Goal: Transaction & Acquisition: Purchase product/service

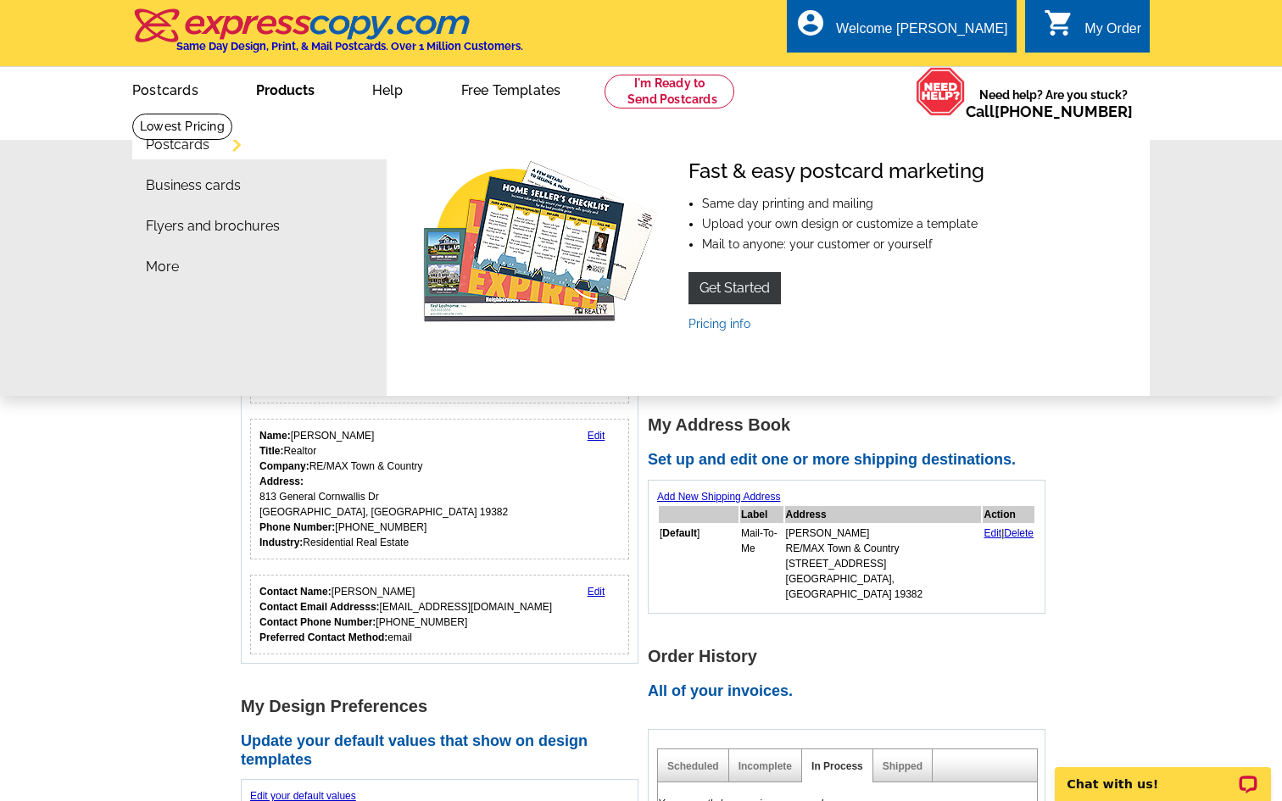
click at [293, 93] on link "Products" at bounding box center [285, 89] width 113 height 40
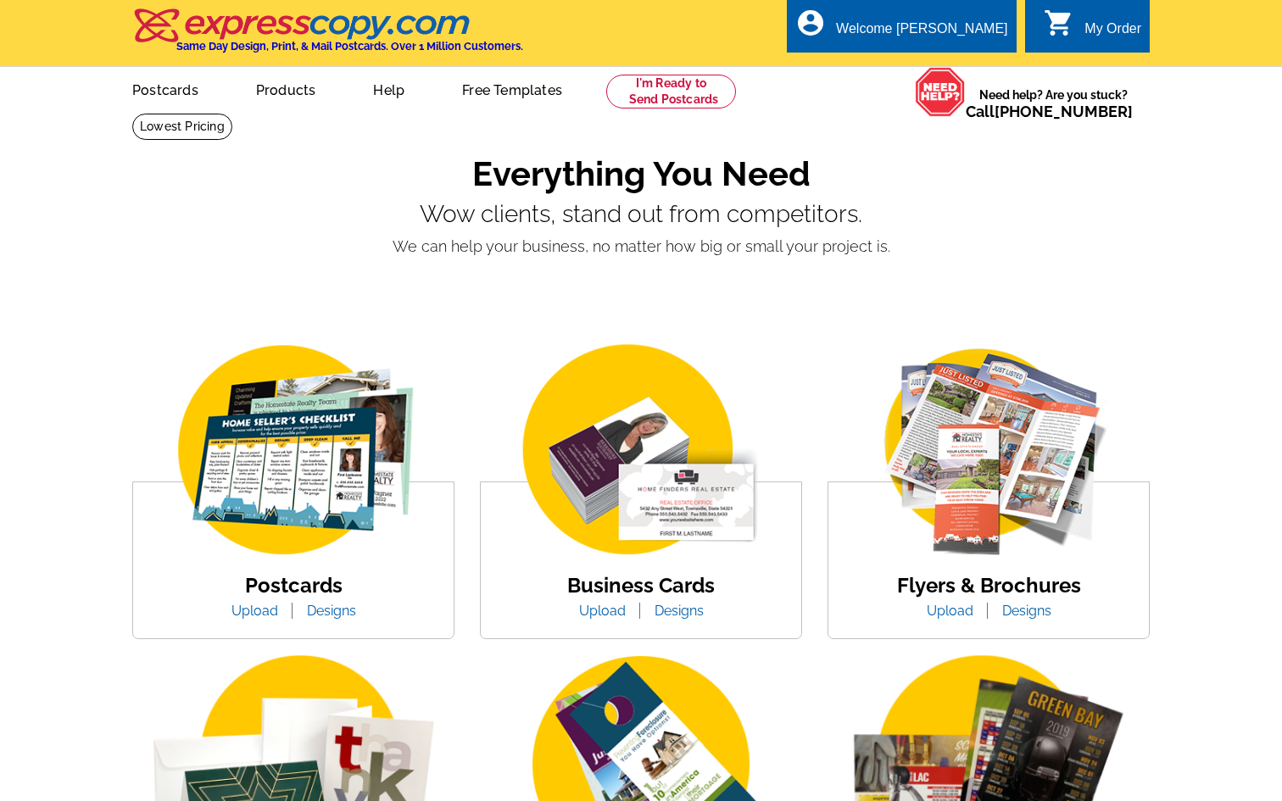
click at [161, 84] on link "Postcards" at bounding box center [165, 89] width 120 height 40
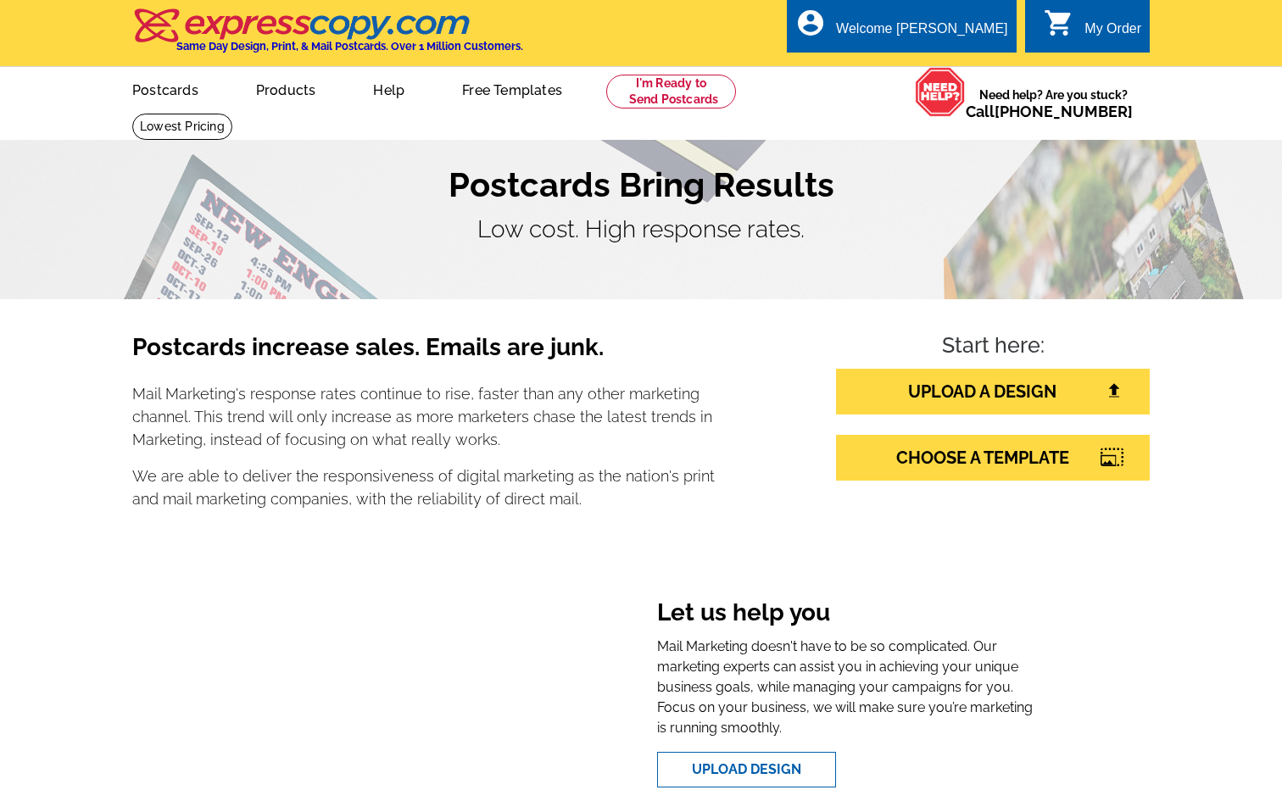
click at [170, 97] on link "Postcards" at bounding box center [165, 89] width 120 height 40
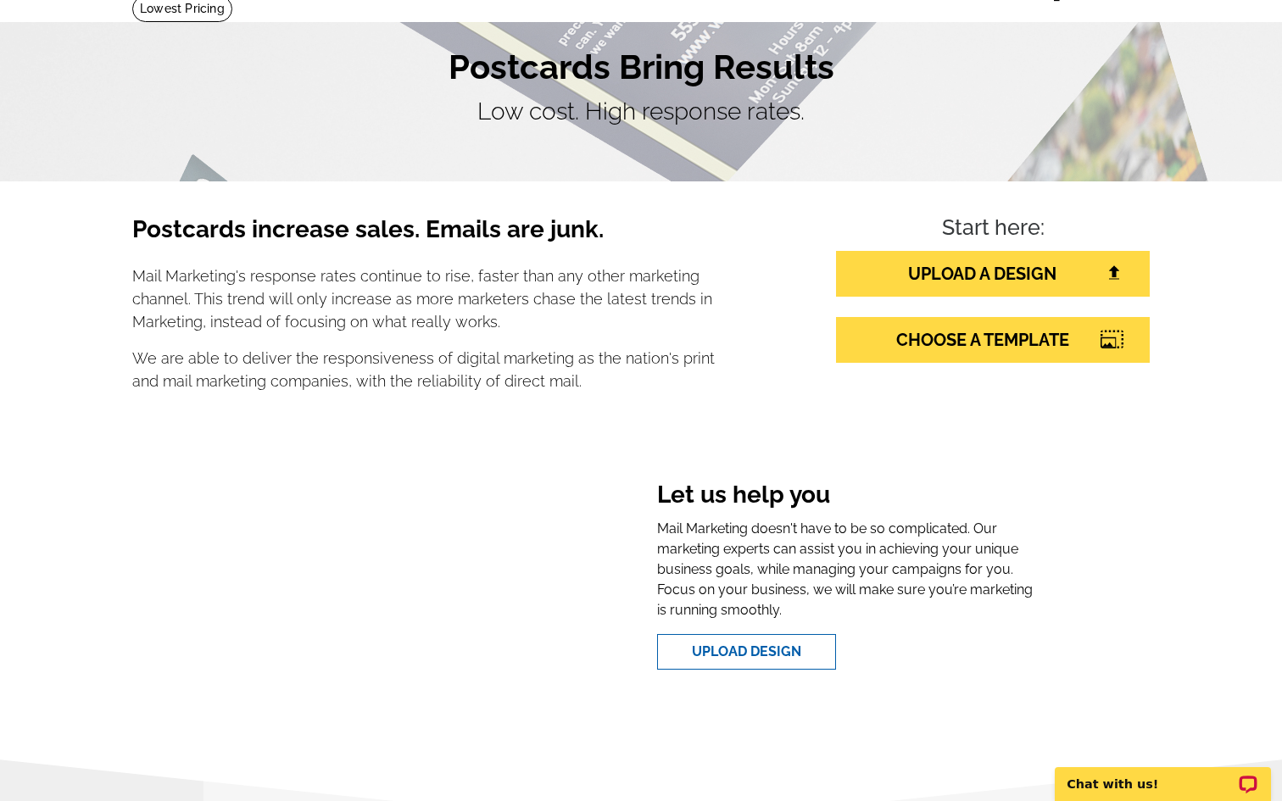
scroll to position [121, 0]
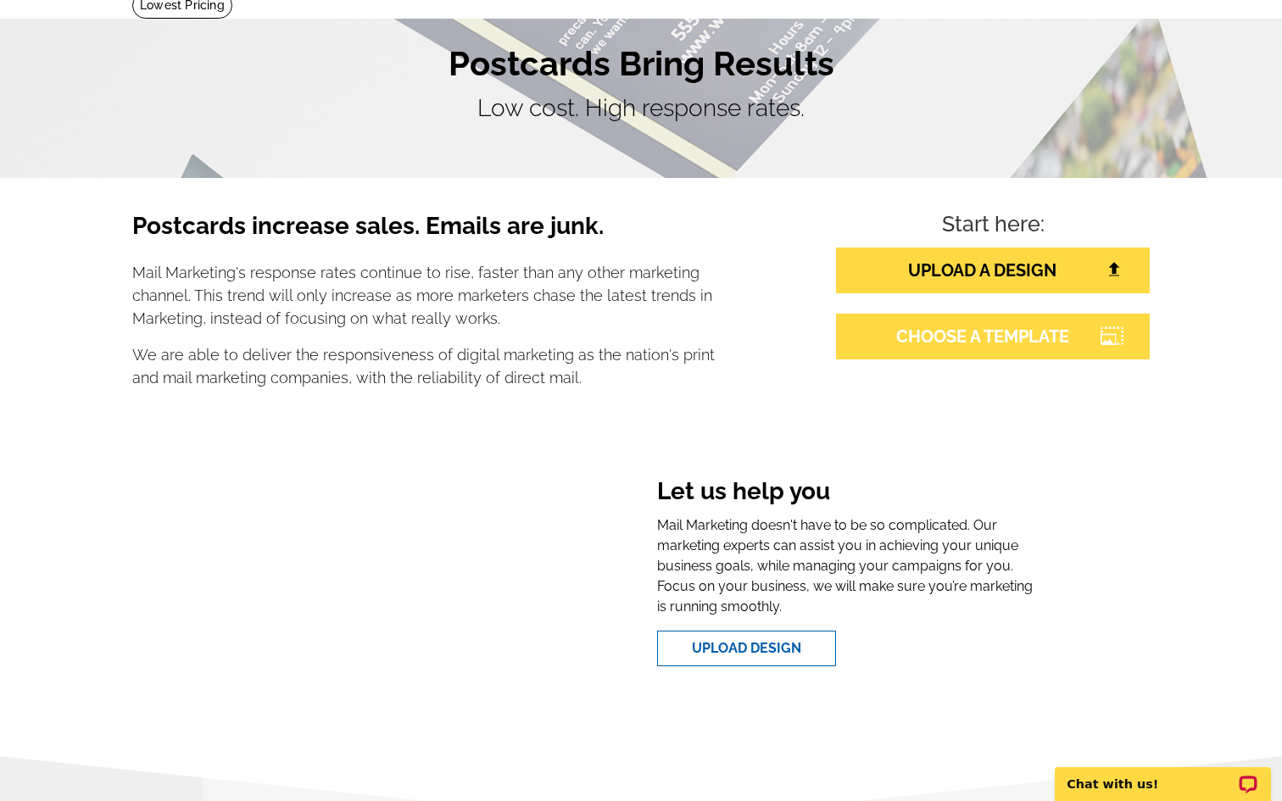
click at [942, 334] on link "CHOOSE A TEMPLATE" at bounding box center [993, 337] width 314 height 46
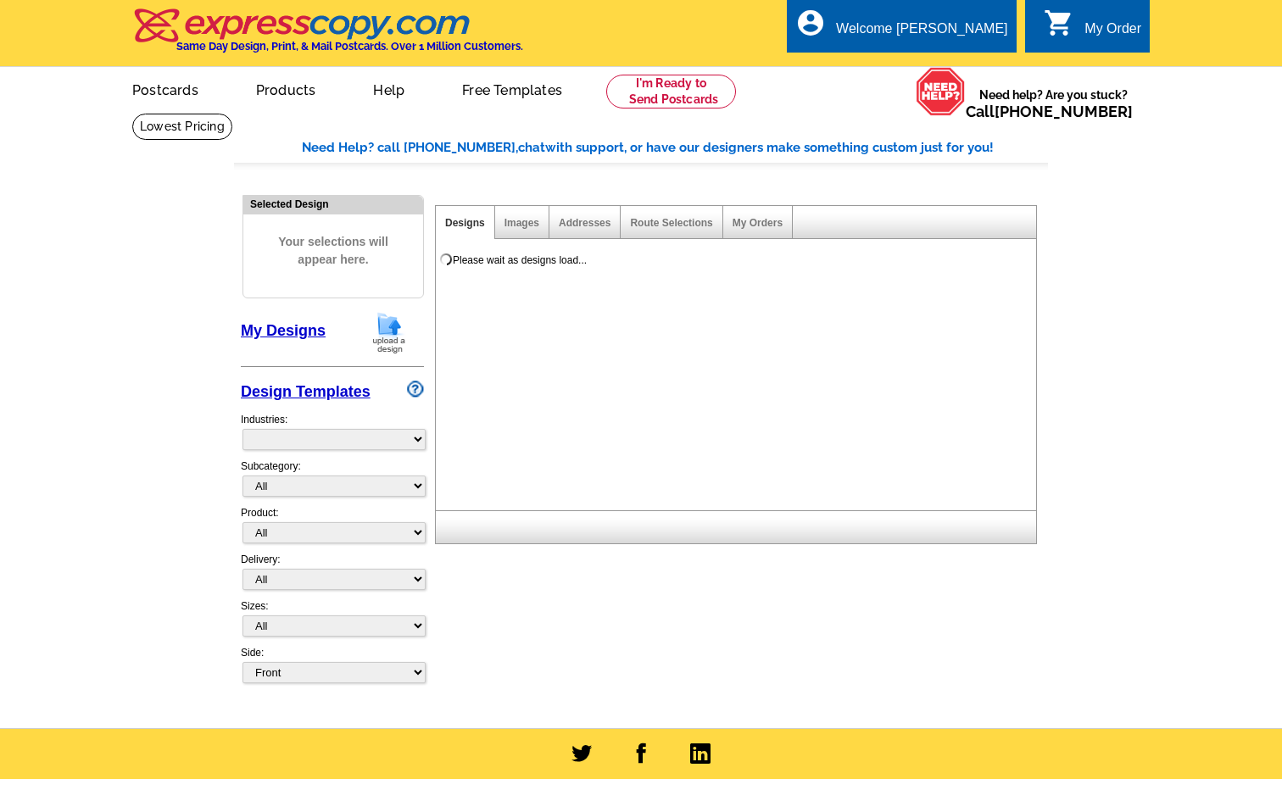
select select "785"
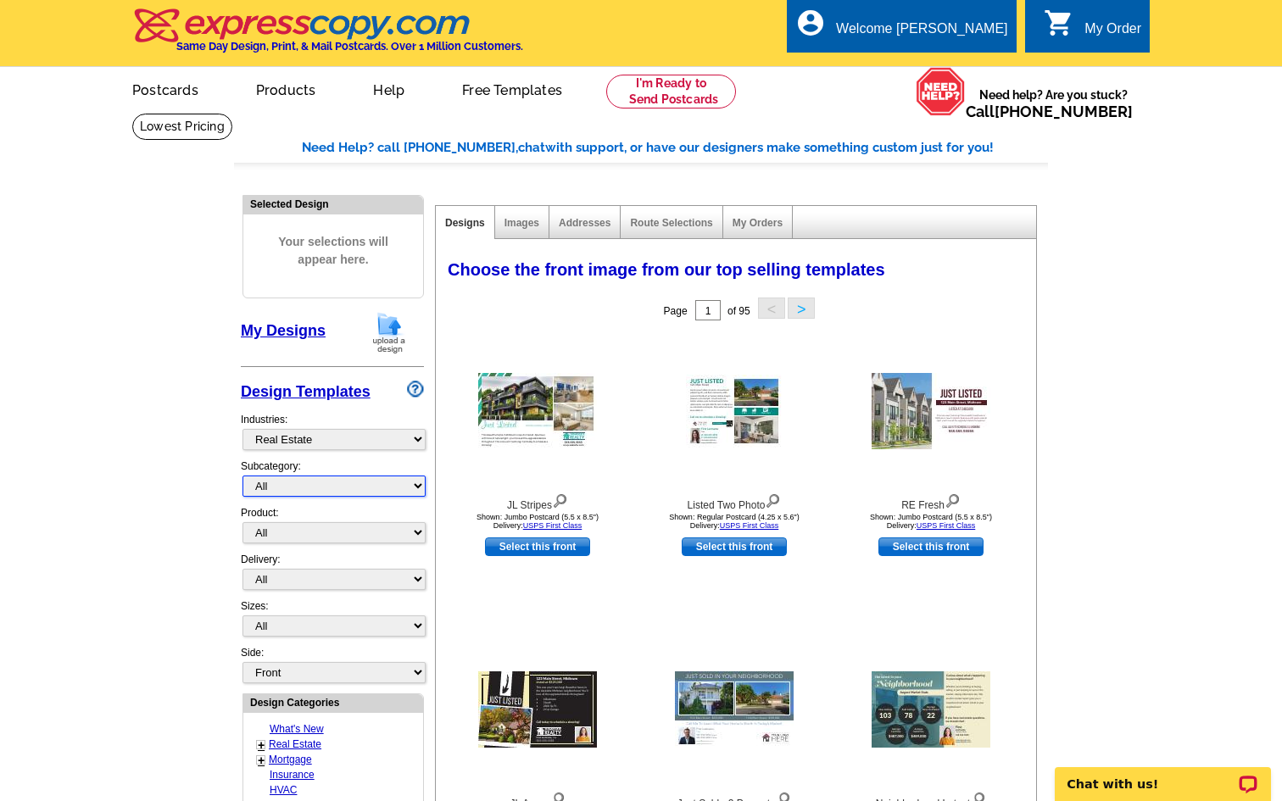
click at [322, 486] on select "All RE/MAX® Referrals Keller Williams® Berkshire Hathaway Home Services Century…" at bounding box center [333, 485] width 183 height 21
select select "807"
click at [242, 475] on select "All RE/MAX® Referrals Keller Williams® Berkshire Hathaway Home Services Century…" at bounding box center [333, 485] width 183 height 21
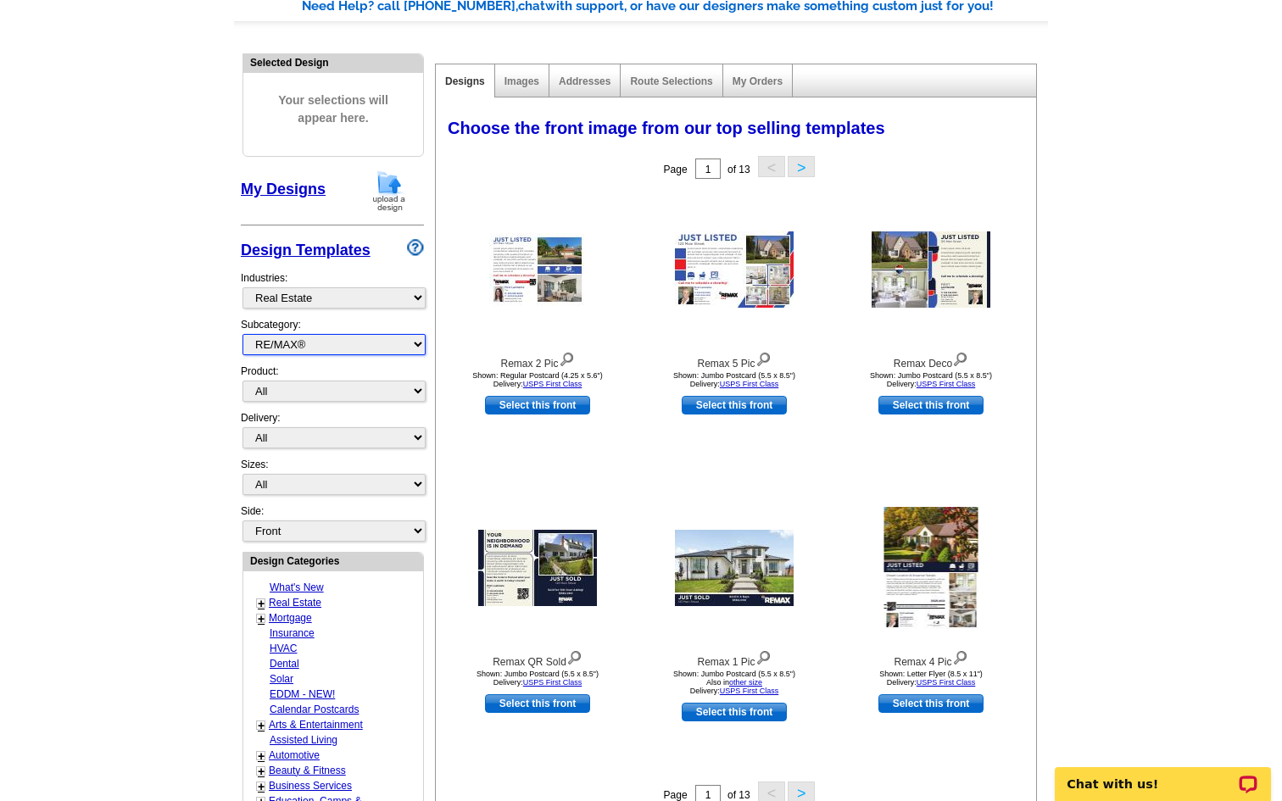
scroll to position [143, 0]
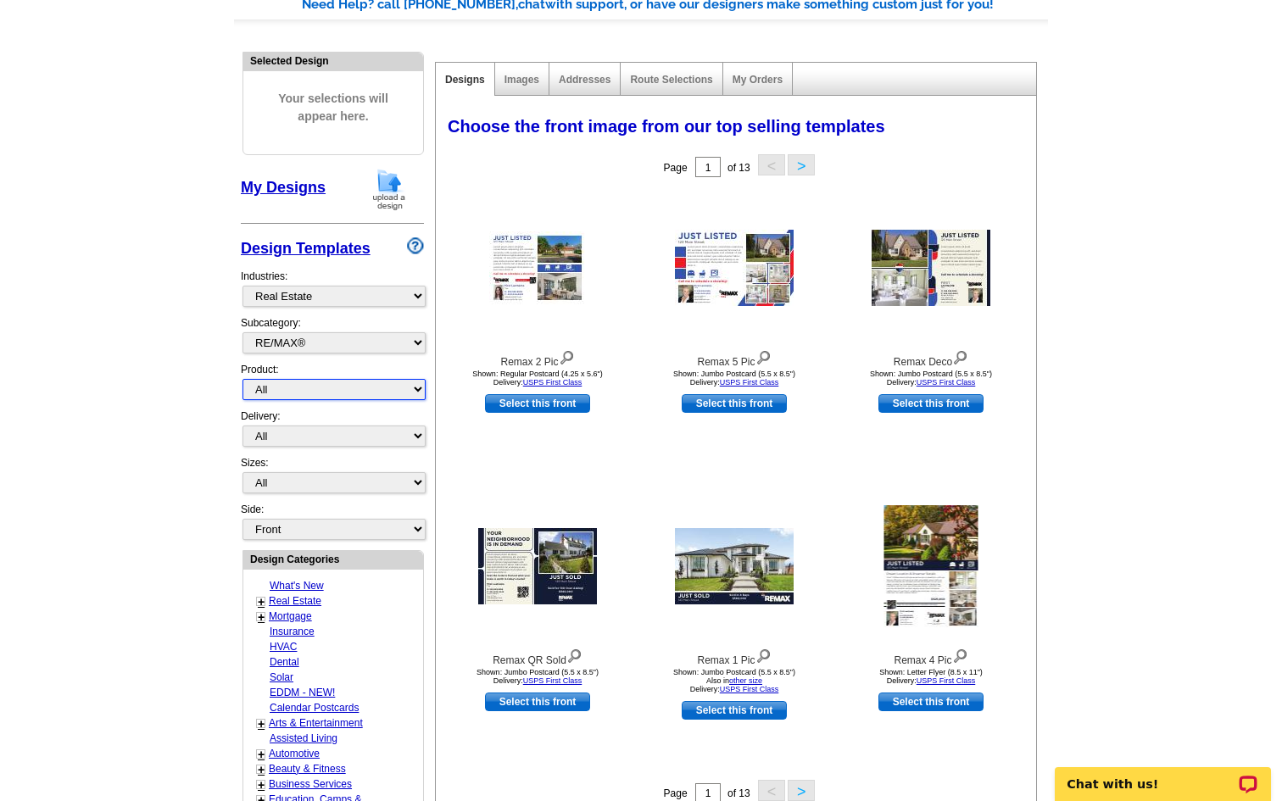
click at [315, 392] on select "All Postcards Letters and flyers Business Cards Door Hangers Greeting Cards" at bounding box center [333, 389] width 183 height 21
select select "1"
click at [242, 379] on select "All Postcards Letters and flyers Business Cards Door Hangers Greeting Cards" at bounding box center [333, 389] width 183 height 21
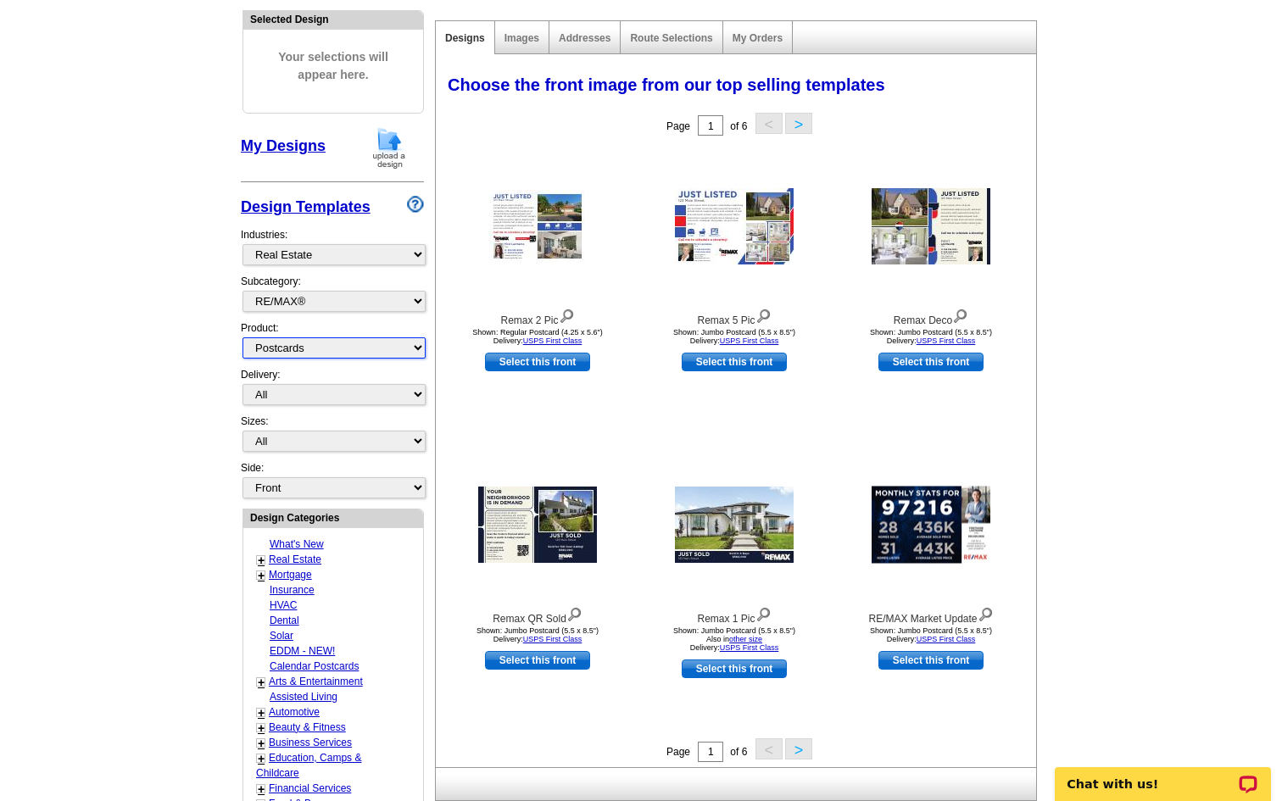
scroll to position [192, 0]
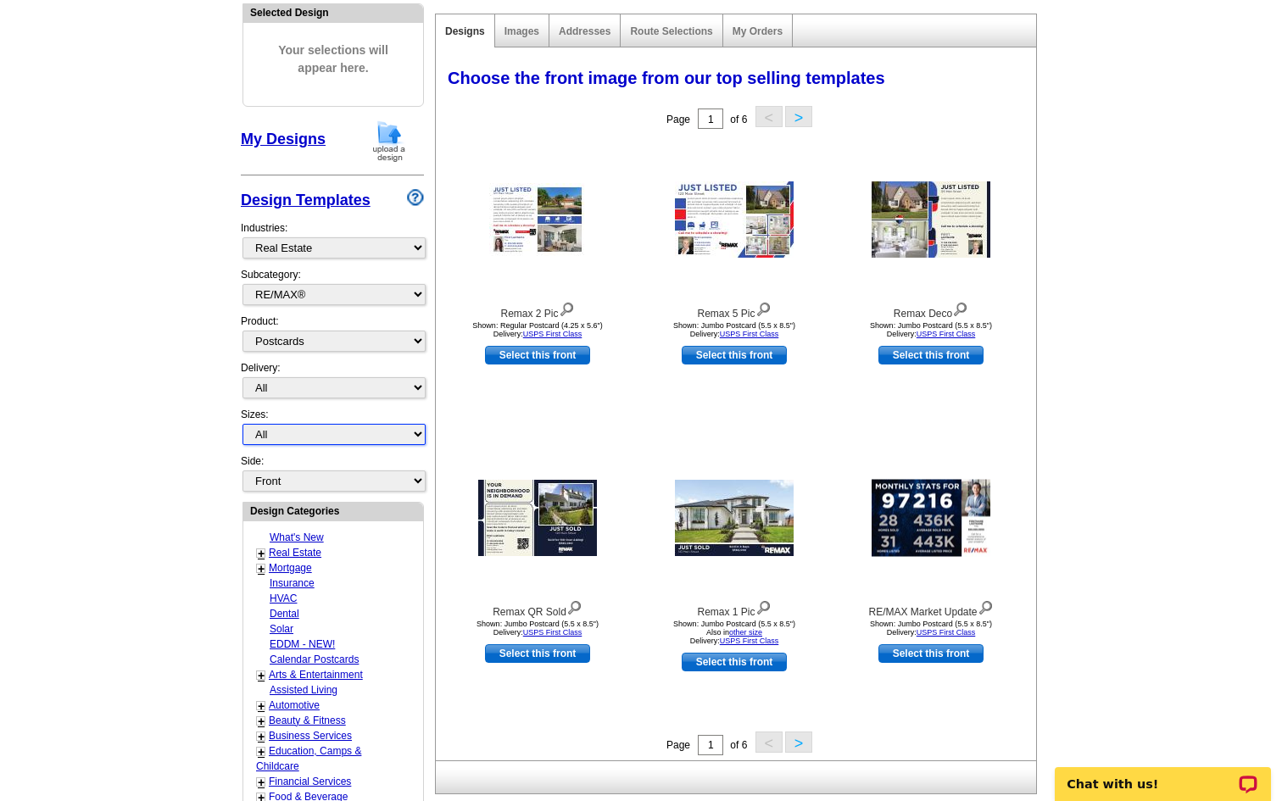
click at [314, 426] on select "All Jumbo Postcard (5.5" x 8.5") Regular Postcard (4.25" x 5.6") Panoramic Post…" at bounding box center [333, 434] width 183 height 21
select select "2"
click at [242, 424] on select "All Jumbo Postcard (5.5" x 8.5") Regular Postcard (4.25" x 5.6") Panoramic Post…" at bounding box center [333, 434] width 183 height 21
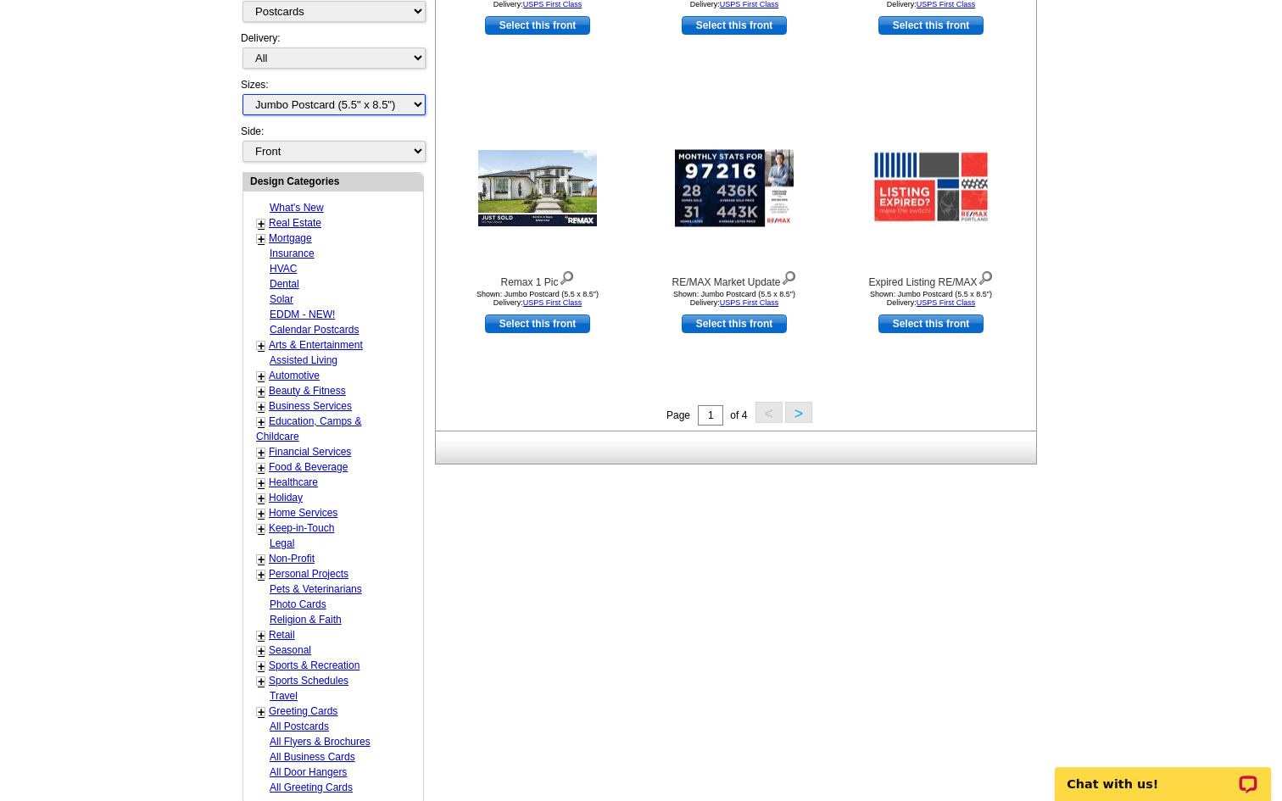
scroll to position [313, 0]
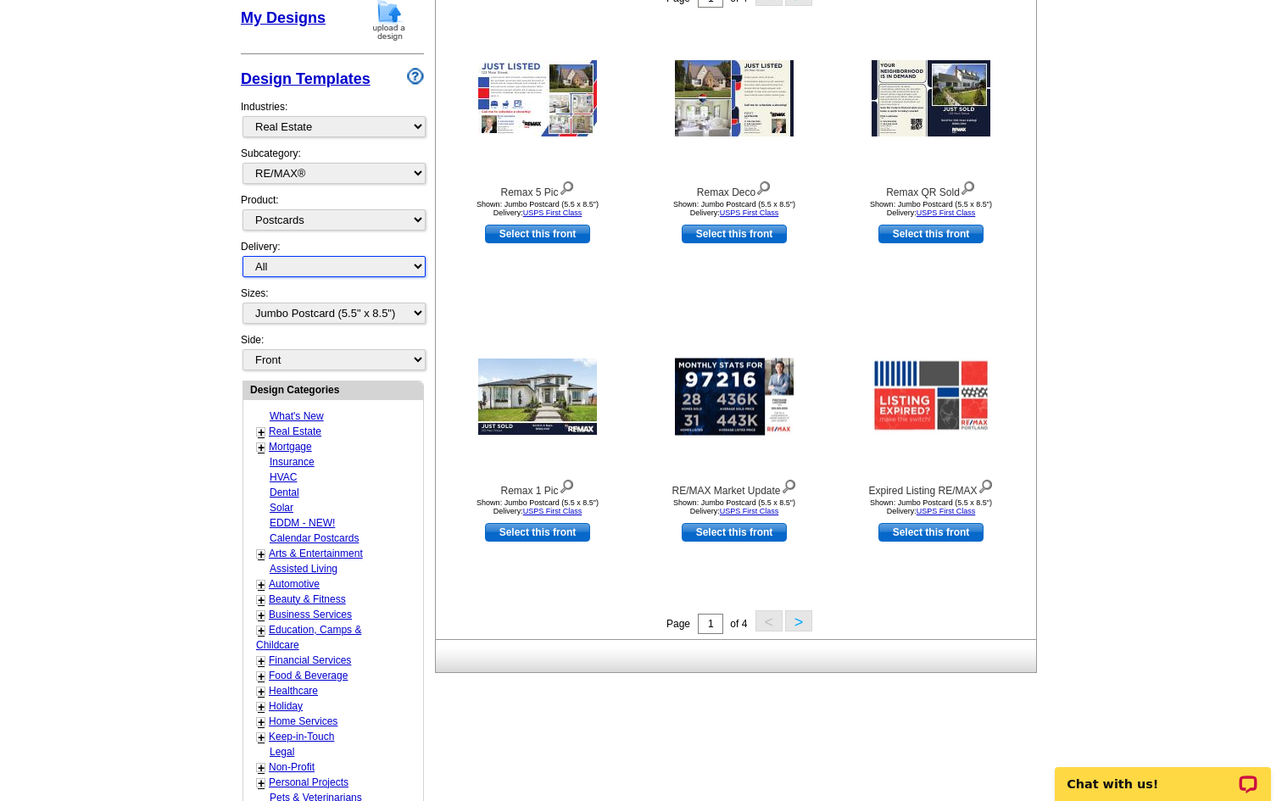
click at [314, 265] on select "All First Class Mail Shipped to Me EDDM Save 66% on Postage" at bounding box center [333, 266] width 183 height 21
click at [242, 256] on select "All First Class Mail Shipped to Me EDDM Save 66% on Postage" at bounding box center [333, 266] width 183 height 21
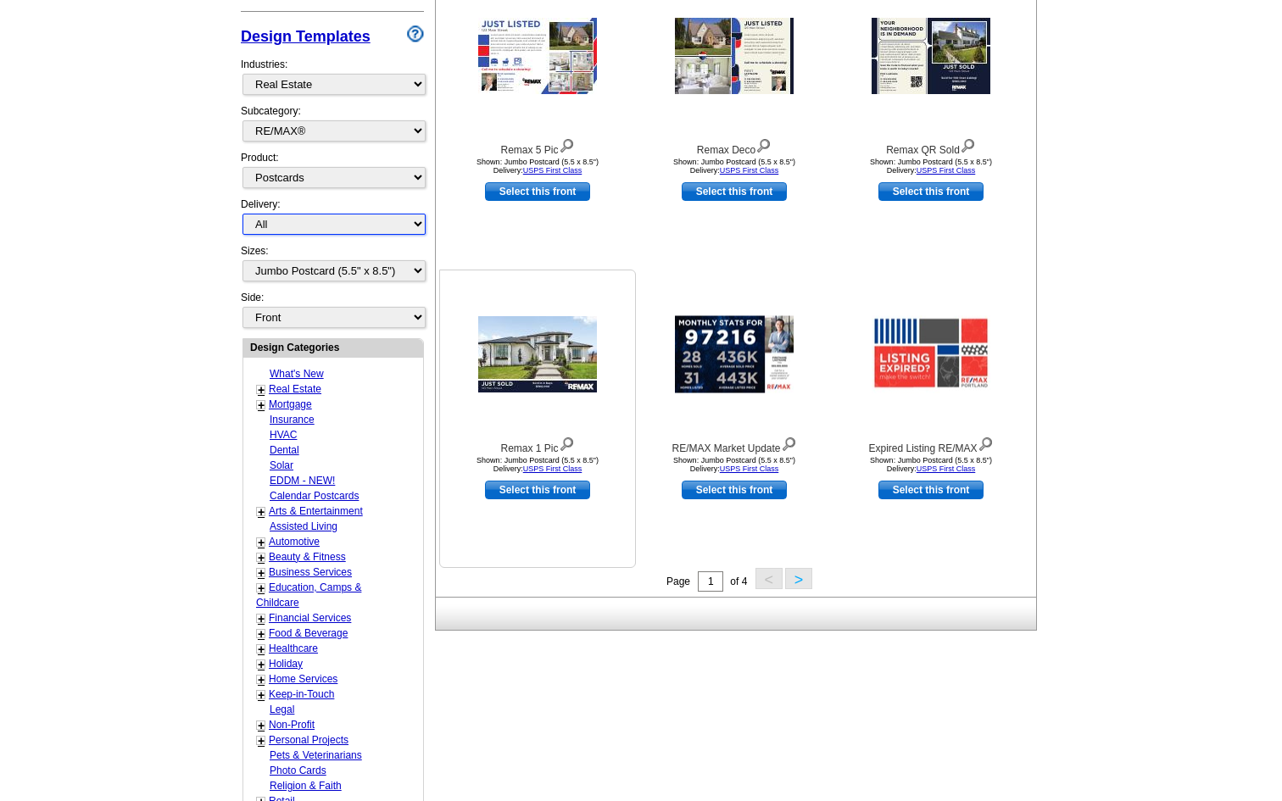
scroll to position [354, 0]
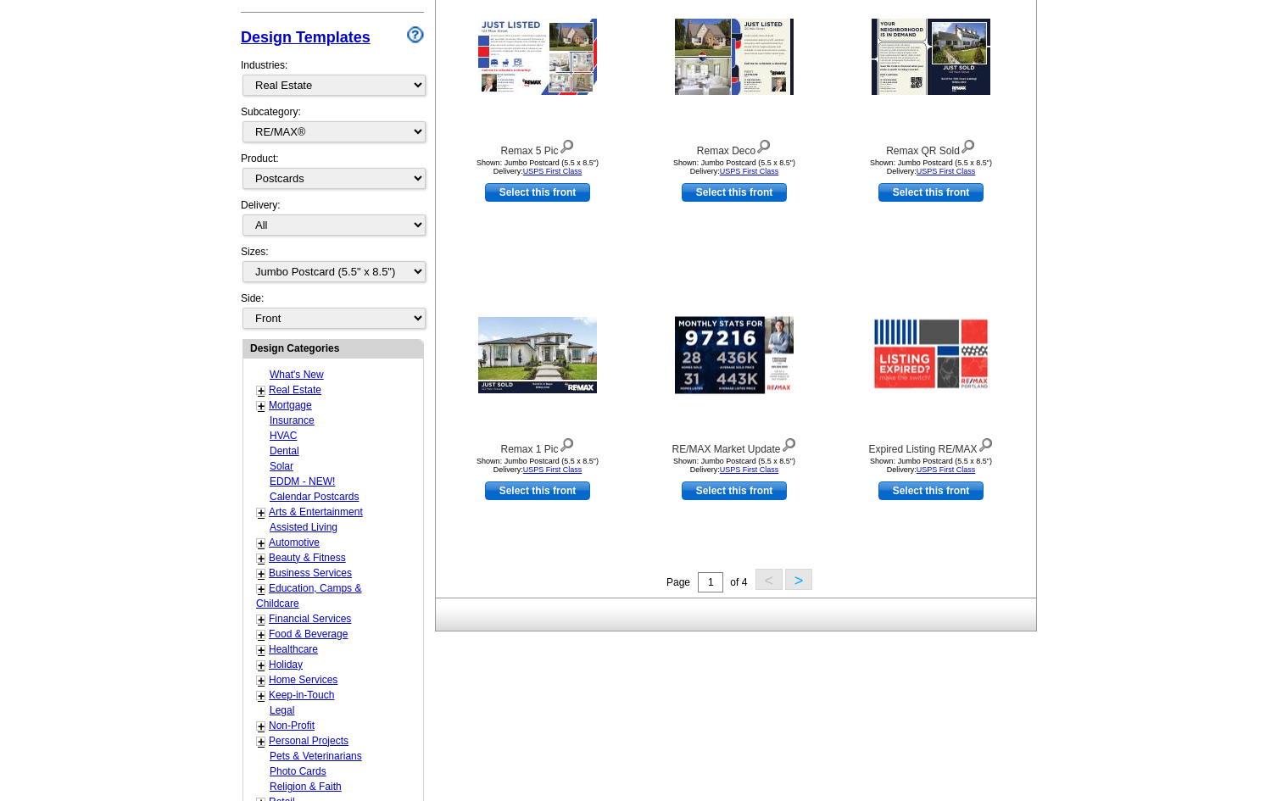
click at [54, 452] on main "Need Help? call 800-260-5887, chat with support, or have our designers make som…" at bounding box center [641, 388] width 1282 height 1260
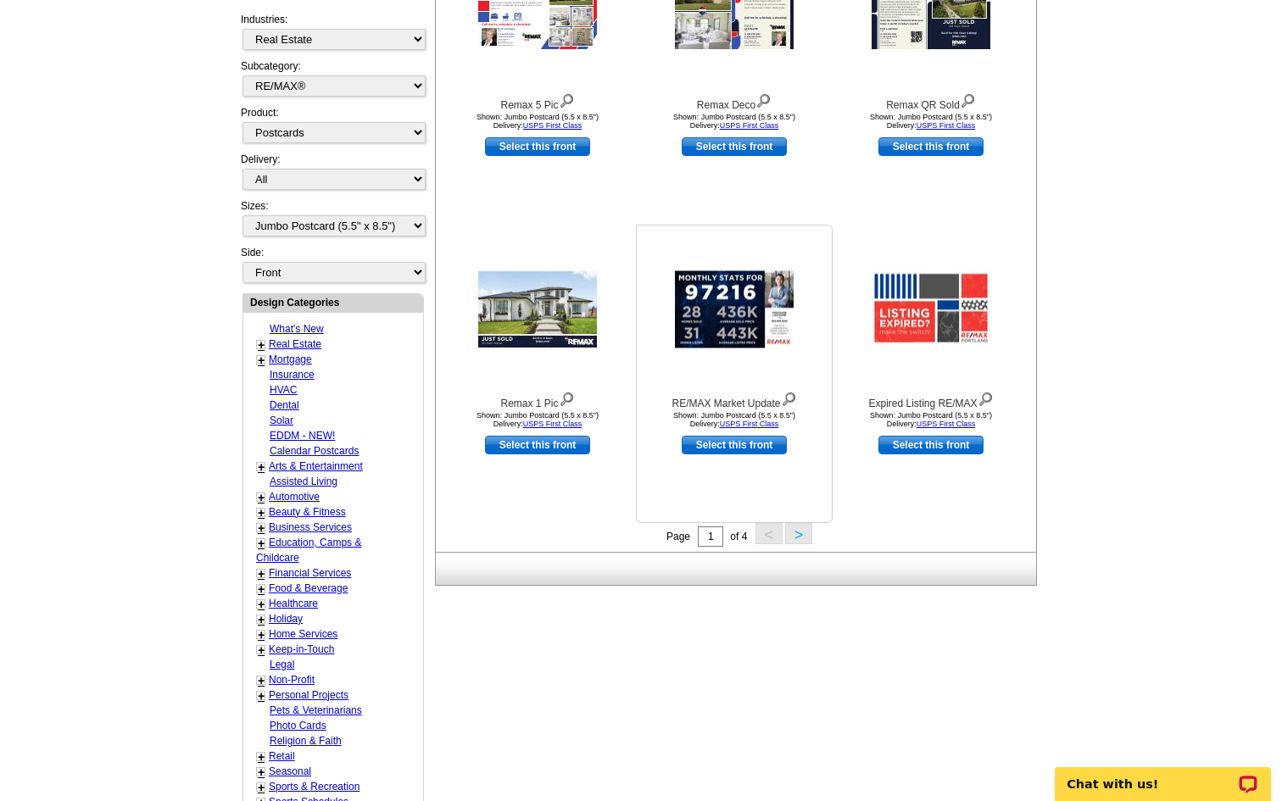
scroll to position [402, 0]
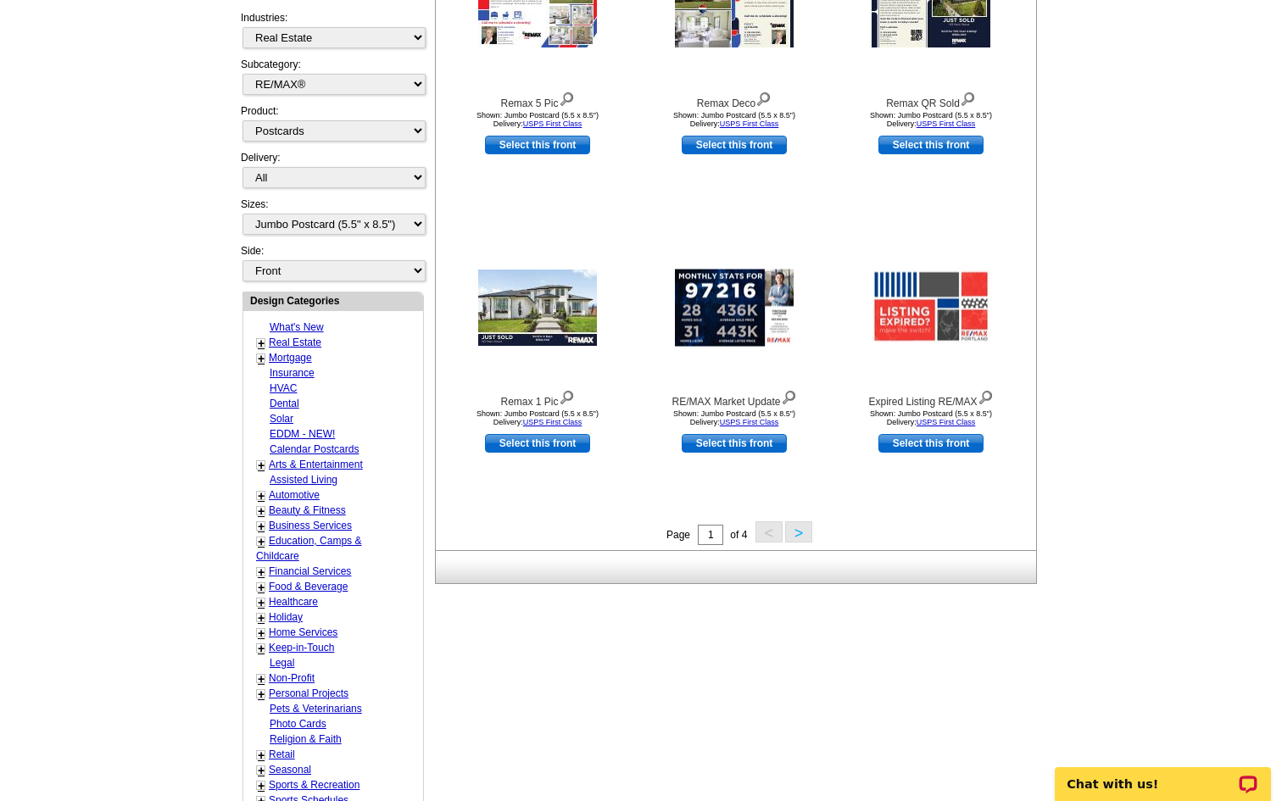
click at [802, 532] on button ">" at bounding box center [798, 531] width 27 height 21
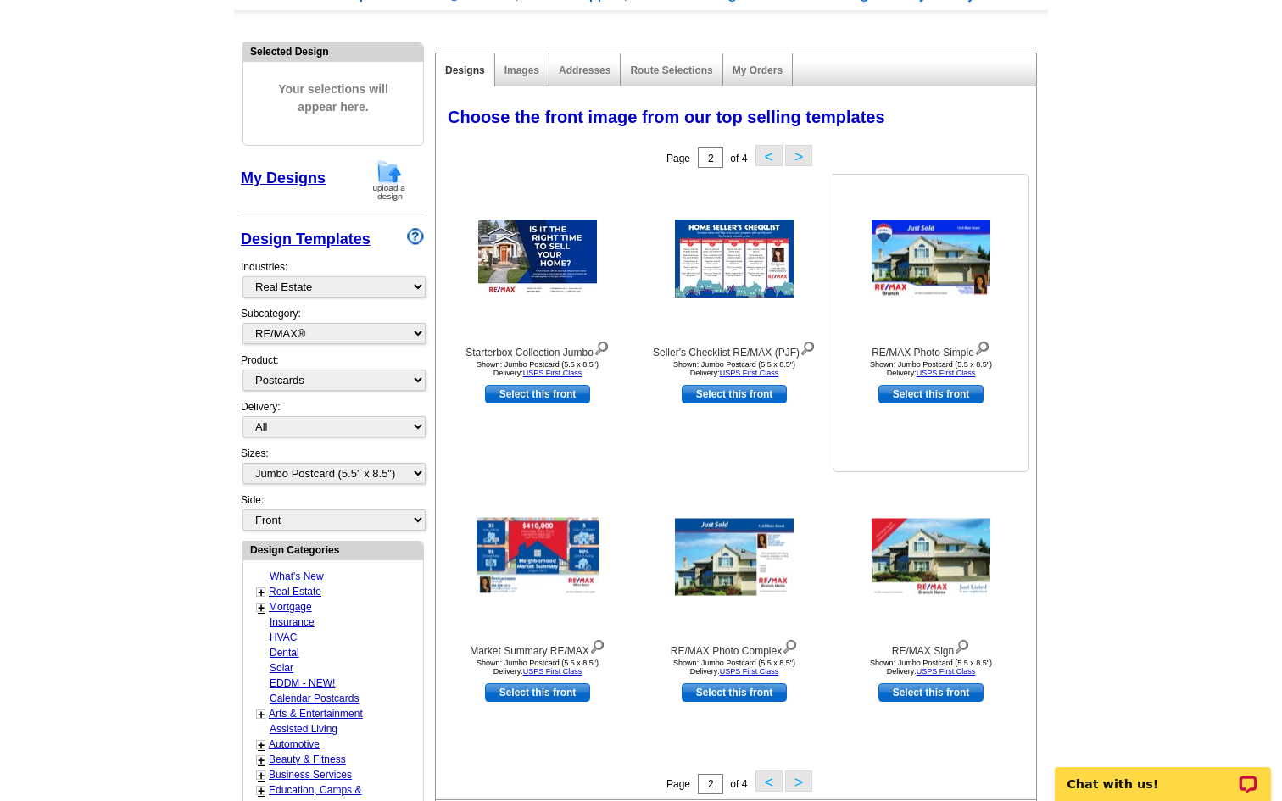
scroll to position [178, 0]
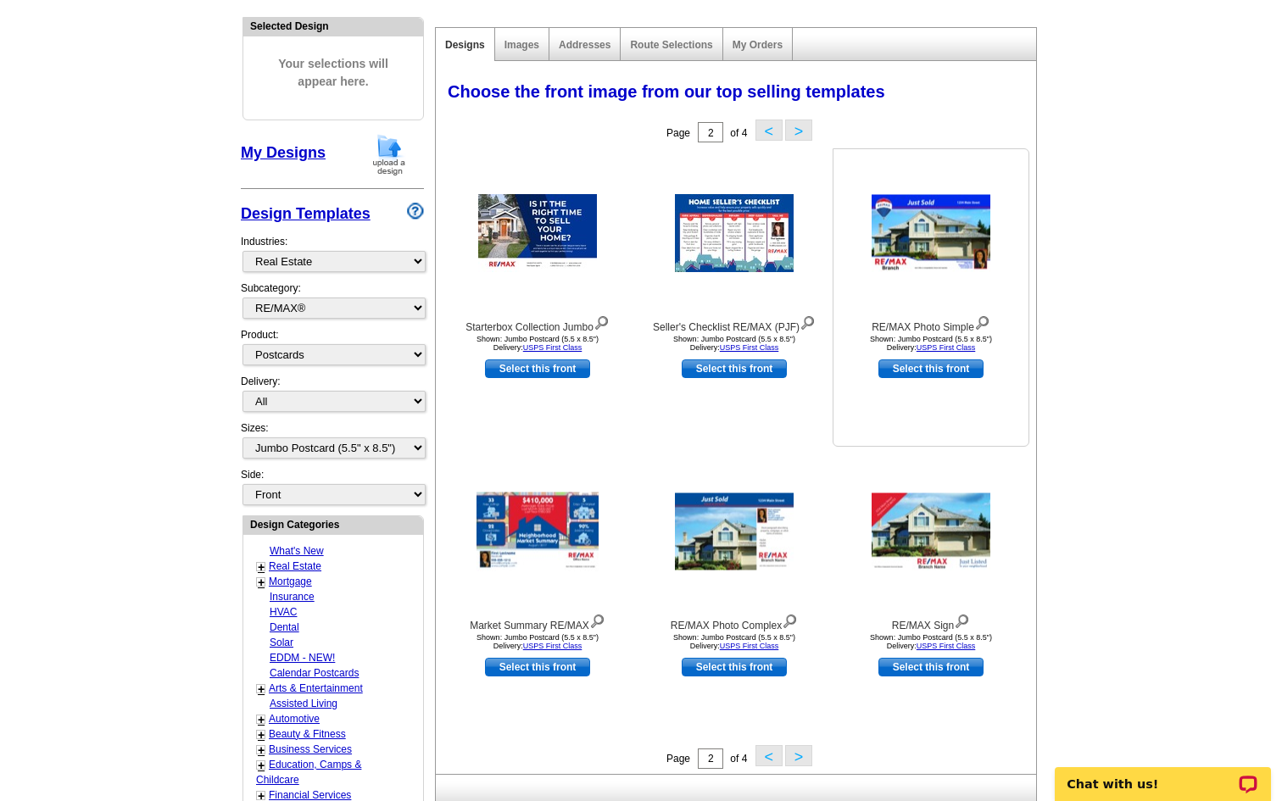
click at [946, 233] on img at bounding box center [930, 233] width 119 height 77
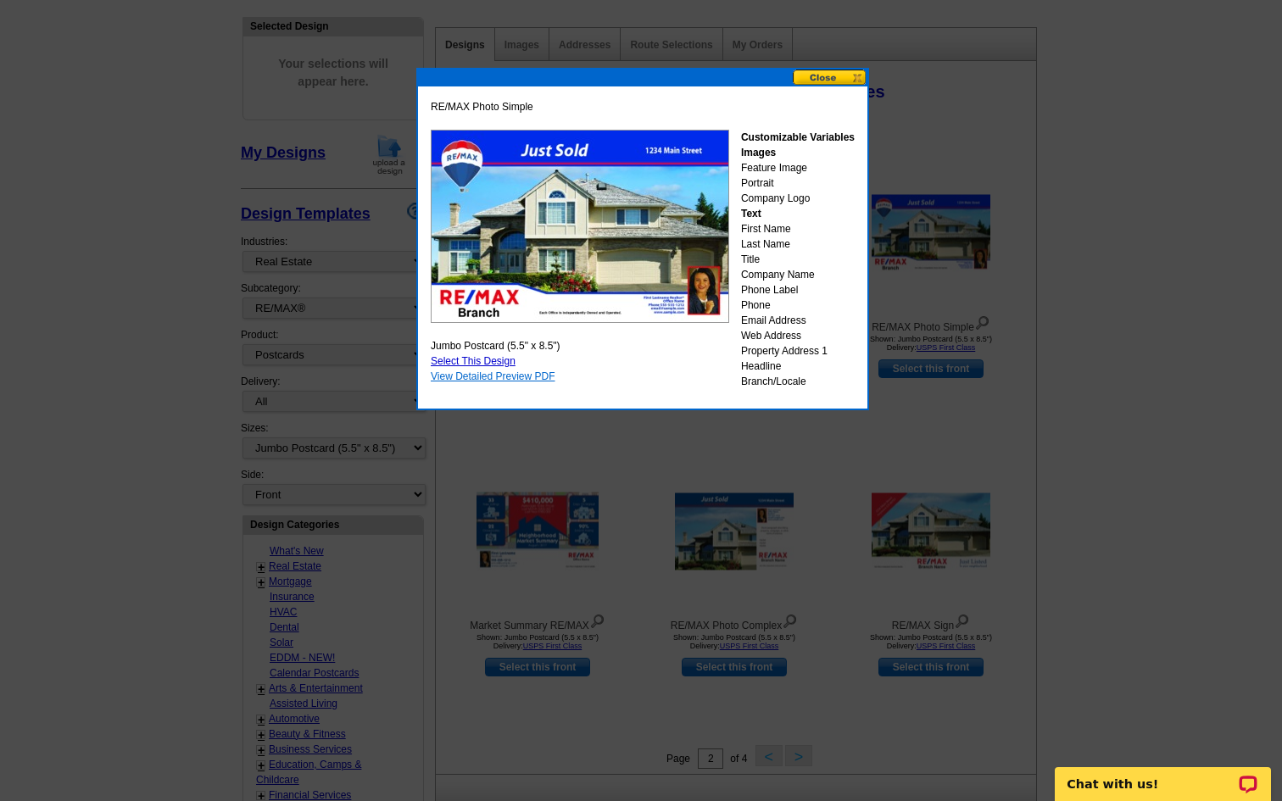
click at [486, 375] on link "View Detailed Preview PDF" at bounding box center [493, 376] width 125 height 12
click at [1070, 291] on div at bounding box center [641, 311] width 1282 height 979
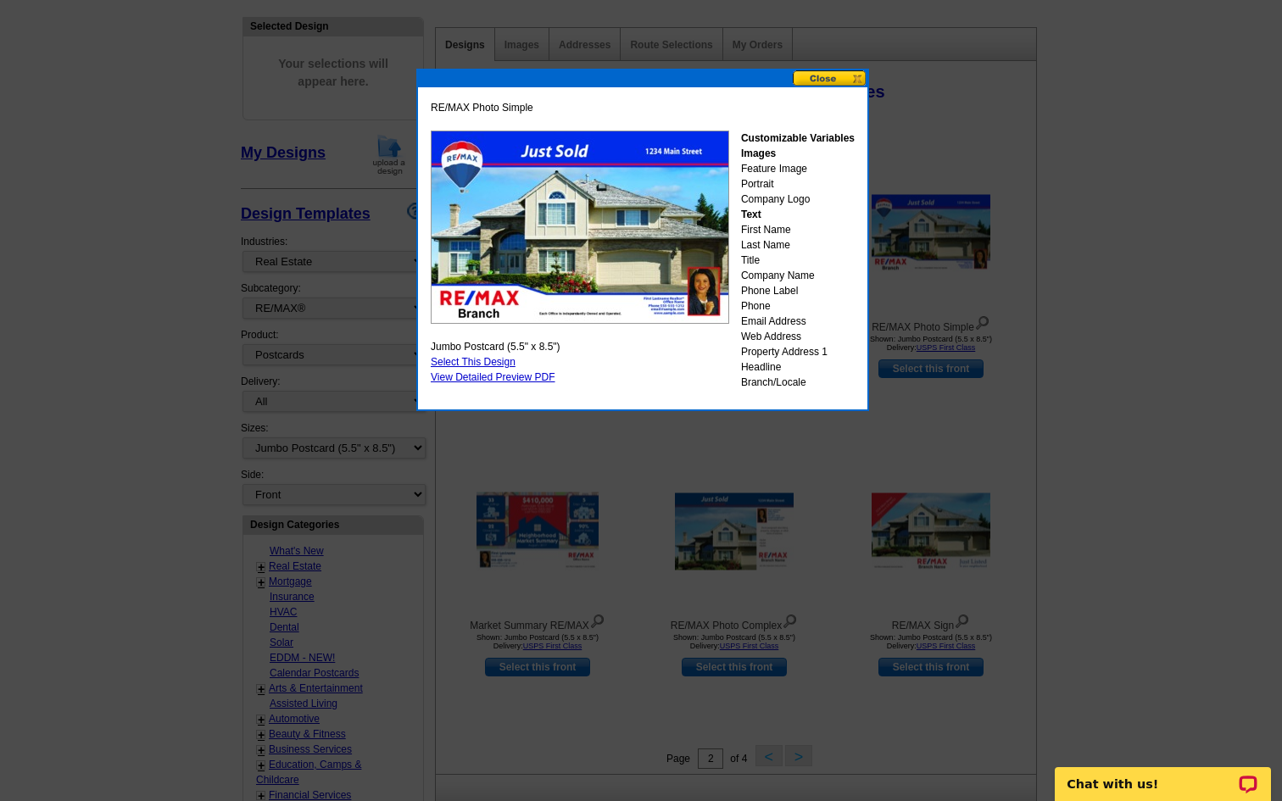
click at [819, 82] on button at bounding box center [829, 78] width 75 height 16
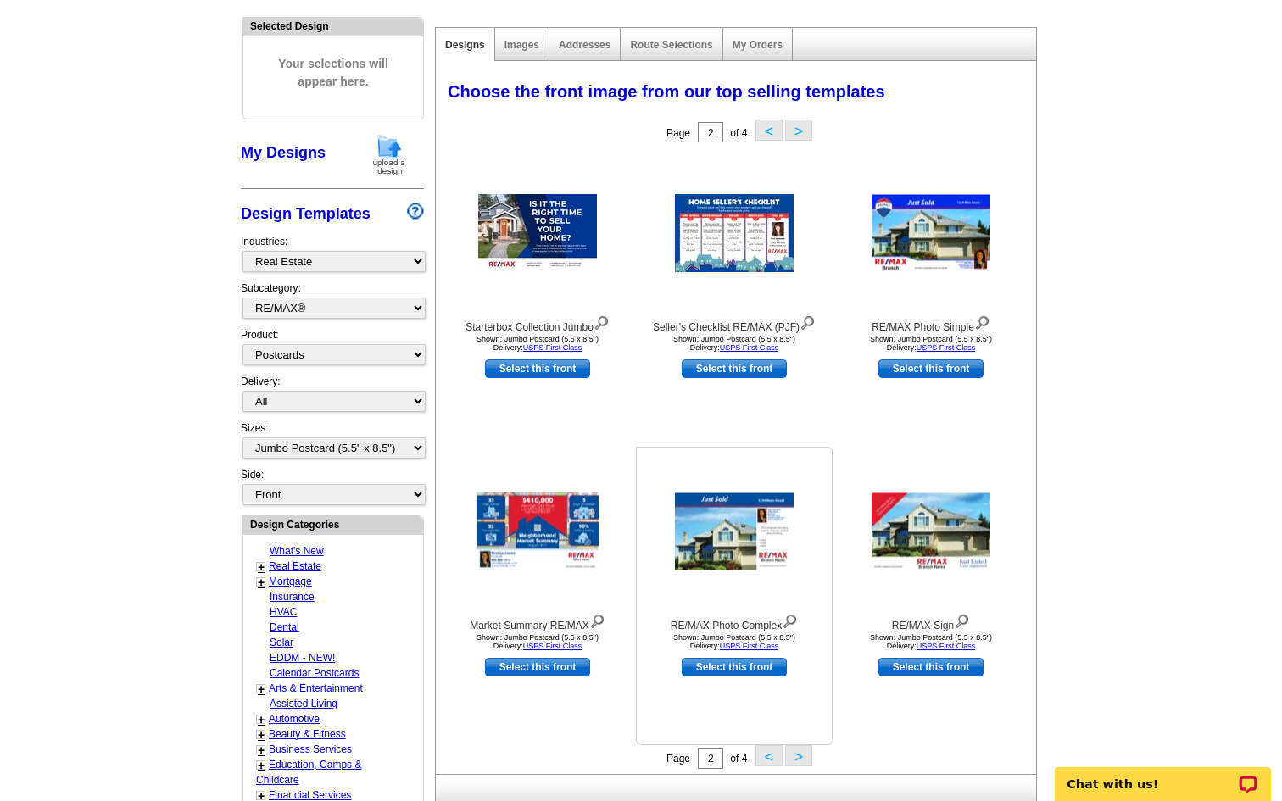
scroll to position [196, 0]
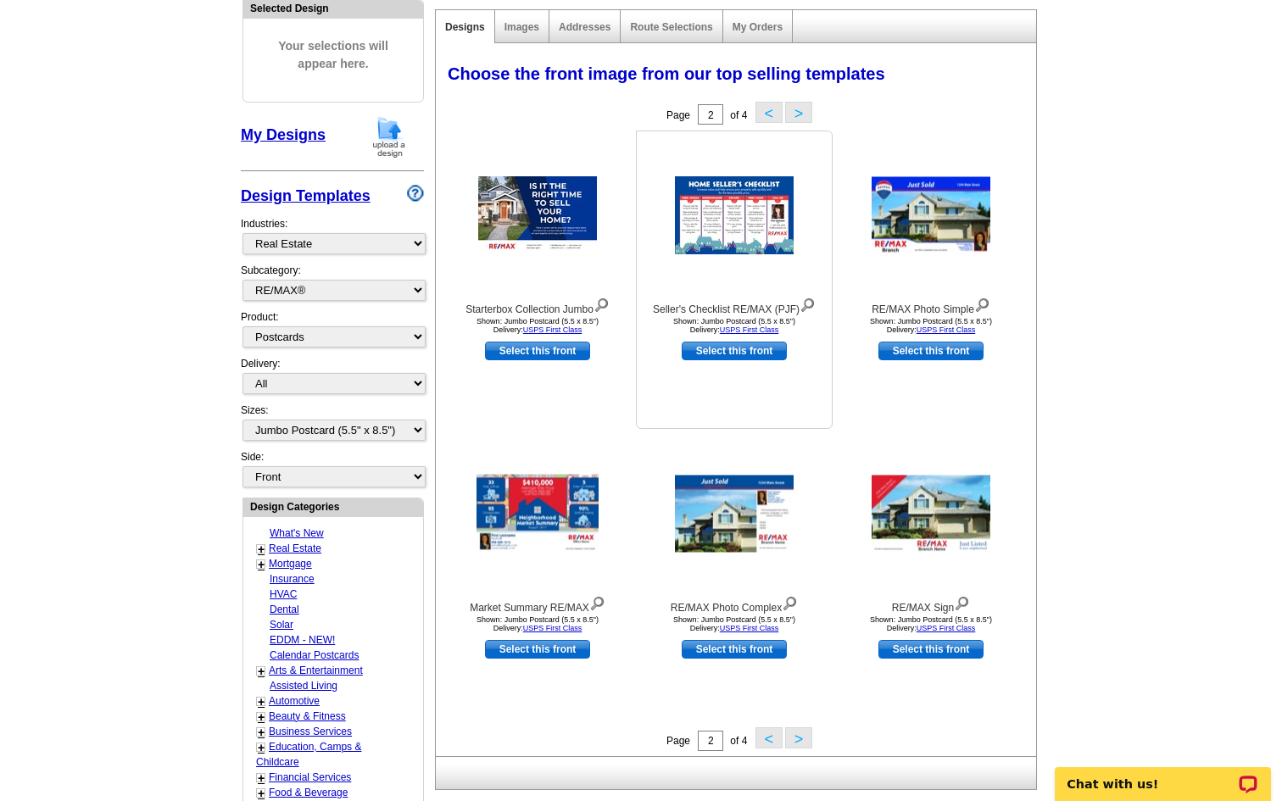
click at [748, 225] on img at bounding box center [734, 215] width 119 height 78
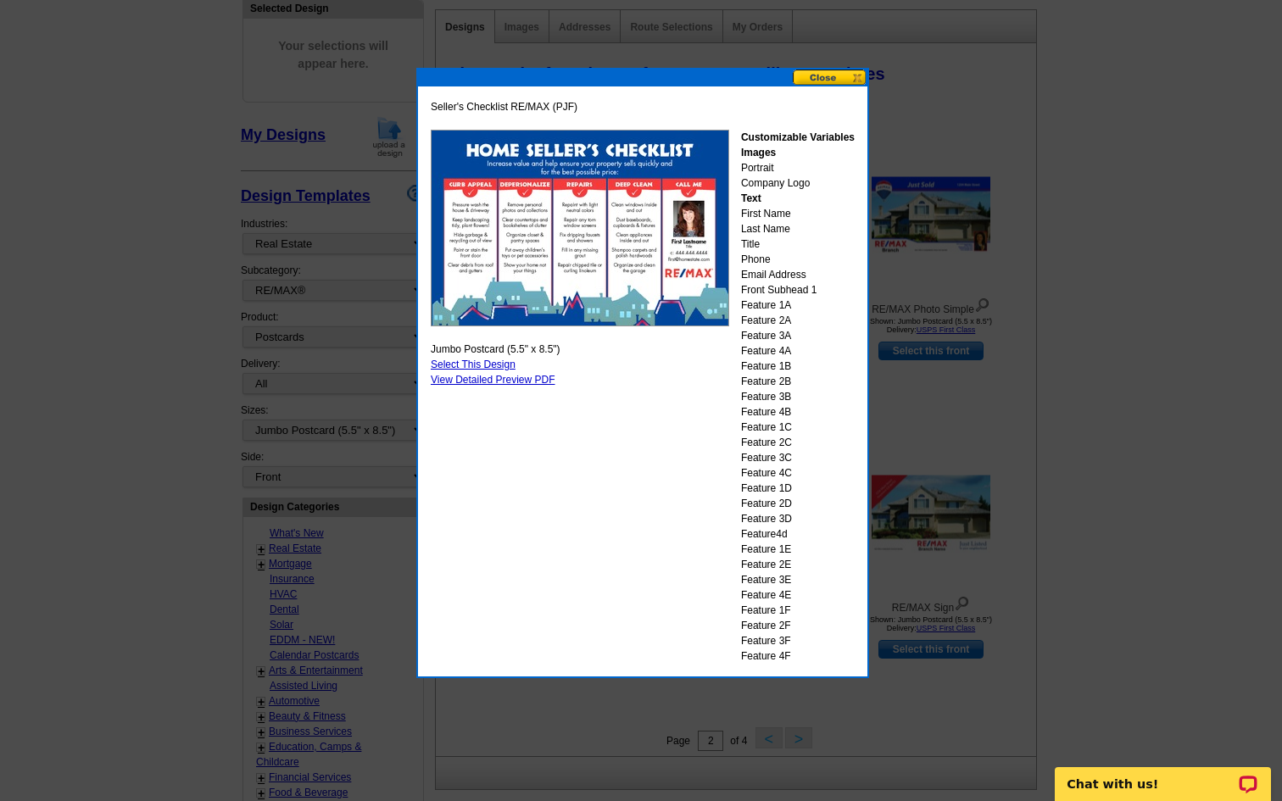
click at [842, 75] on button at bounding box center [829, 78] width 75 height 16
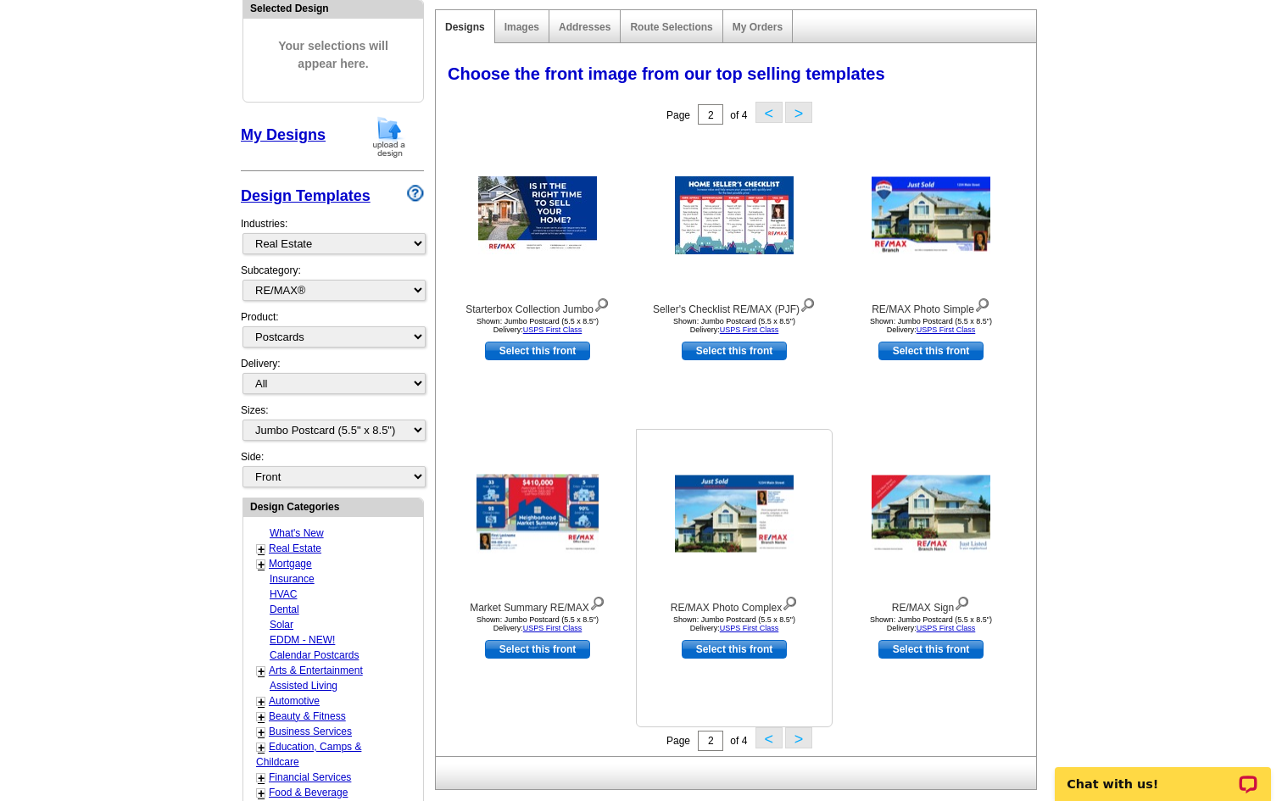
click at [731, 644] on link "Select this front" at bounding box center [733, 649] width 105 height 19
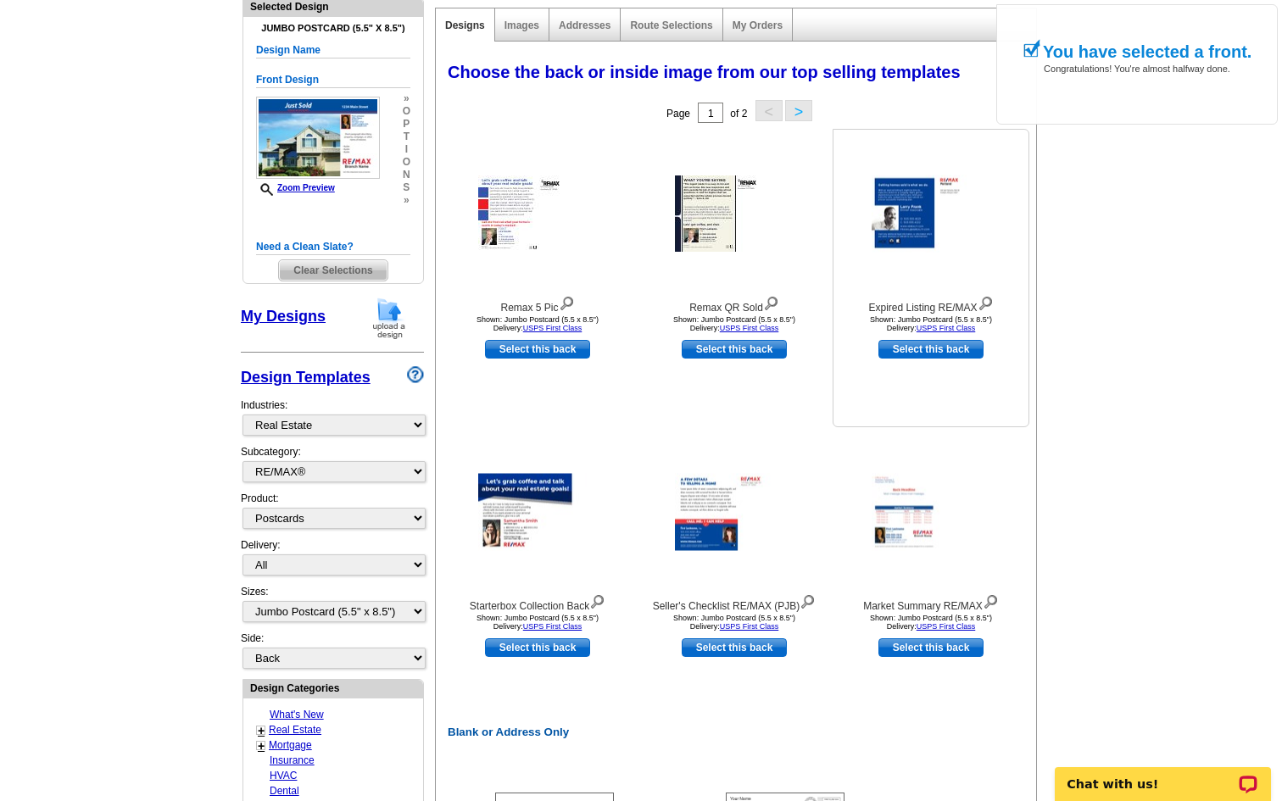
scroll to position [225, 0]
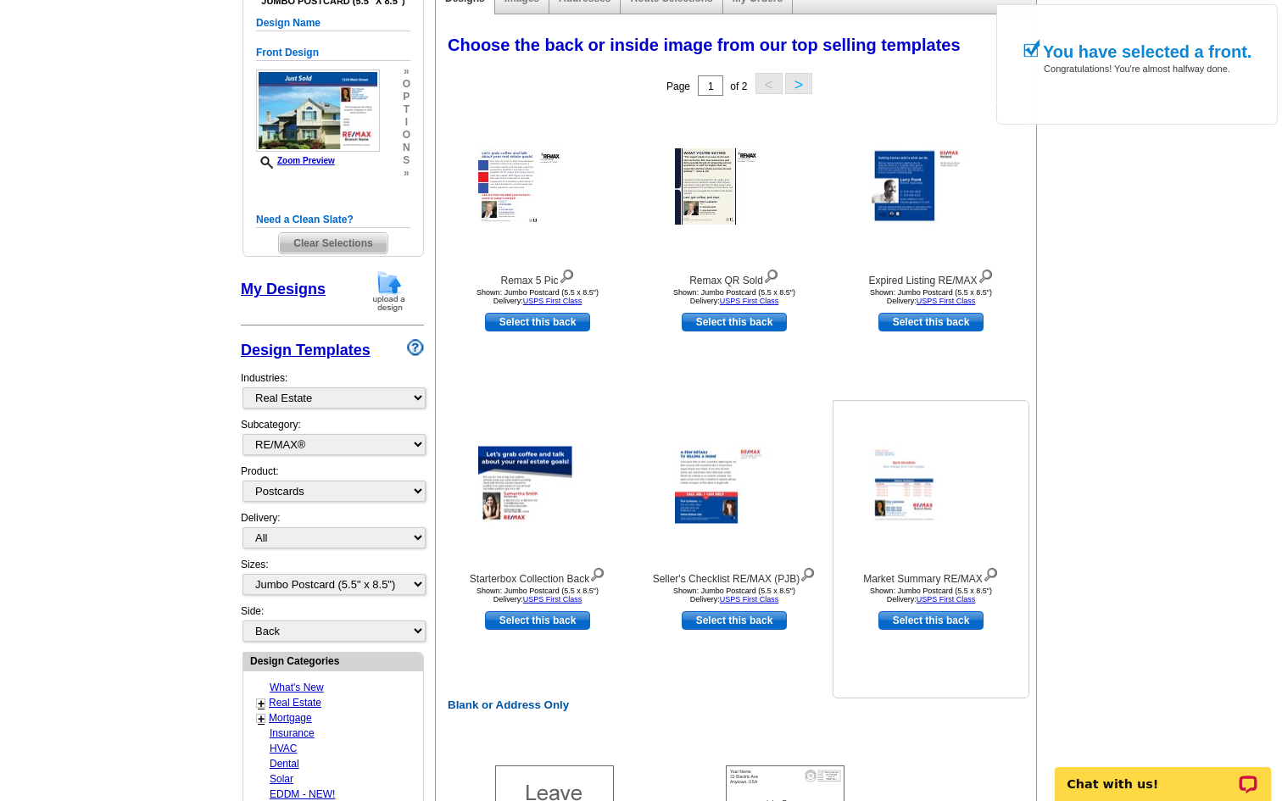
click at [895, 537] on div at bounding box center [930, 485] width 186 height 153
click at [924, 620] on link "Select this back" at bounding box center [930, 620] width 105 height 19
select select "front"
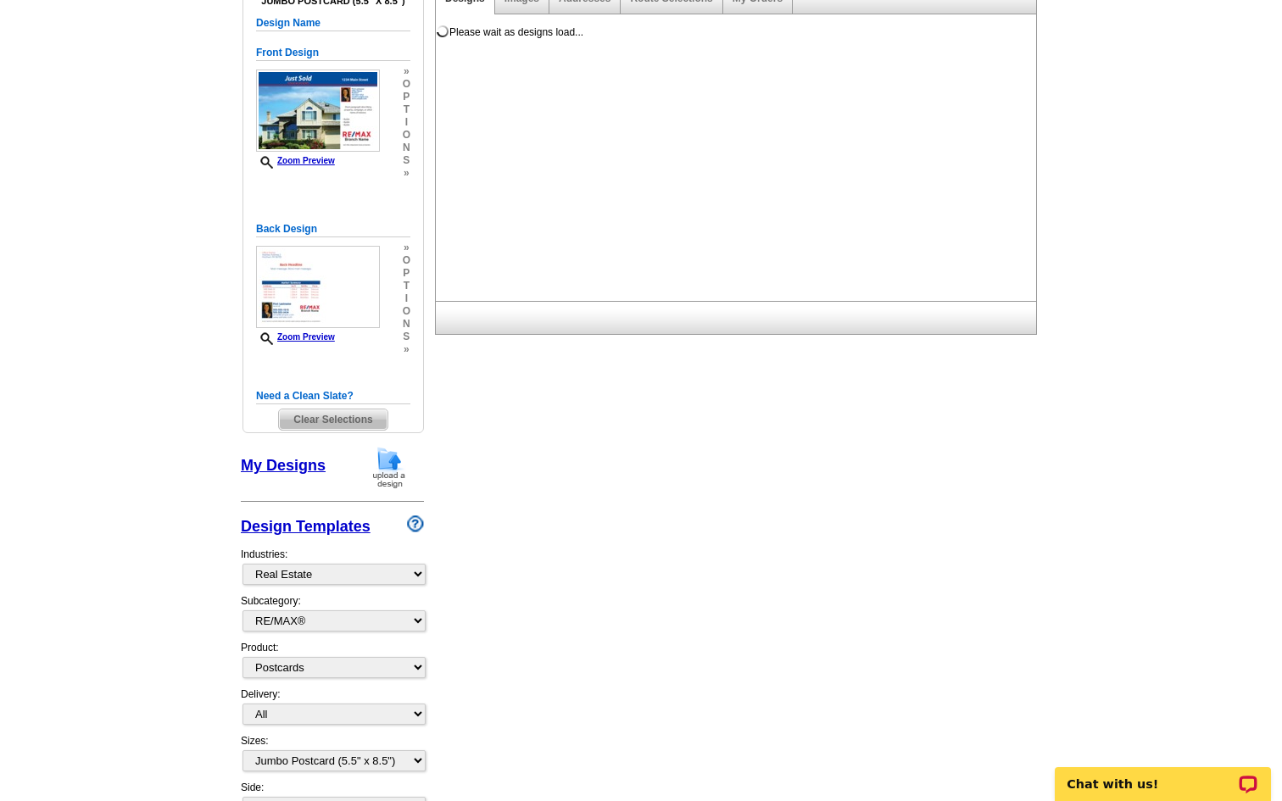
scroll to position [0, 0]
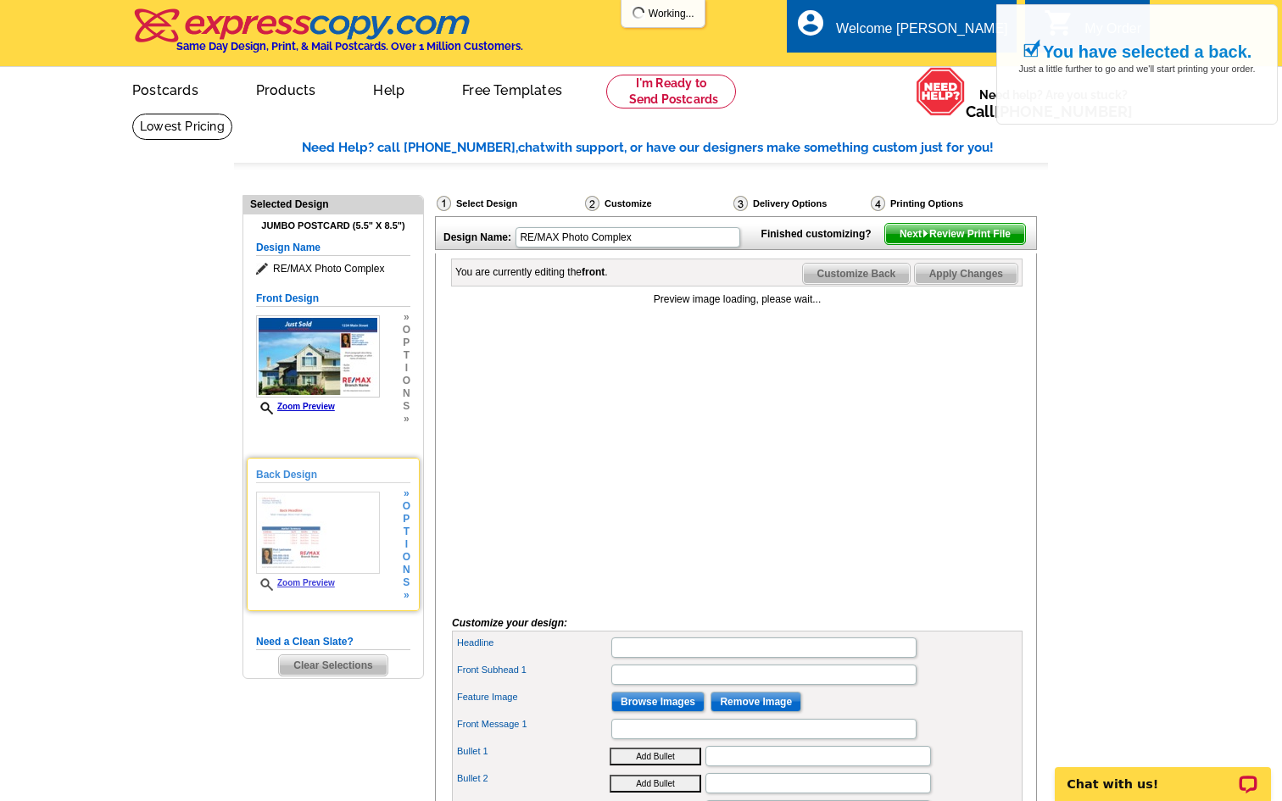
click at [336, 539] on img at bounding box center [318, 533] width 124 height 82
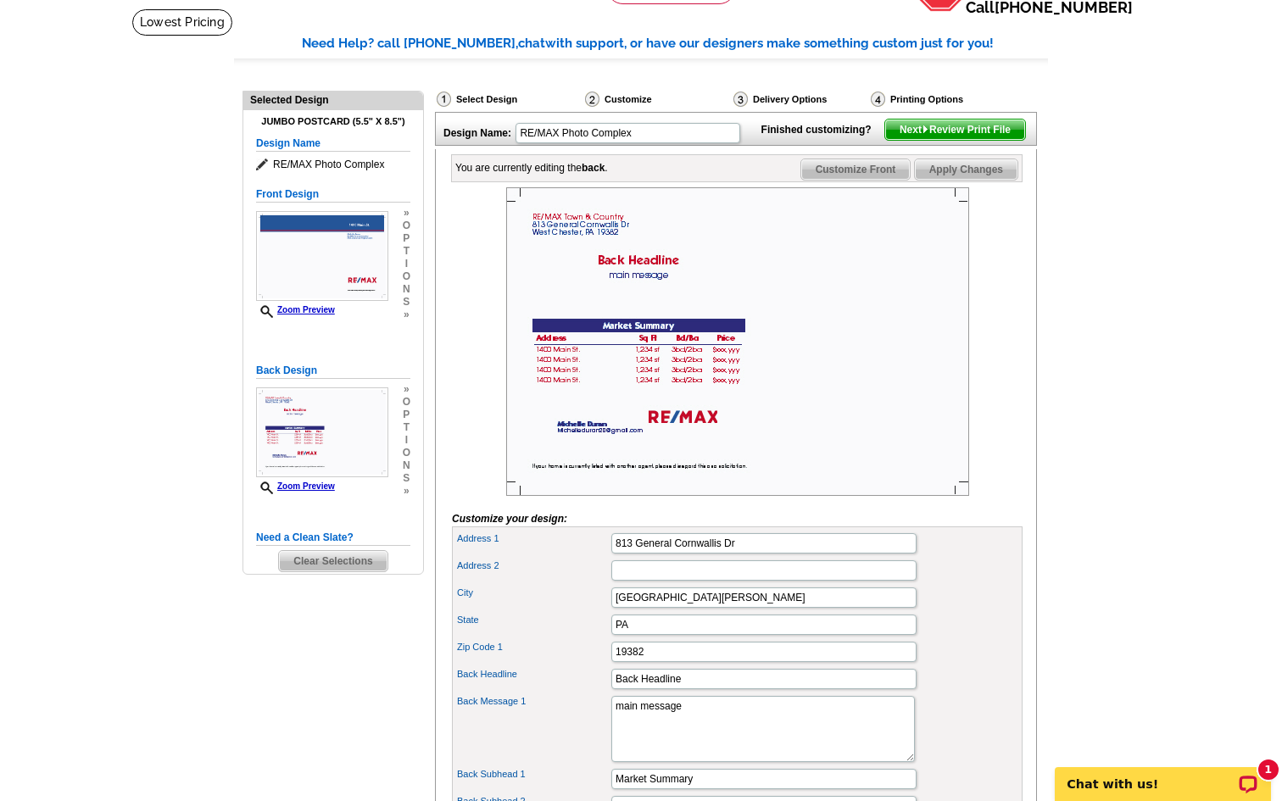
scroll to position [89, 0]
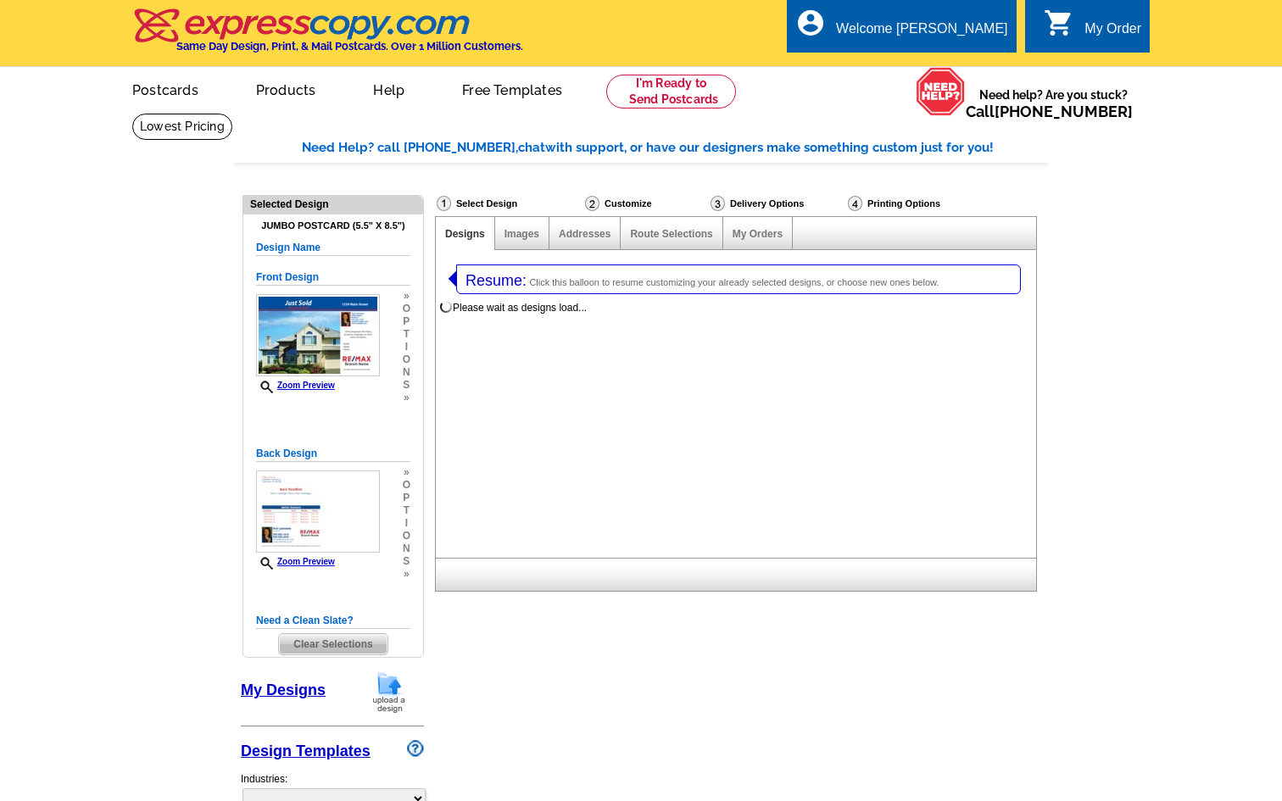
select select
select select "1"
select select "2"
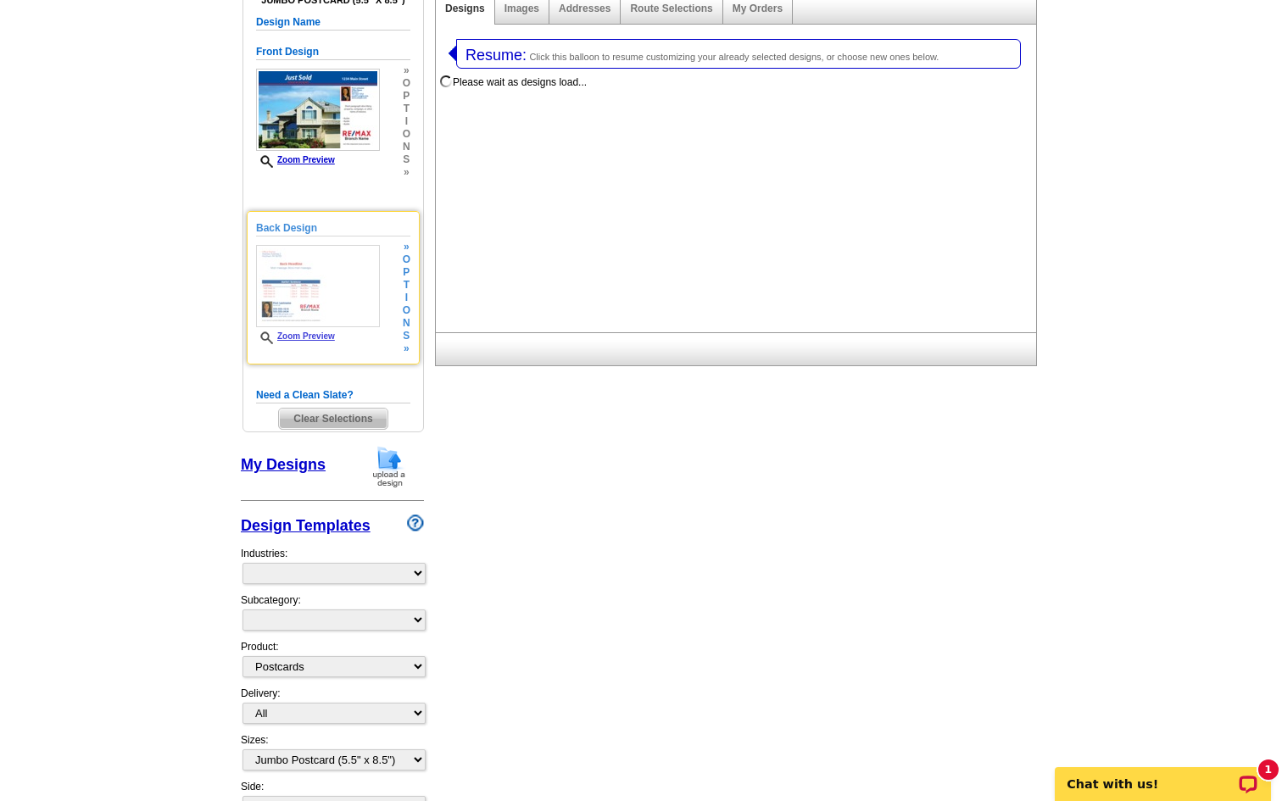
scroll to position [225, 0]
select select "785"
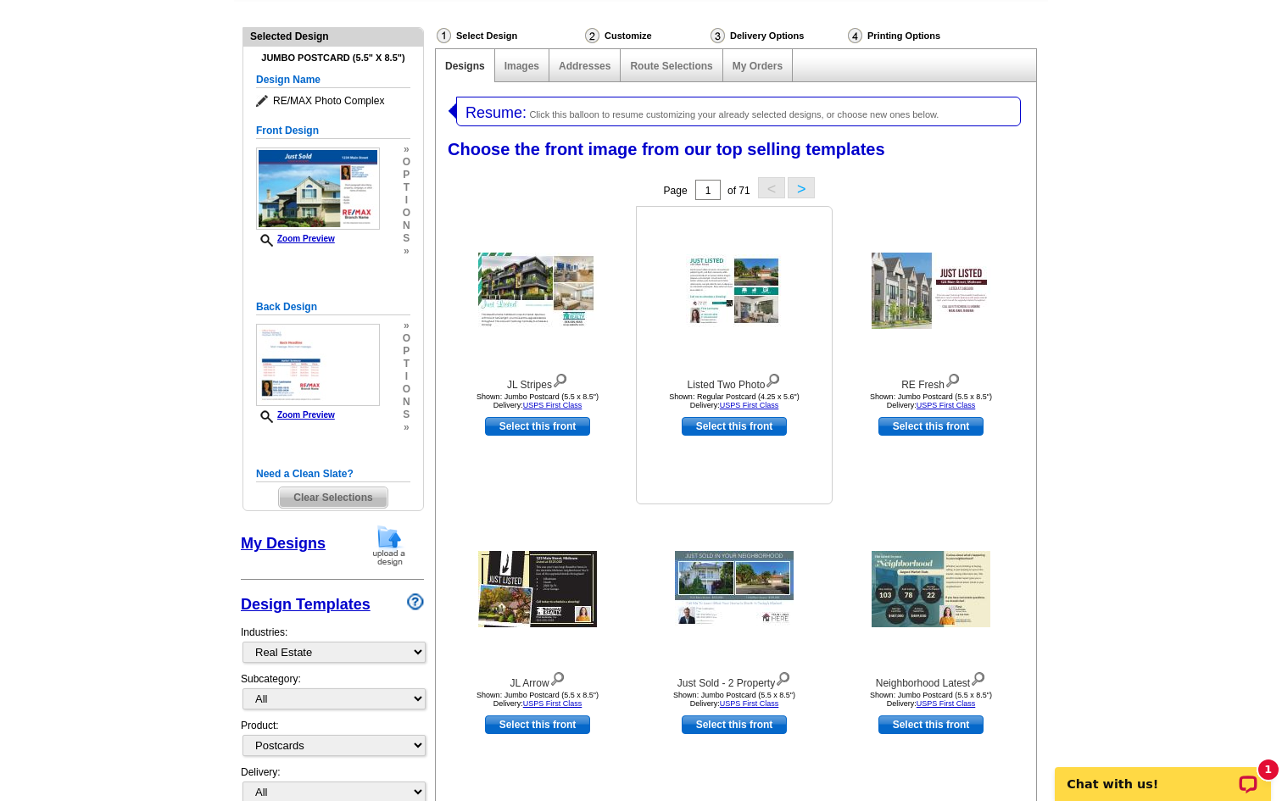
scroll to position [0, 0]
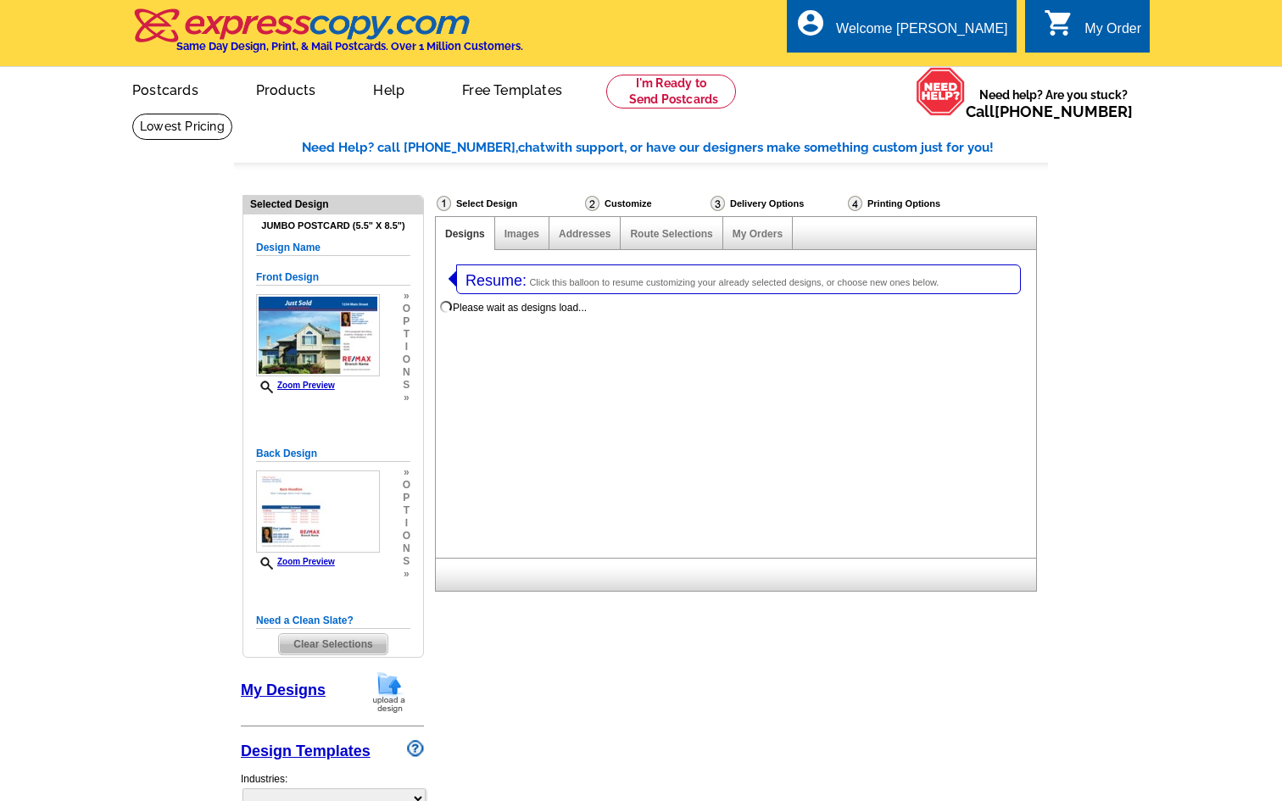
select select
select select "1"
select select "2"
select select "785"
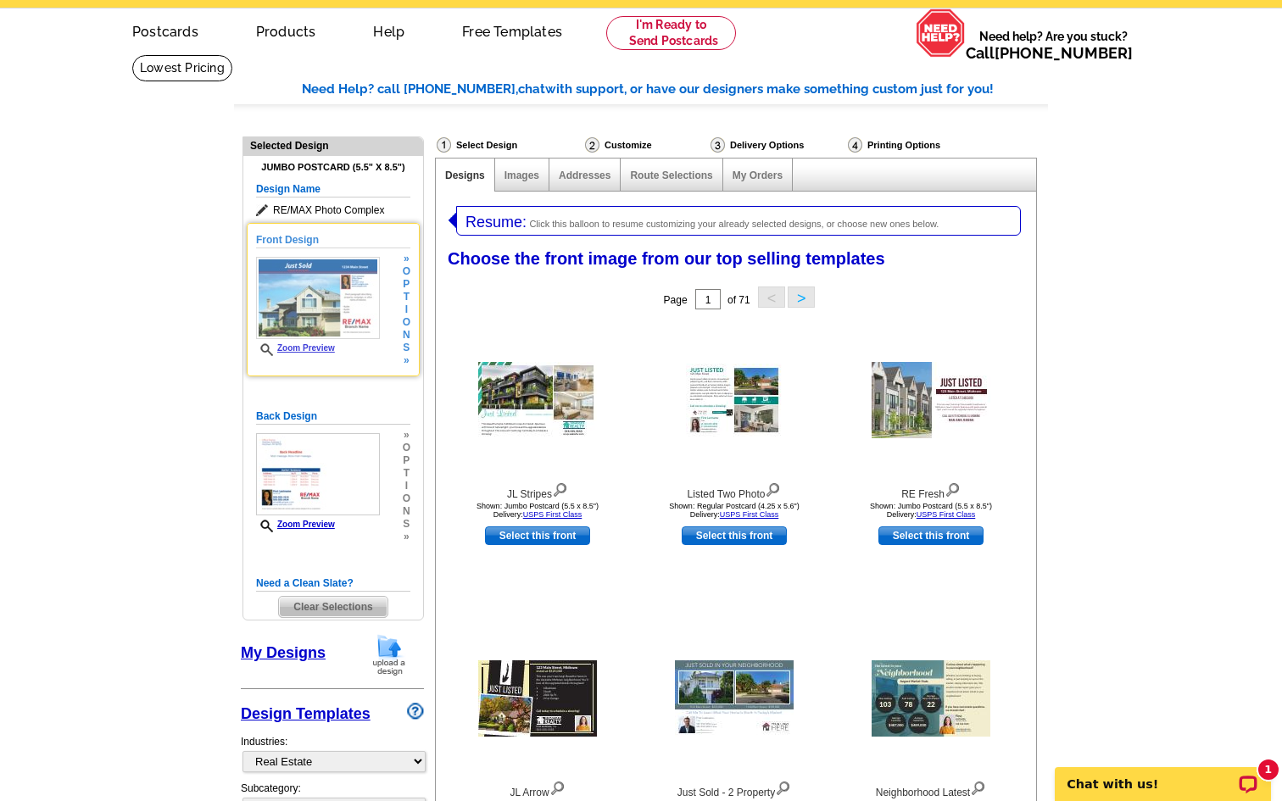
scroll to position [50, 0]
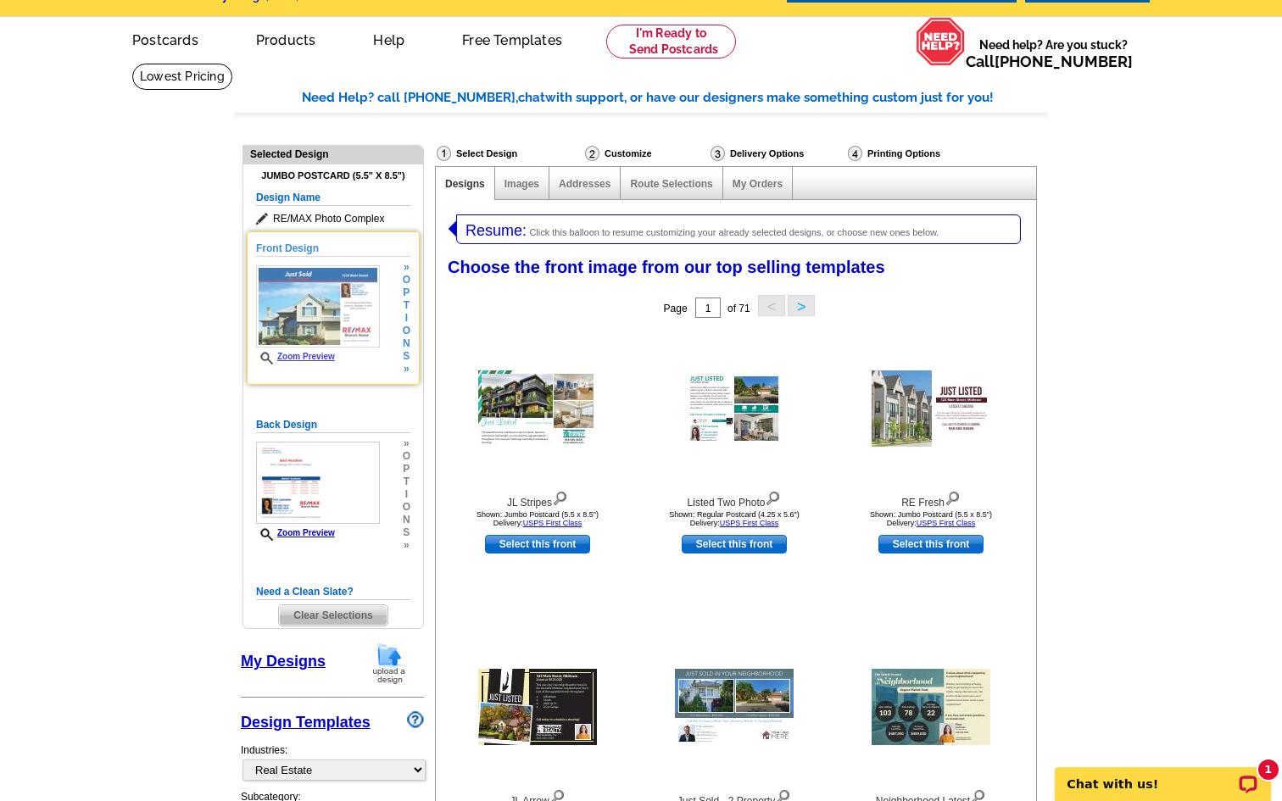
click at [364, 299] on img at bounding box center [318, 306] width 124 height 82
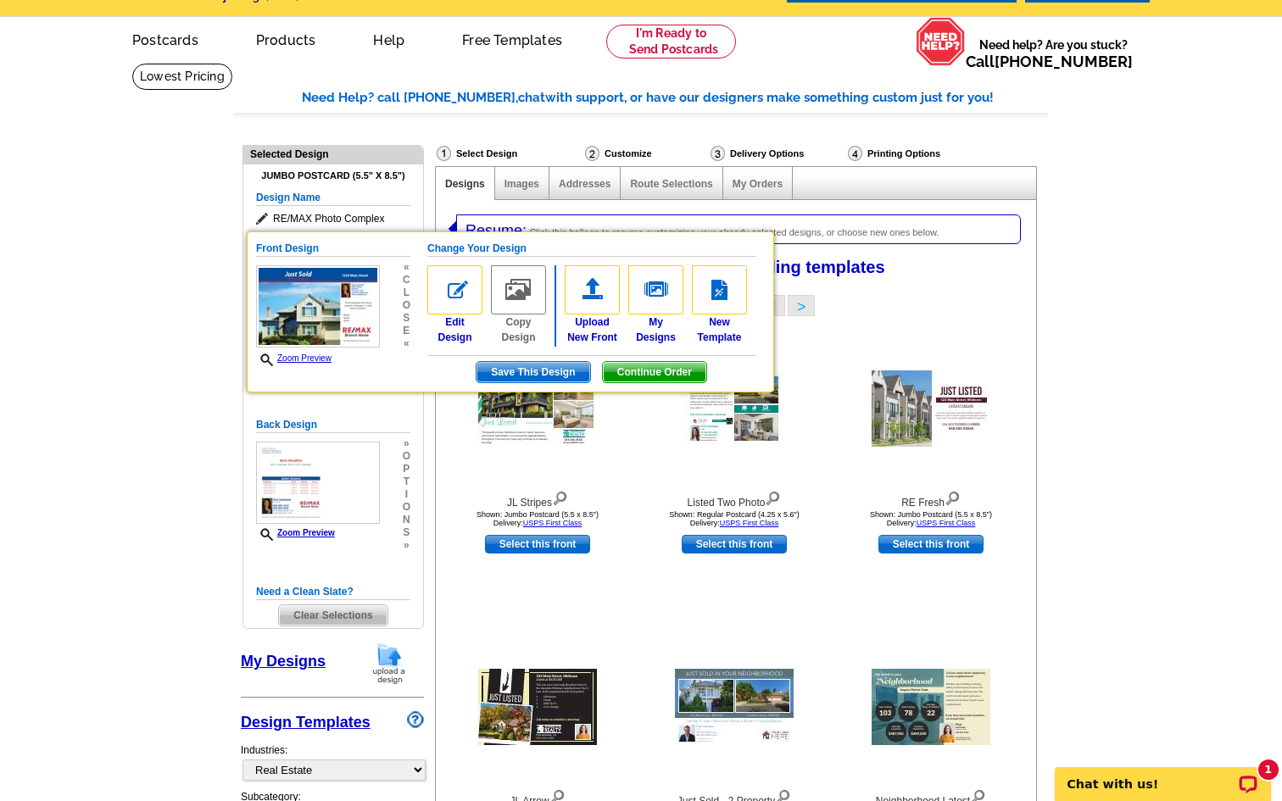
click at [363, 393] on div "Front Design Zoom Preview « c l o s e « Change Your Design Edit Design Copy Des…" at bounding box center [333, 319] width 154 height 176
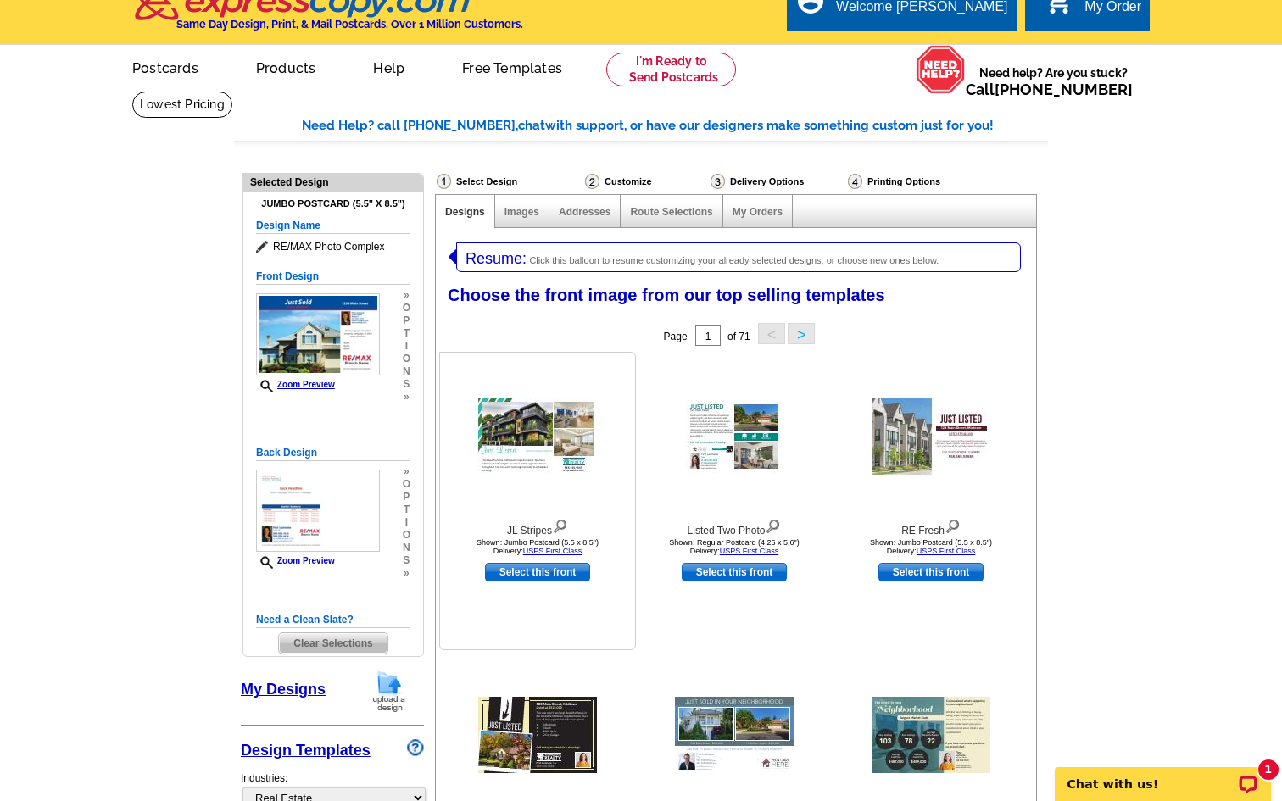
scroll to position [0, 0]
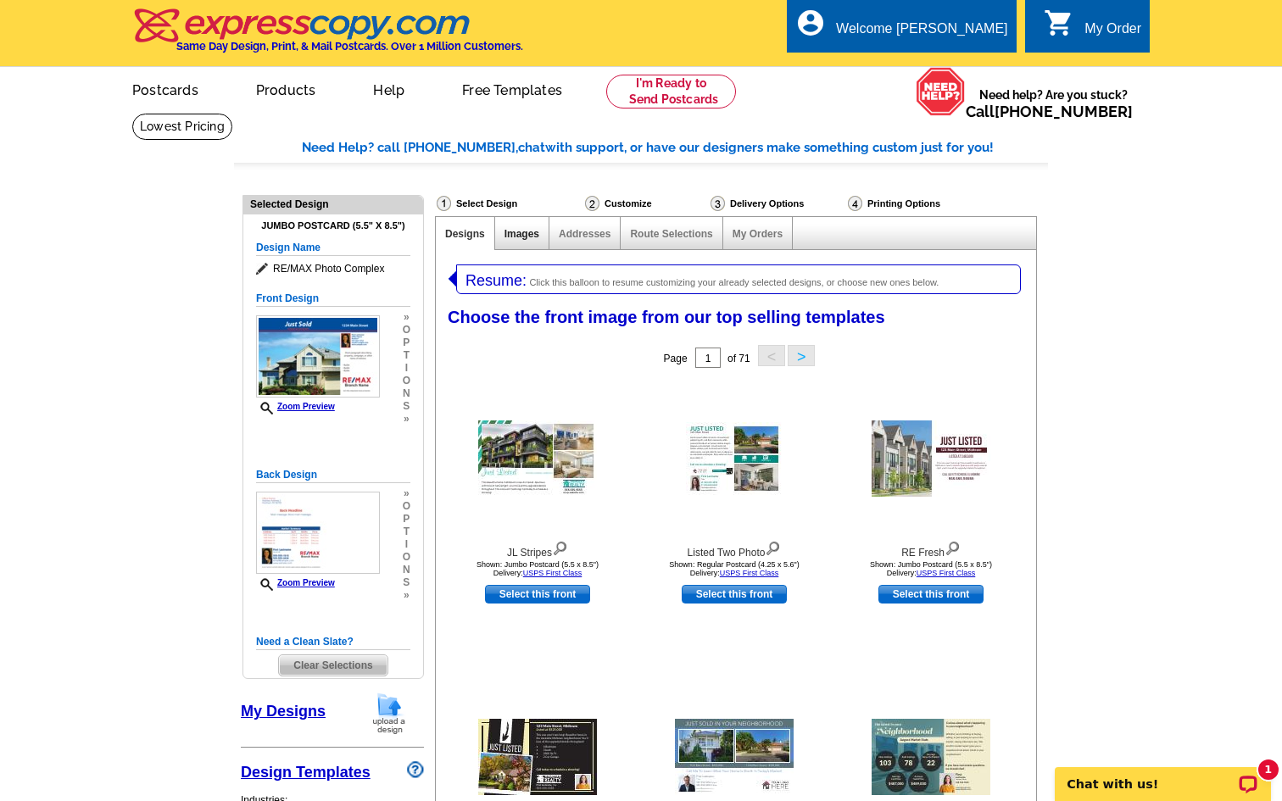
click at [512, 236] on link "Images" at bounding box center [521, 234] width 35 height 12
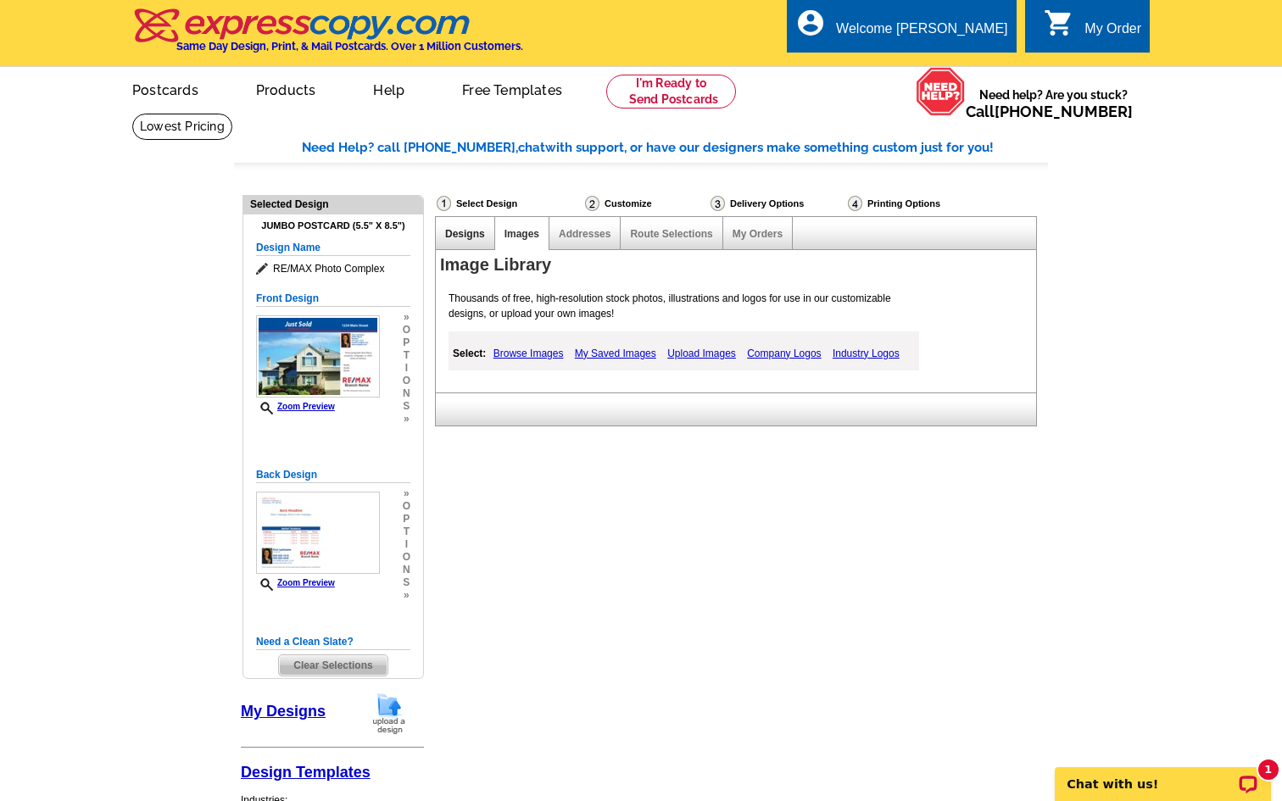
click at [459, 236] on link "Designs" at bounding box center [465, 234] width 40 height 12
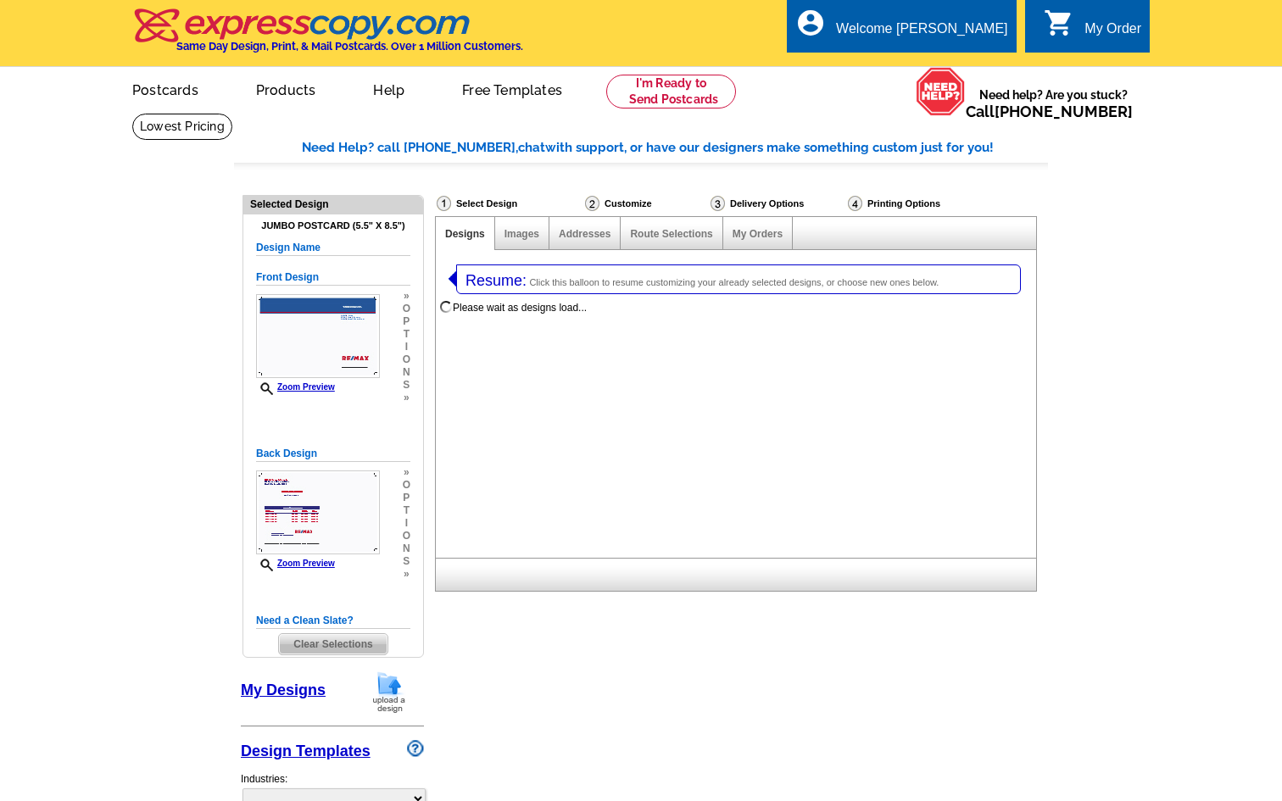
select select "1"
select select "2"
select select "785"
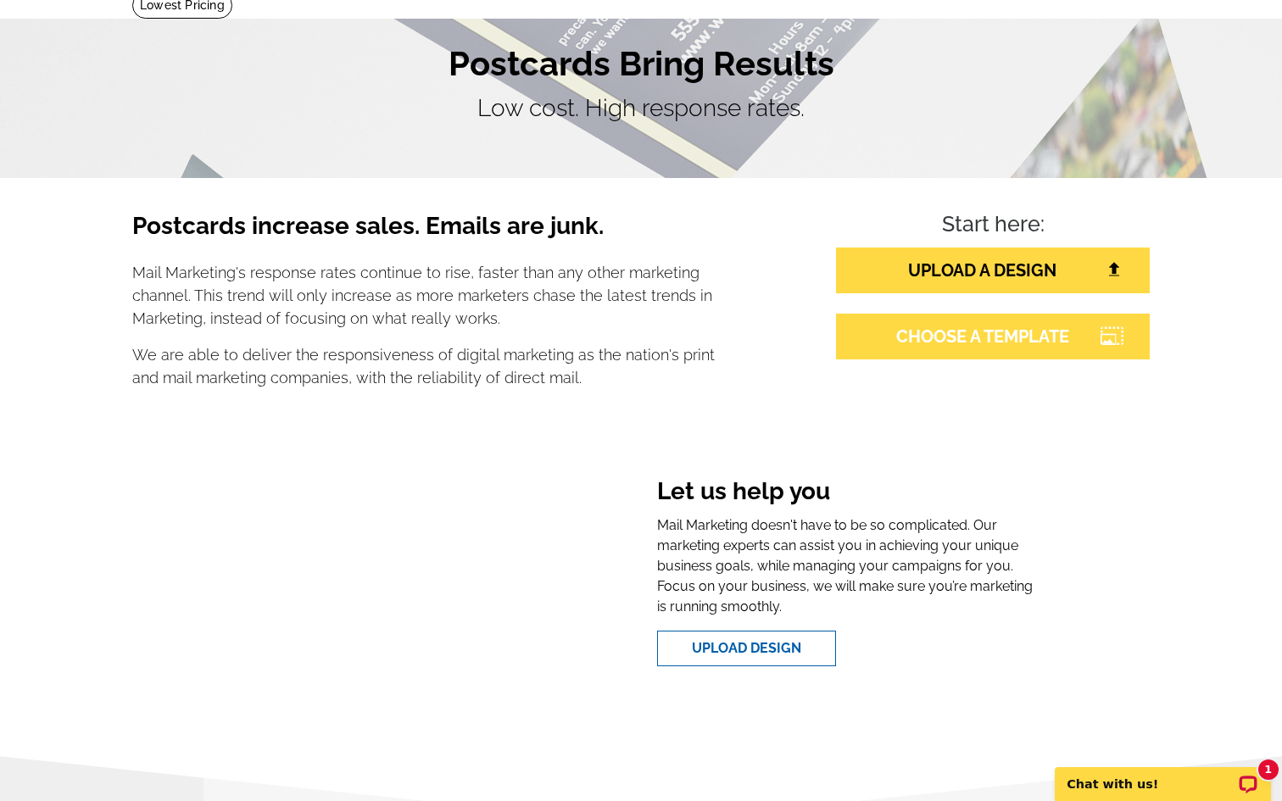
click at [1046, 329] on link "CHOOSE A TEMPLATE" at bounding box center [993, 337] width 314 height 46
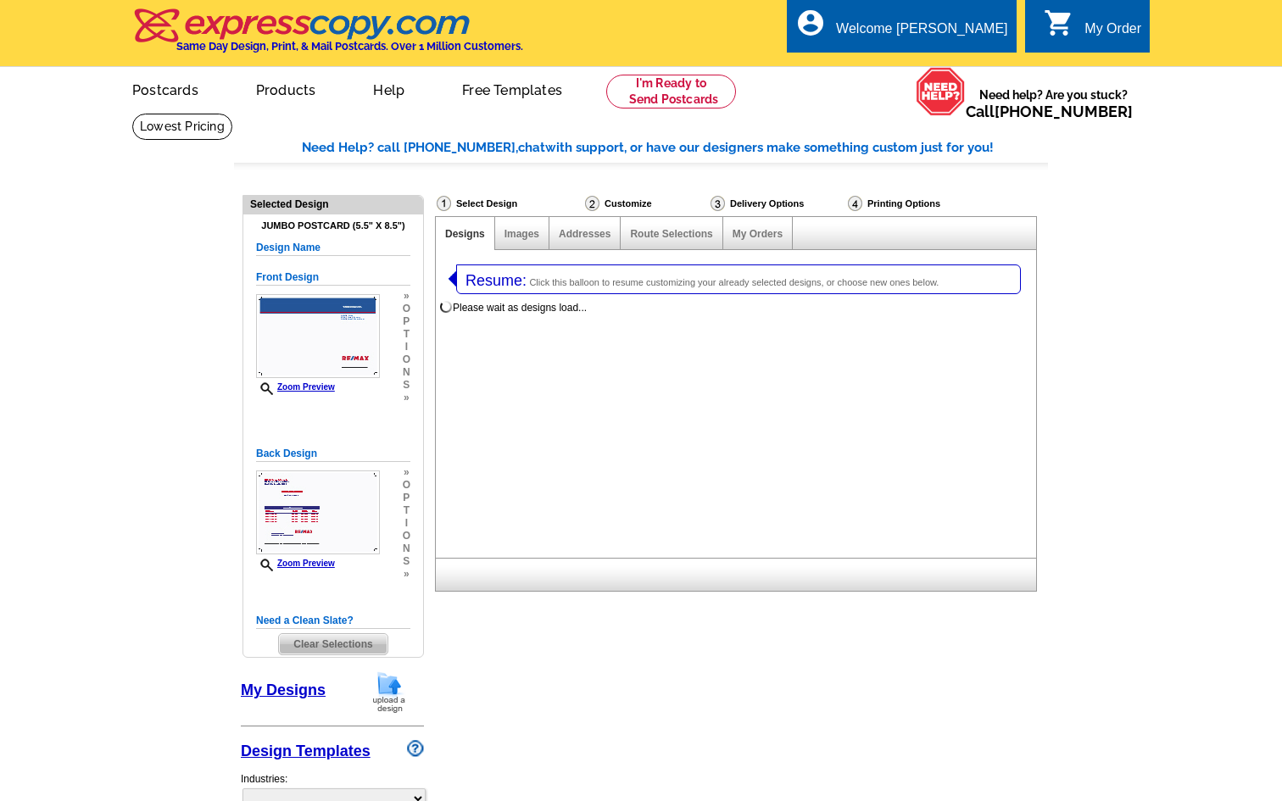
select select "1"
select select "2"
select select "785"
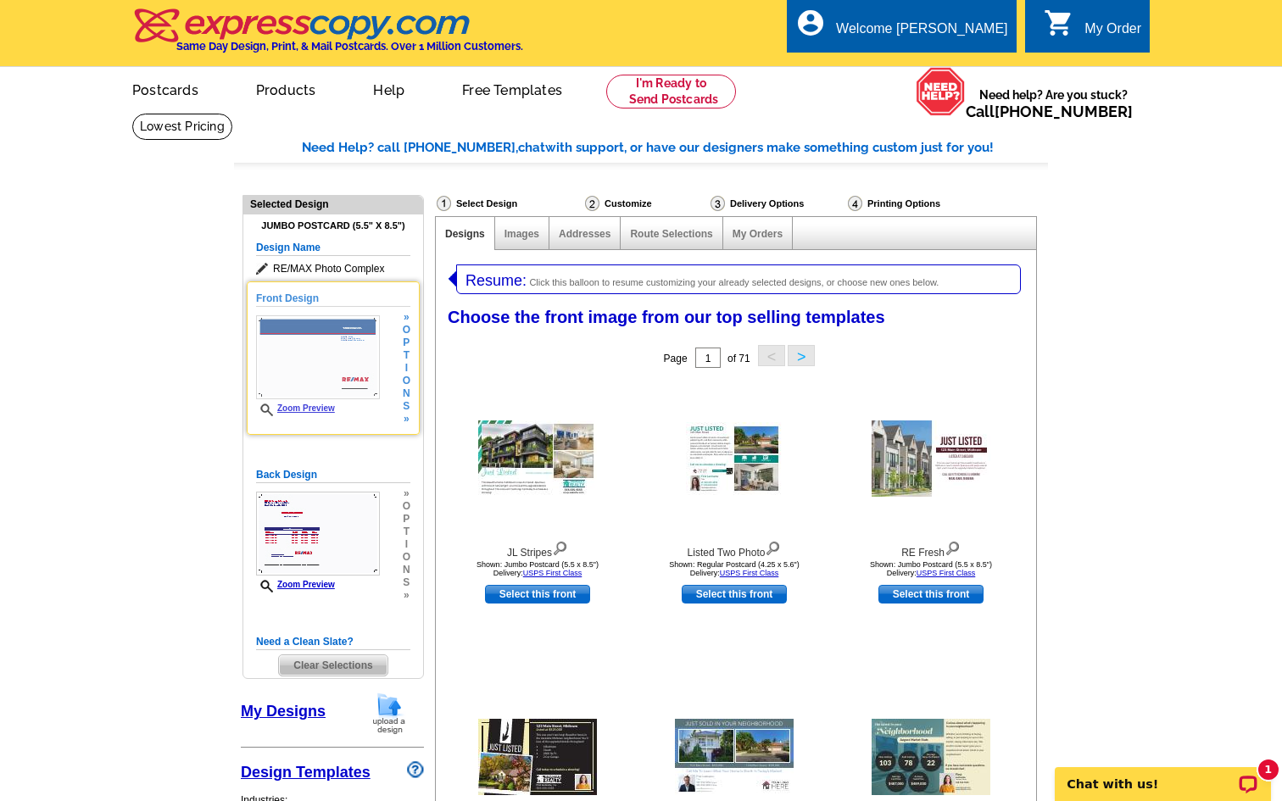
click at [320, 354] on img at bounding box center [318, 357] width 124 height 84
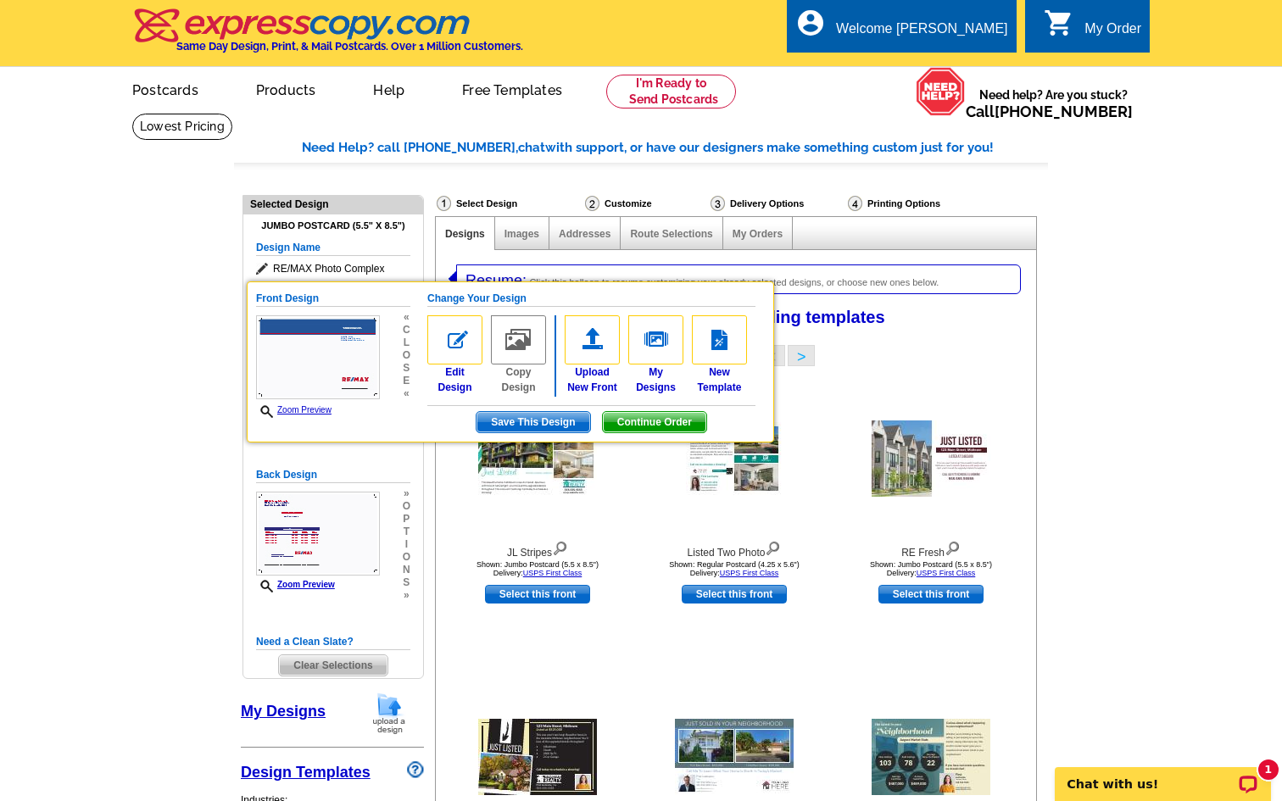
click at [1019, 342] on div "Page 1 of 71 < >" at bounding box center [739, 358] width 600 height 34
click at [419, 259] on div "Jumbo Postcard (5.5" x 8.5") Design Name RE/MAX Photo Complex Front Design Zoom…" at bounding box center [333, 446] width 180 height 464
drag, startPoint x: 264, startPoint y: 261, endPoint x: 130, endPoint y: 324, distance: 148.6
click at [259, 274] on span "RE/MAX Photo Complex" at bounding box center [333, 268] width 154 height 17
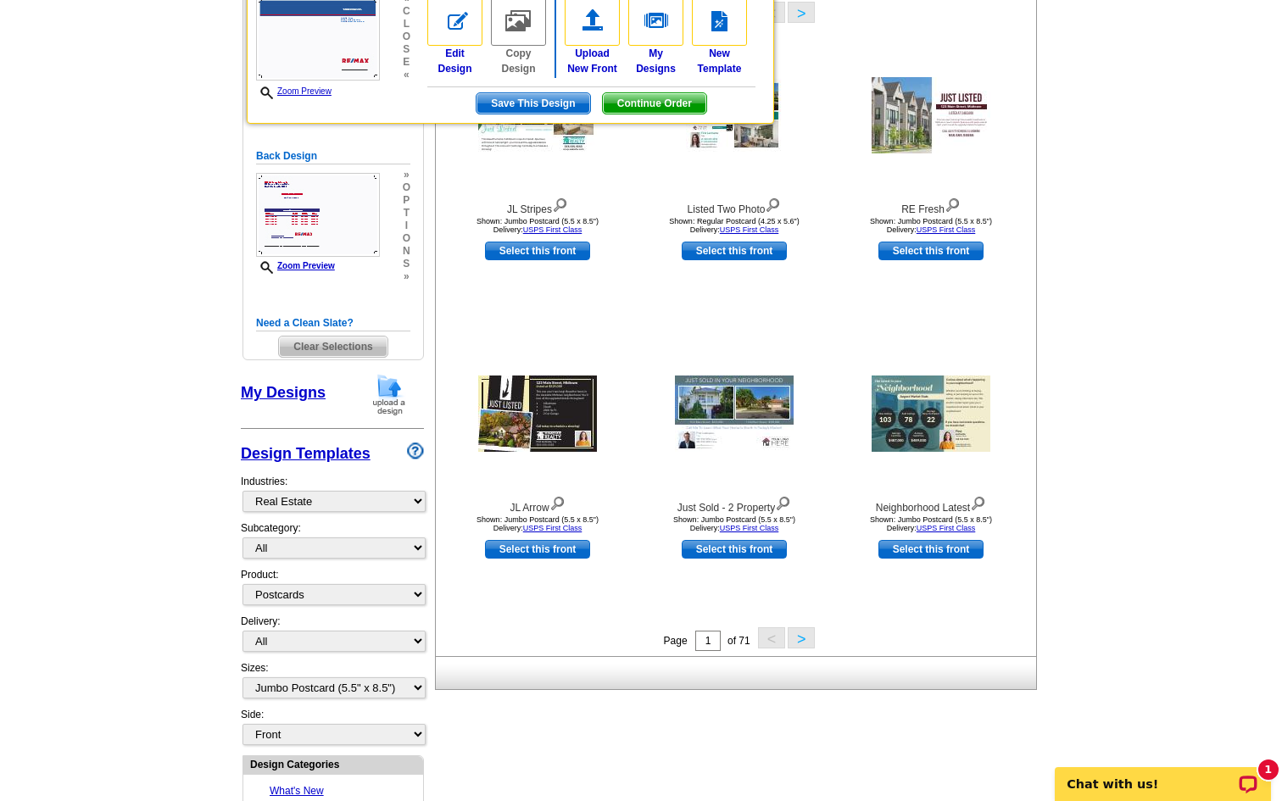
scroll to position [425, 0]
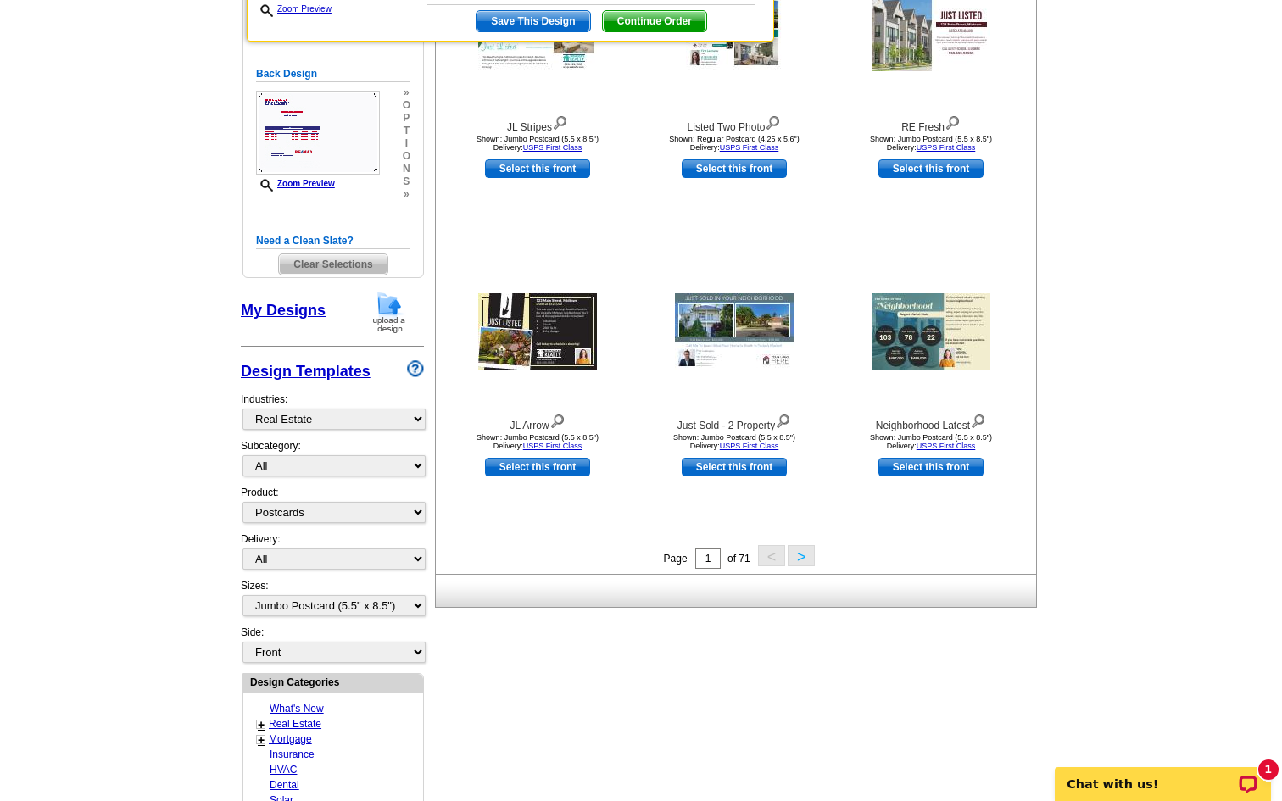
click at [330, 254] on span "Clear Selections" at bounding box center [333, 264] width 108 height 20
click at [334, 254] on span "Clear Selections" at bounding box center [333, 264] width 108 height 20
click at [322, 254] on span "Clear Selections" at bounding box center [333, 264] width 108 height 20
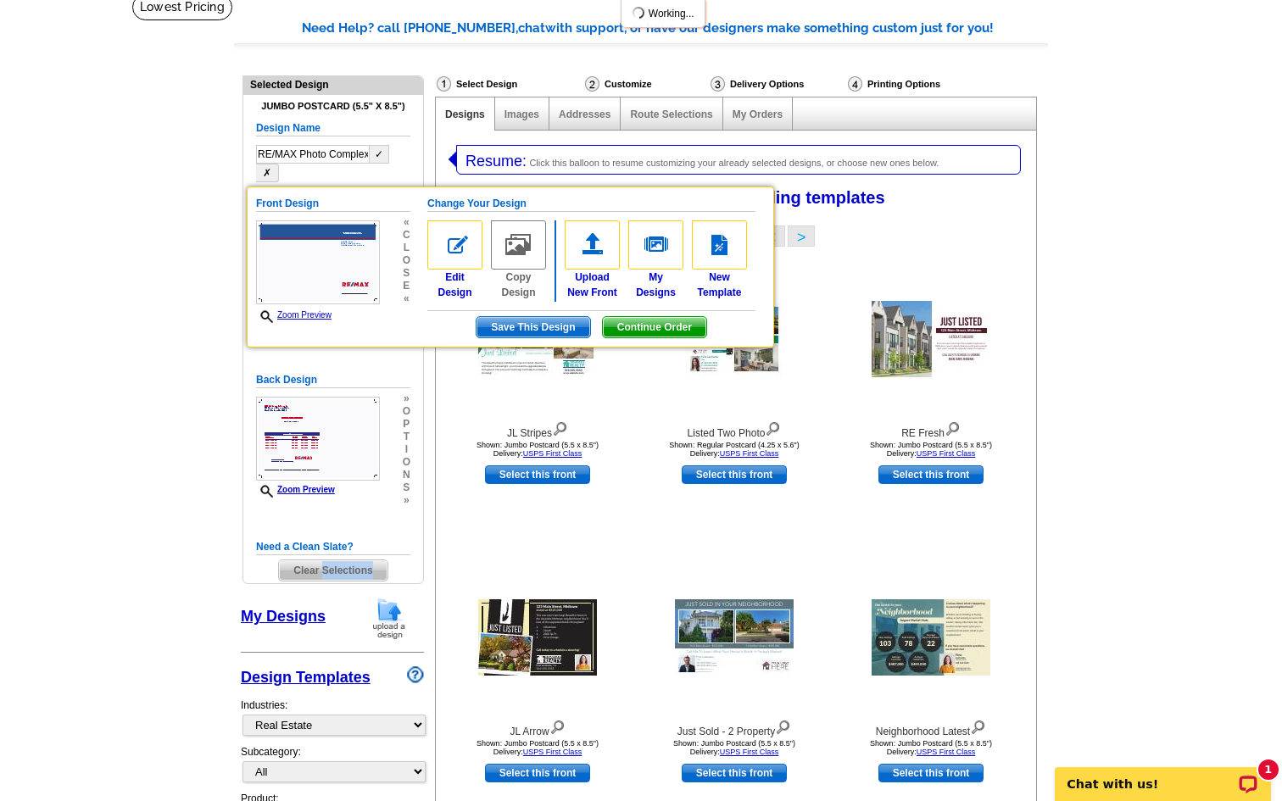
scroll to position [0, 0]
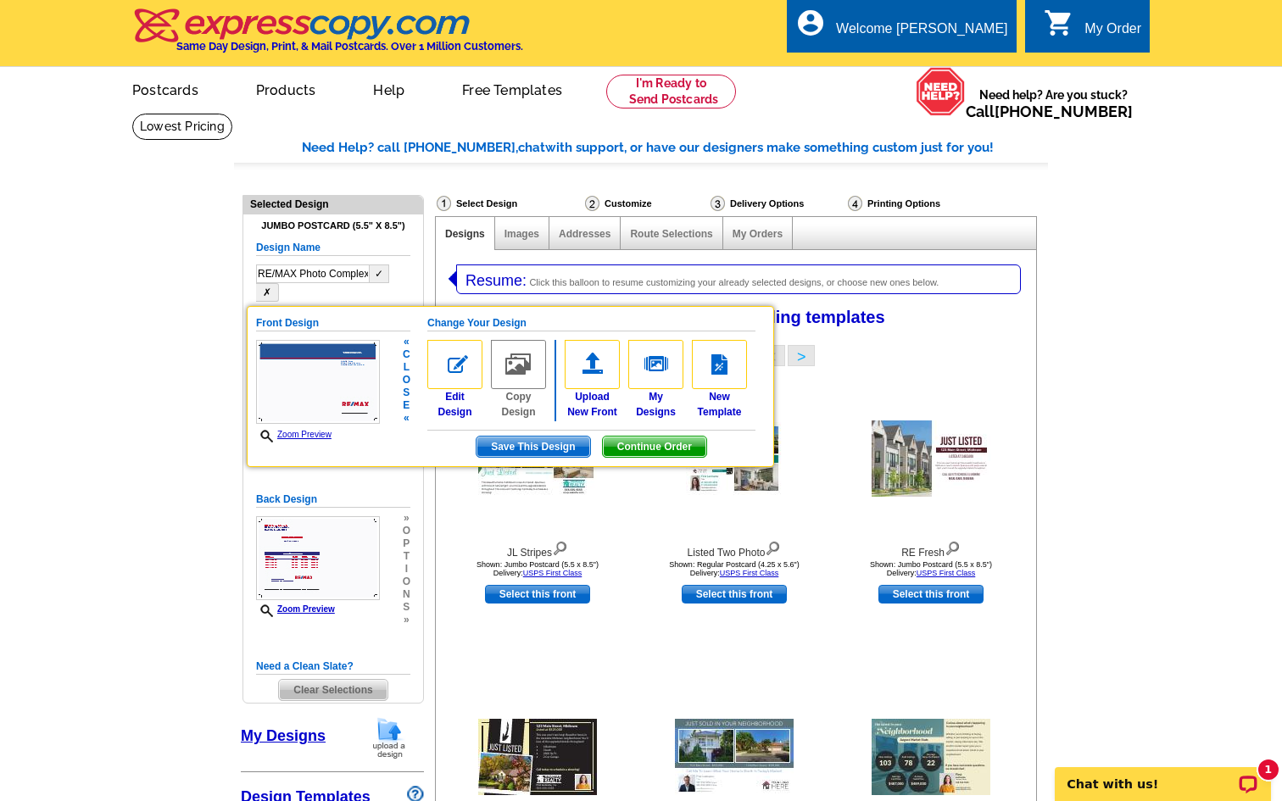
click at [388, 445] on div "Front Design Zoom Preview « c l o s e « Change Your Design Edit Design Copy Des…" at bounding box center [510, 386] width 527 height 161
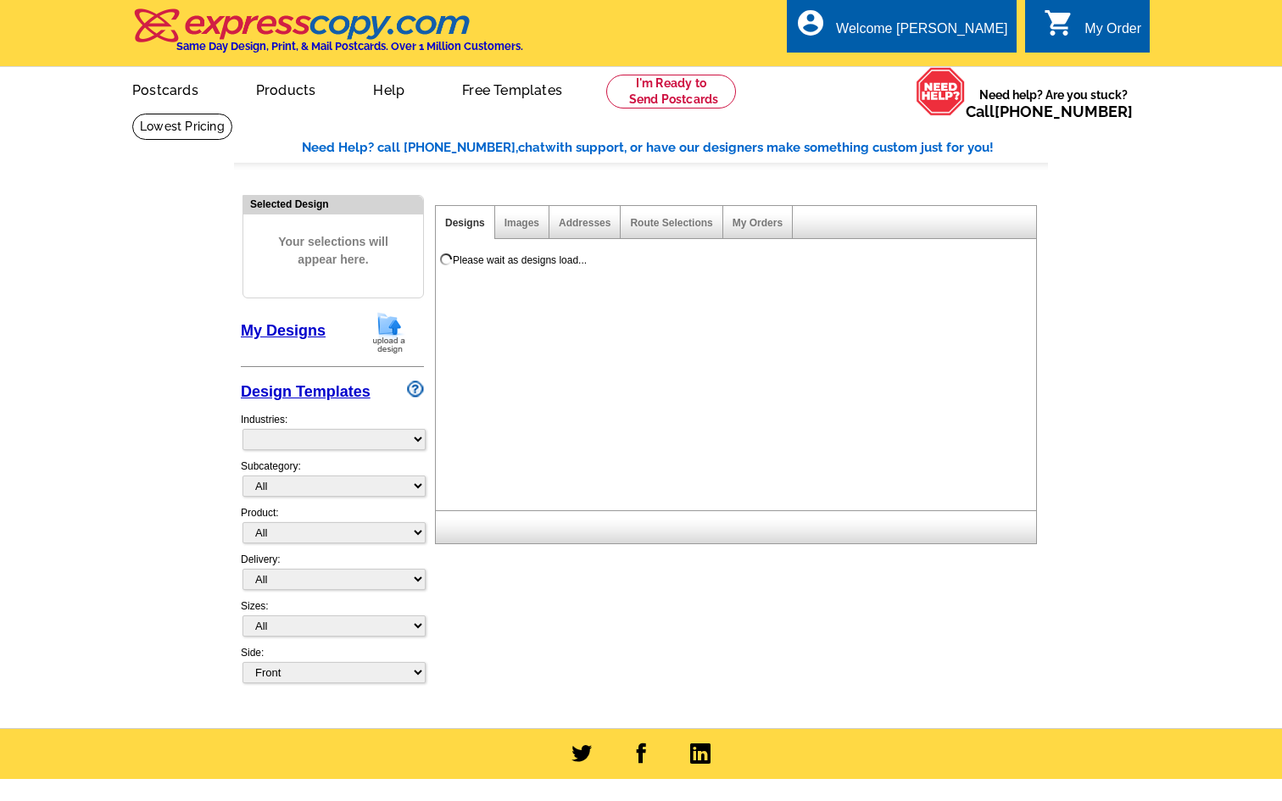
select select "785"
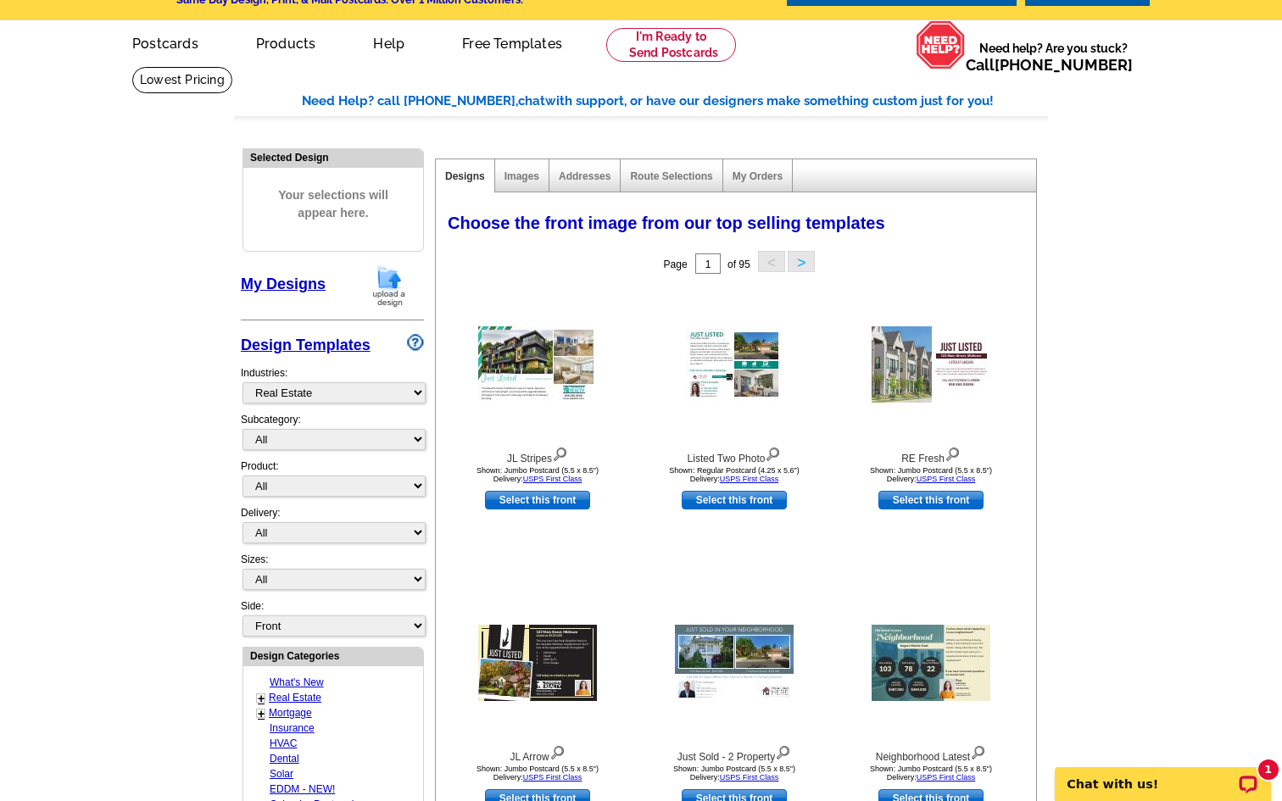
scroll to position [50, 0]
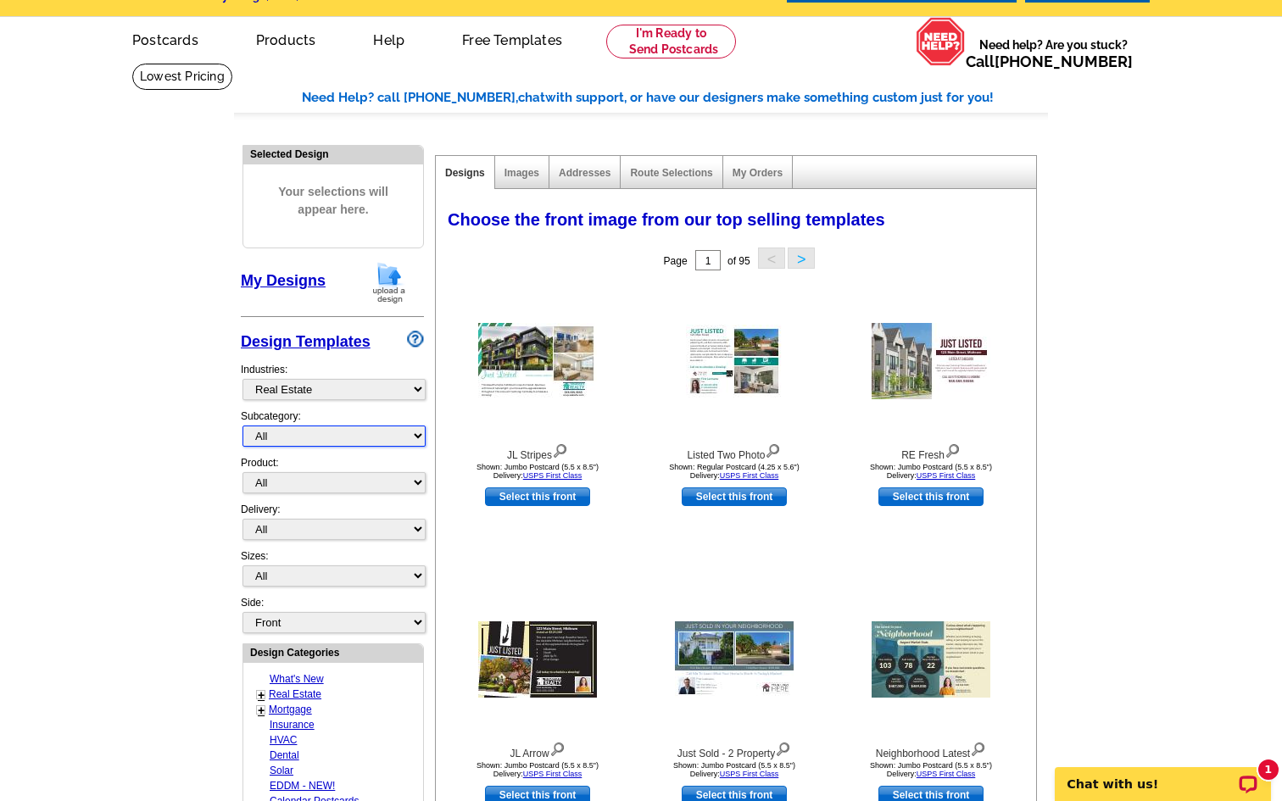
click at [329, 438] on select "All RE/MAX® Referrals [PERSON_NAME]® Berkshire Hathaway Home Services Century 2…" at bounding box center [333, 435] width 183 height 21
select select "807"
click at [242, 425] on select "All RE/MAX® Referrals [PERSON_NAME]® Berkshire Hathaway Home Services Century 2…" at bounding box center [333, 435] width 183 height 21
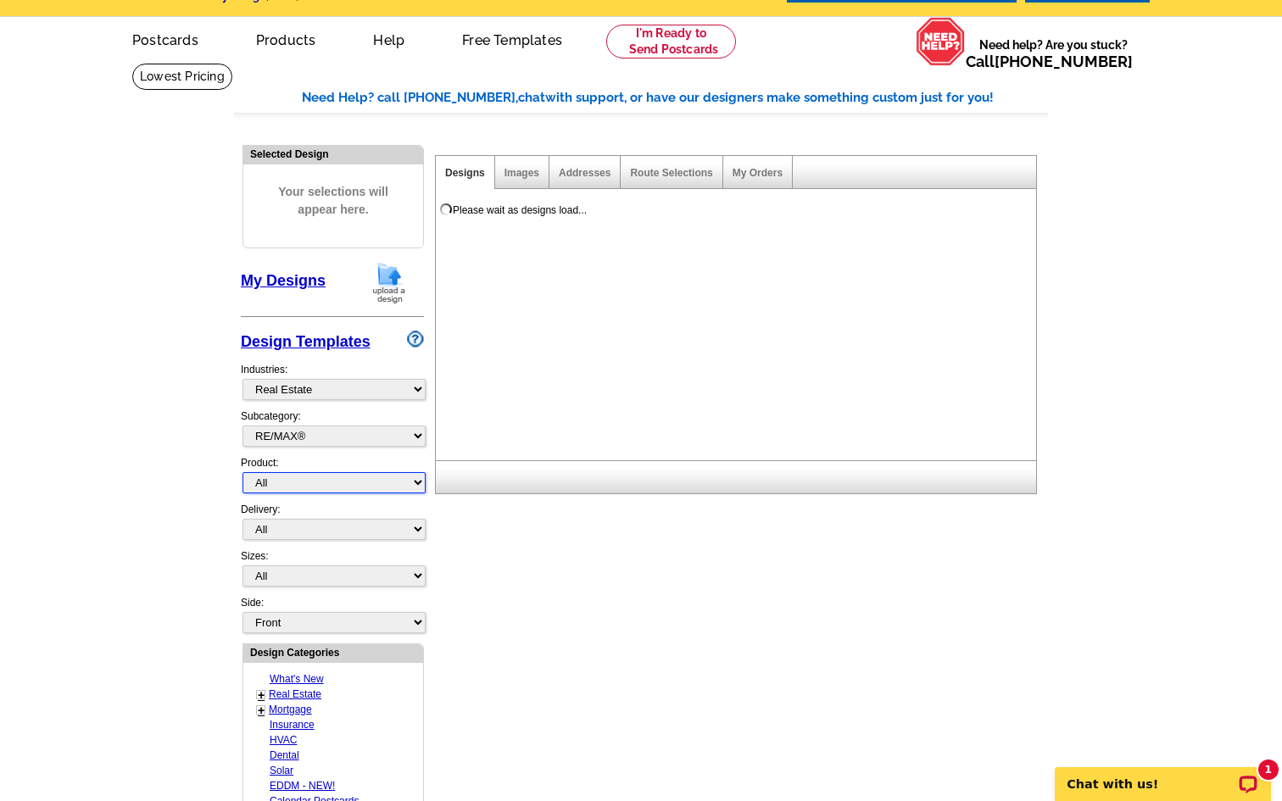
click at [322, 484] on select "All Postcards Letters and flyers Business Cards Door Hangers Greeting Cards" at bounding box center [333, 482] width 183 height 21
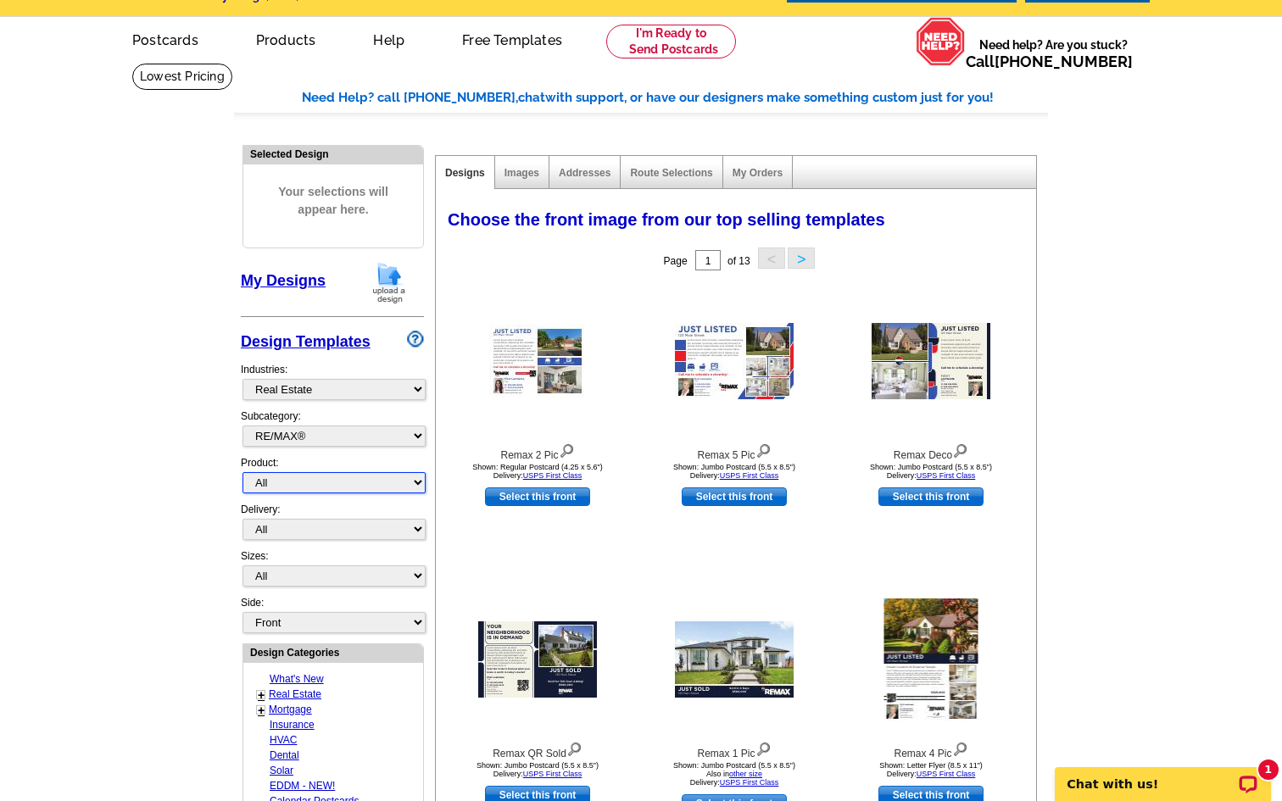
select select "1"
click at [242, 472] on select "All Postcards Letters and flyers Business Cards Door Hangers Greeting Cards" at bounding box center [333, 482] width 183 height 21
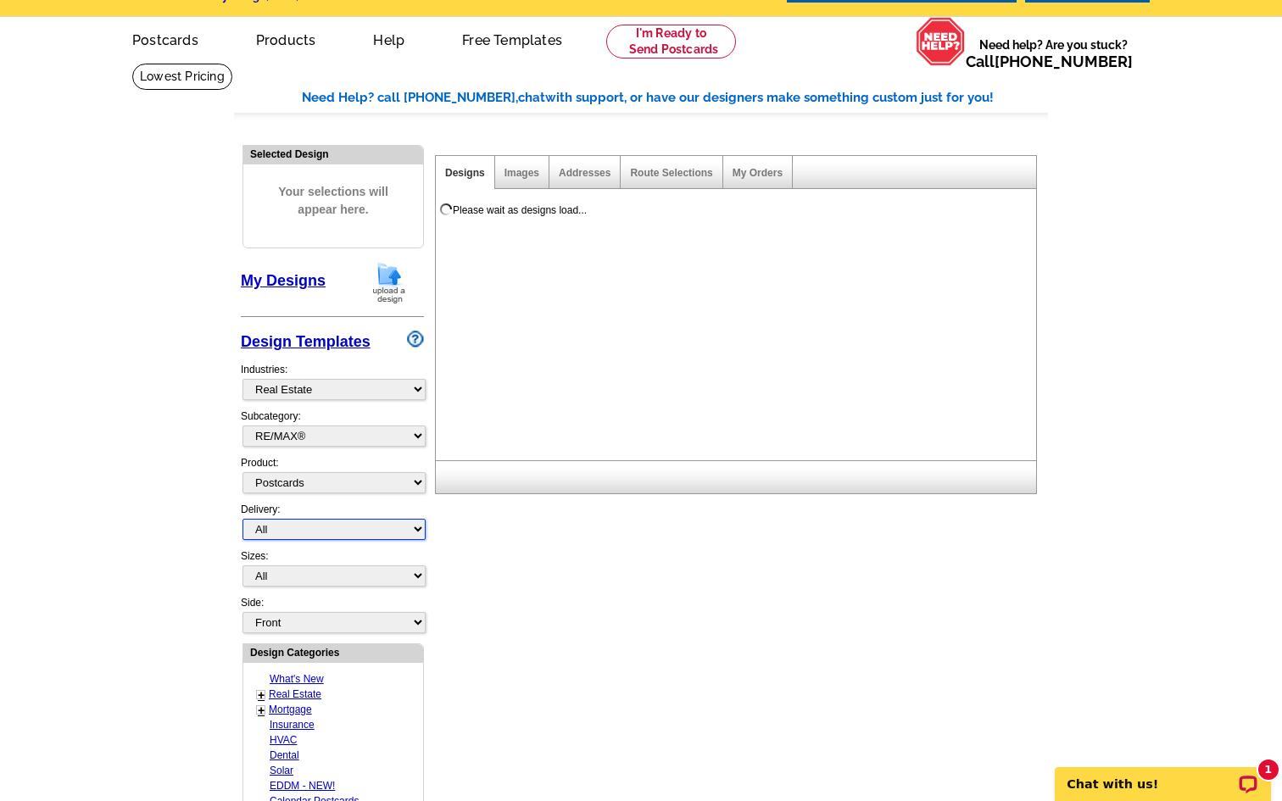
click at [294, 526] on select "All First Class Mail Shipped to Me EDDM Save 66% on Postage" at bounding box center [333, 529] width 183 height 21
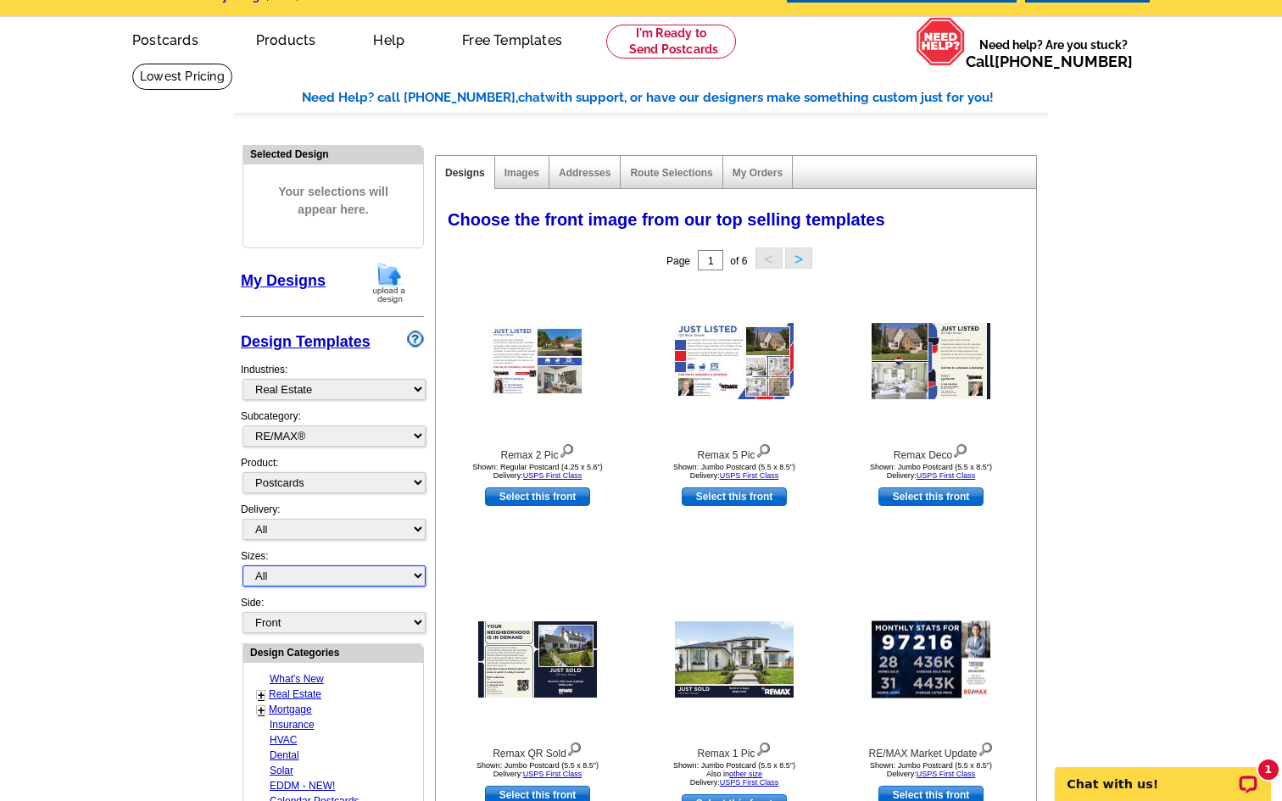
click at [336, 570] on select "All Jumbo Postcard (5.5" x 8.5") Regular Postcard (4.25" x 5.6") Panoramic Post…" at bounding box center [333, 575] width 183 height 21
select select "2"
click at [242, 565] on select "All Jumbo Postcard (5.5" x 8.5") Regular Postcard (4.25" x 5.6") Panoramic Post…" at bounding box center [333, 575] width 183 height 21
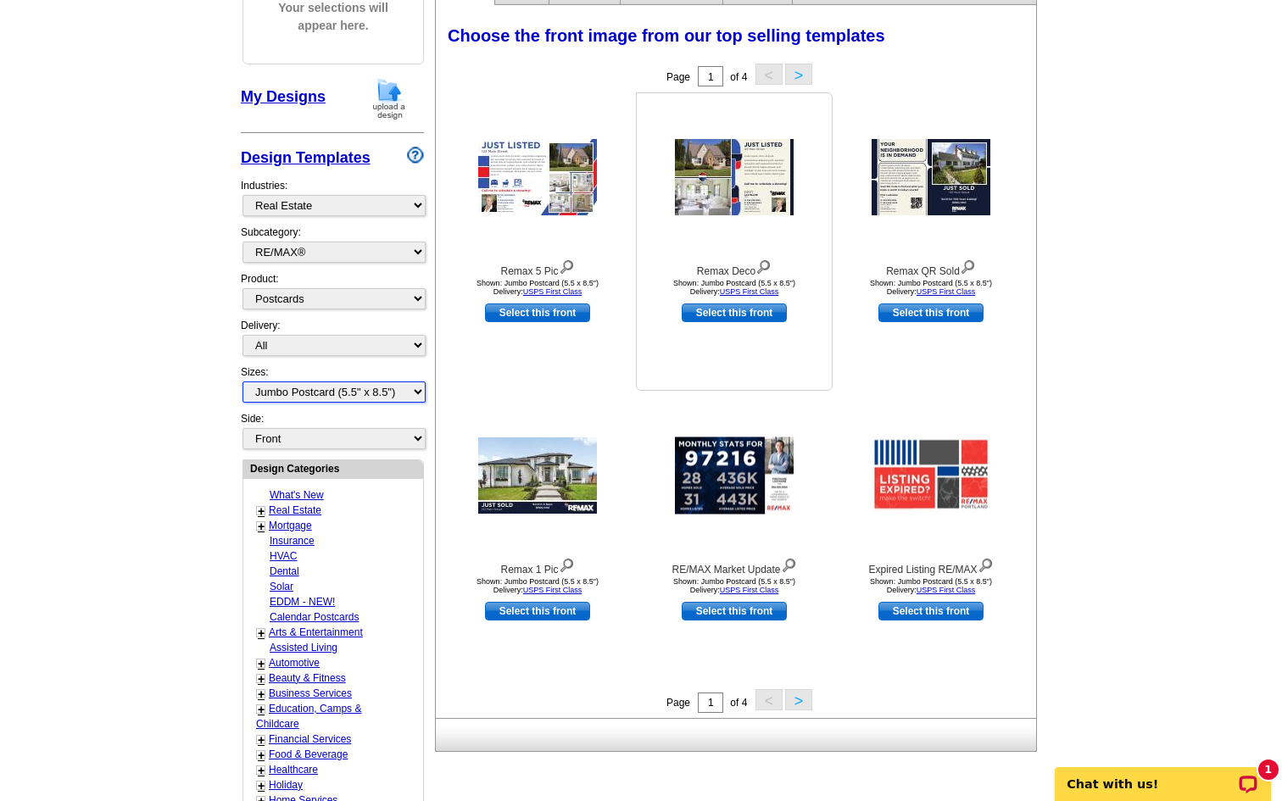
scroll to position [253, 0]
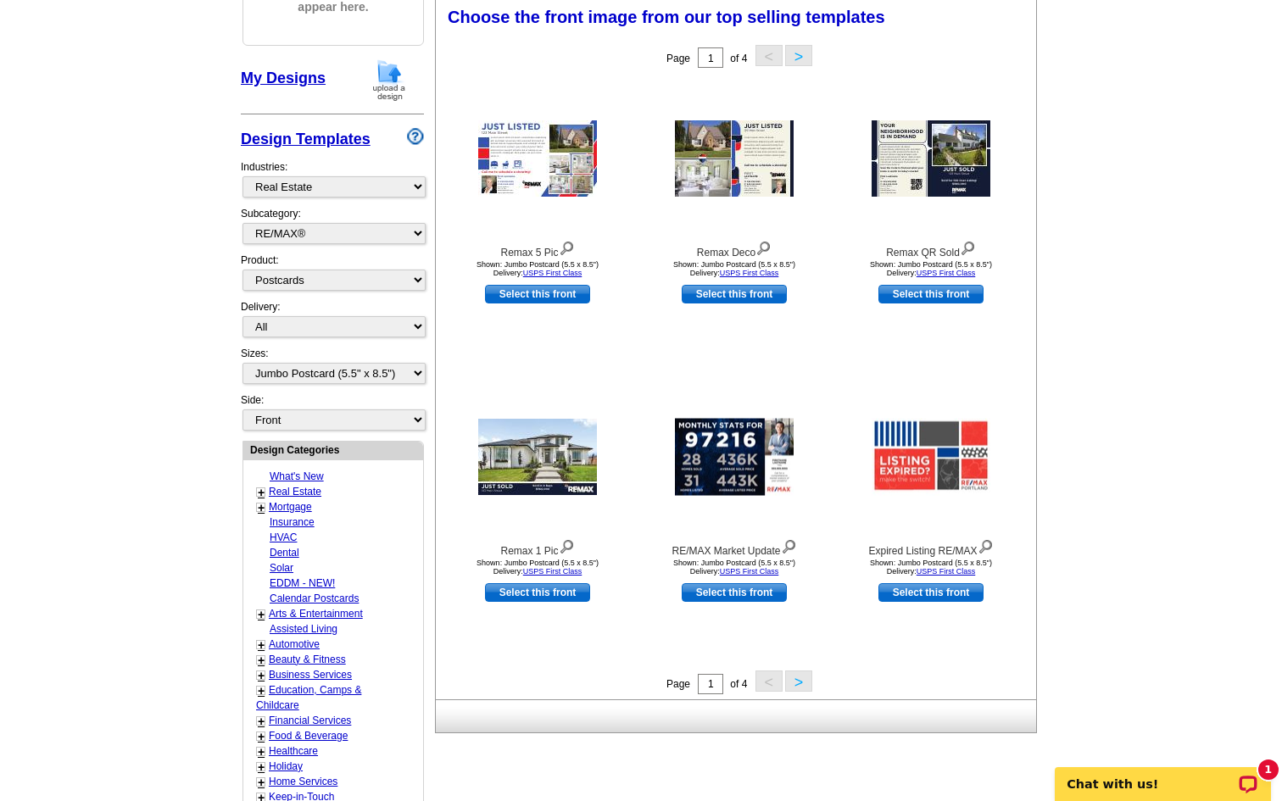
click at [798, 683] on button ">" at bounding box center [798, 680] width 27 height 21
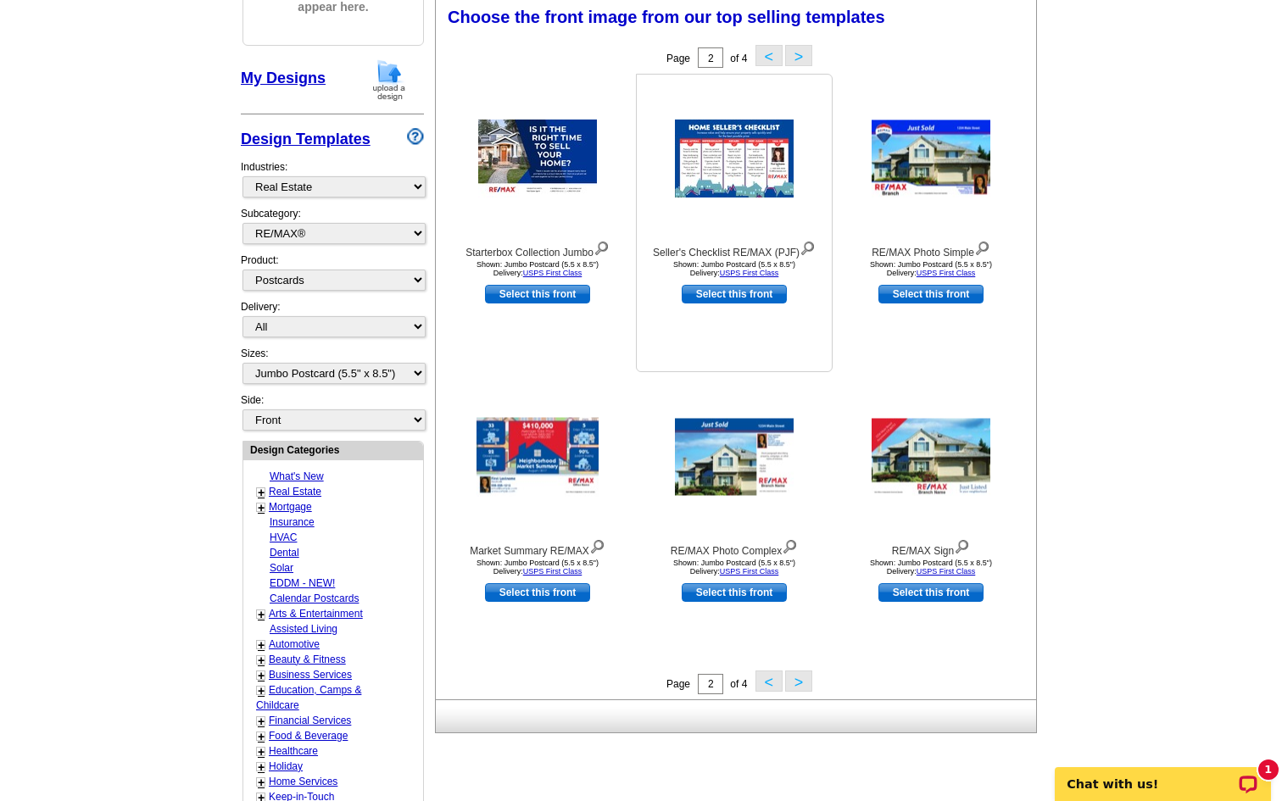
click at [770, 181] on img at bounding box center [734, 159] width 119 height 78
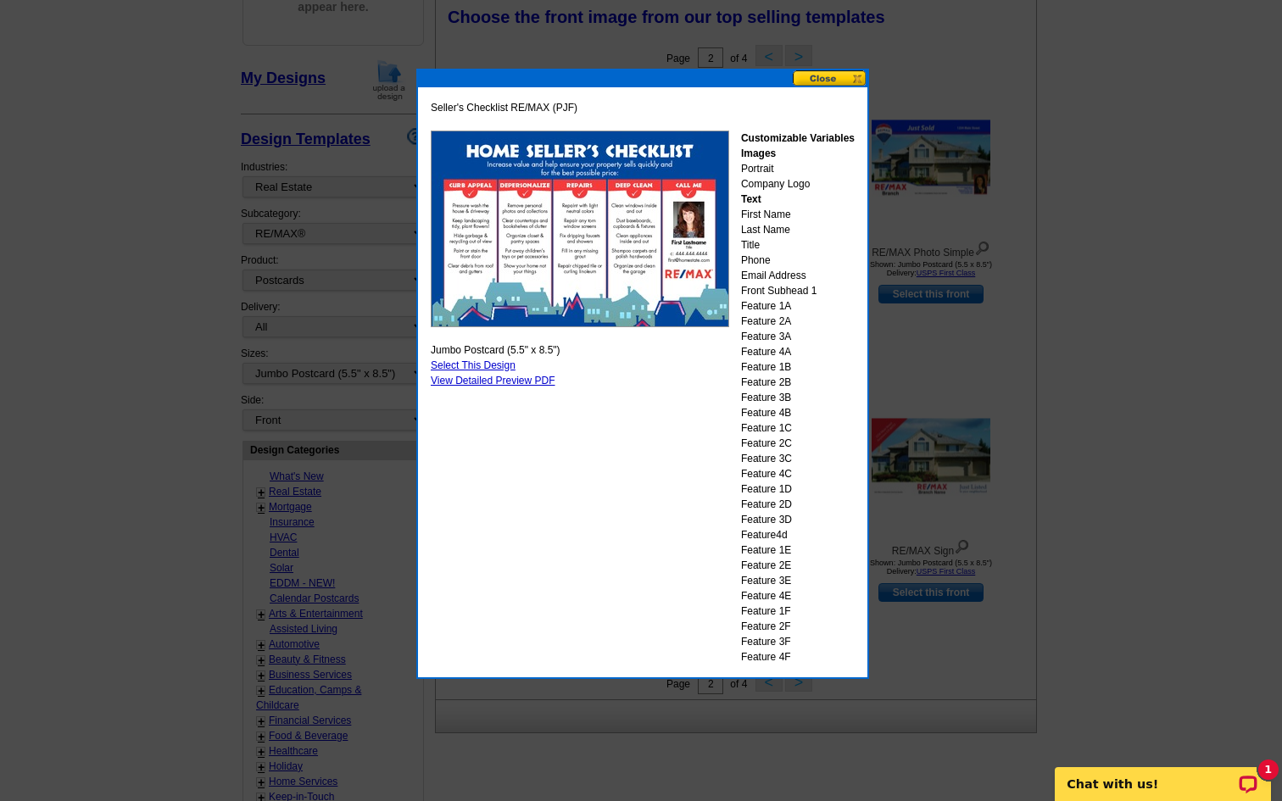
click at [494, 363] on link "Select This Design" at bounding box center [473, 365] width 85 height 12
select select "back"
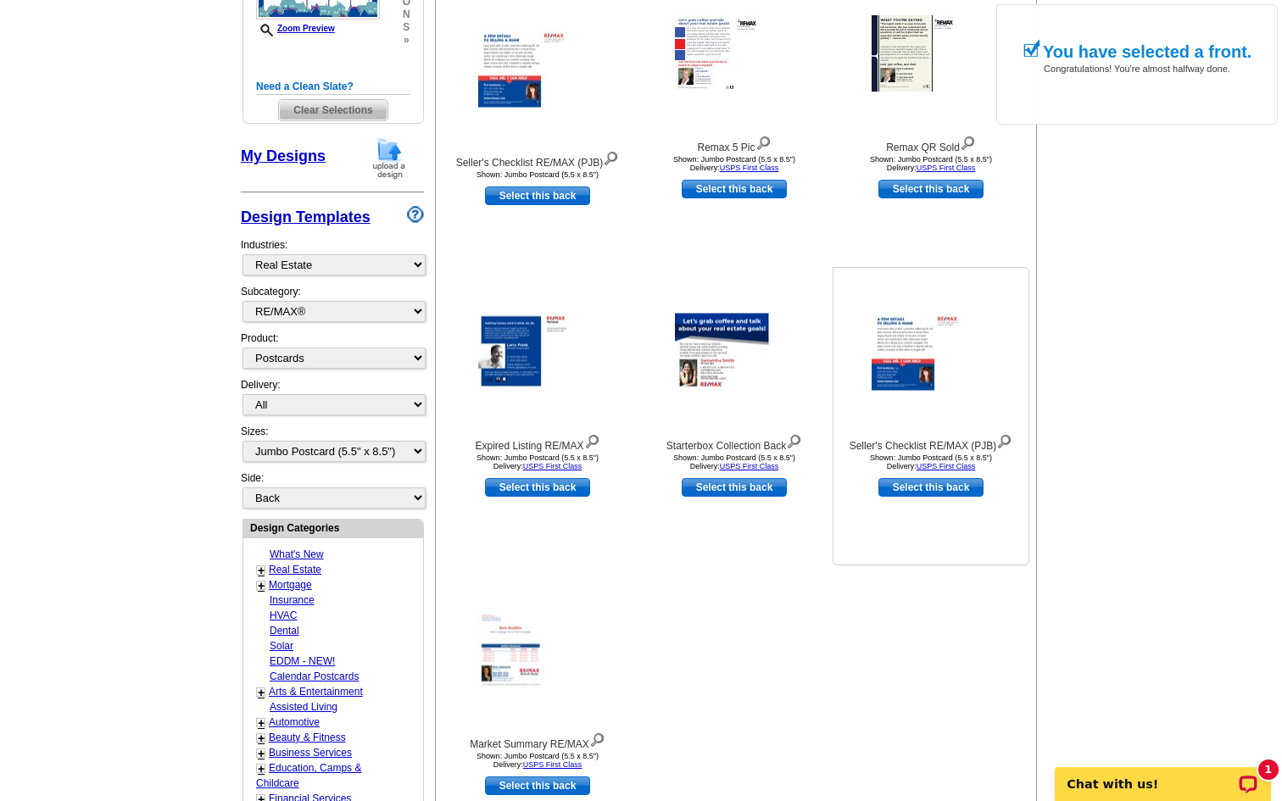
scroll to position [359, 0]
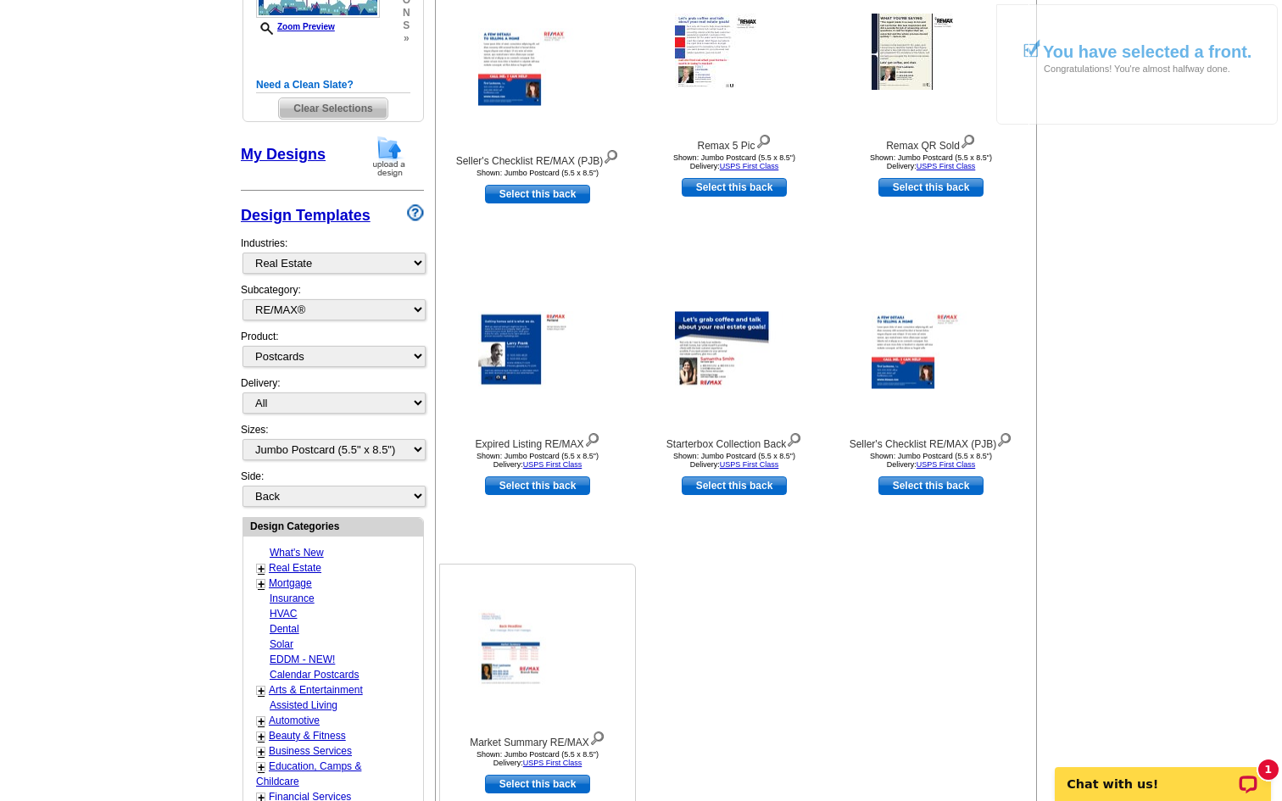
click at [499, 660] on img at bounding box center [537, 648] width 119 height 77
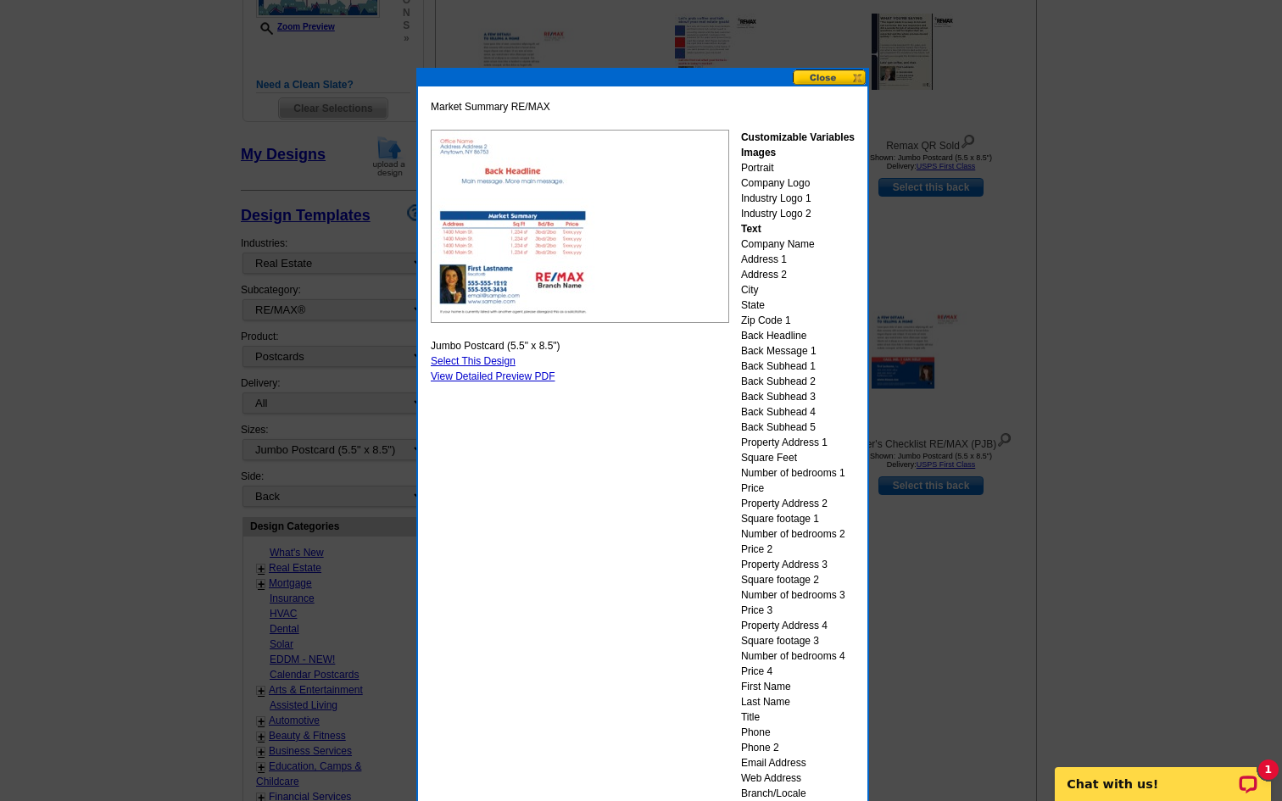
click at [816, 76] on button at bounding box center [829, 78] width 75 height 16
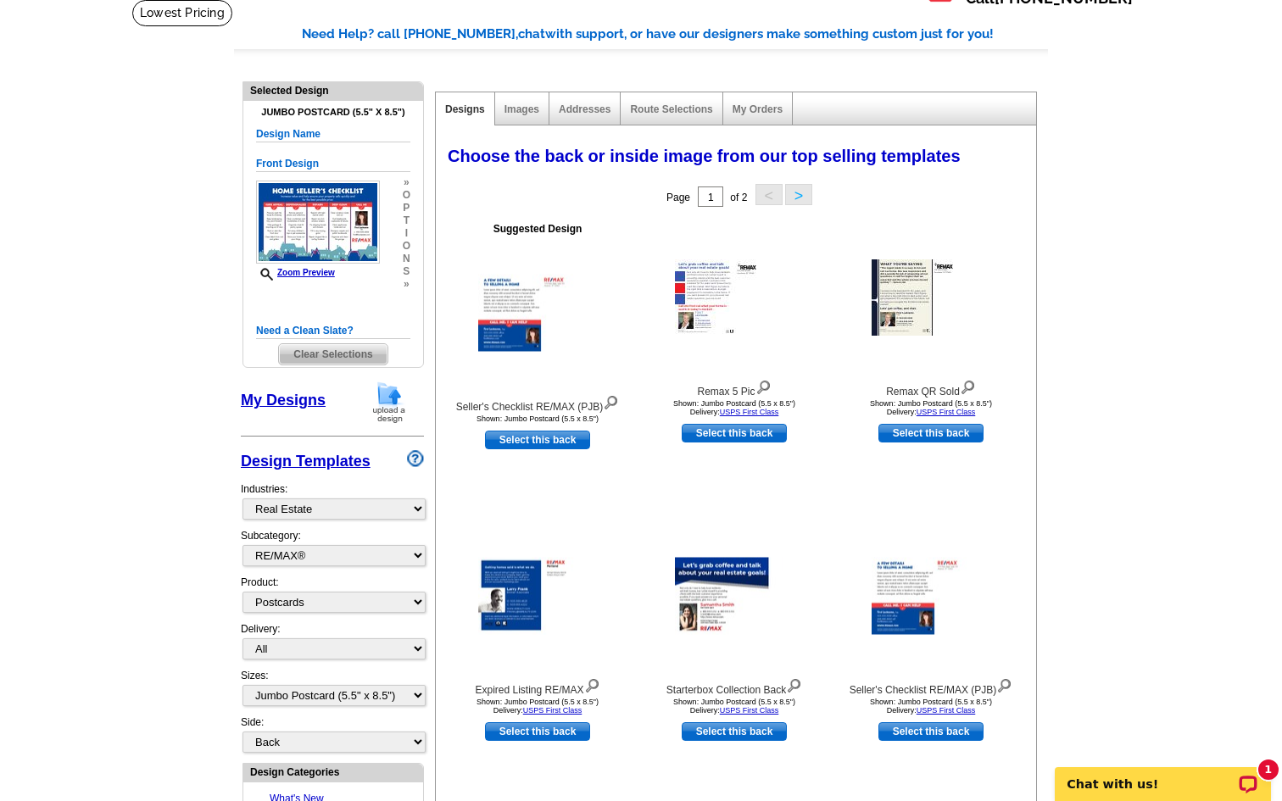
scroll to position [110, 0]
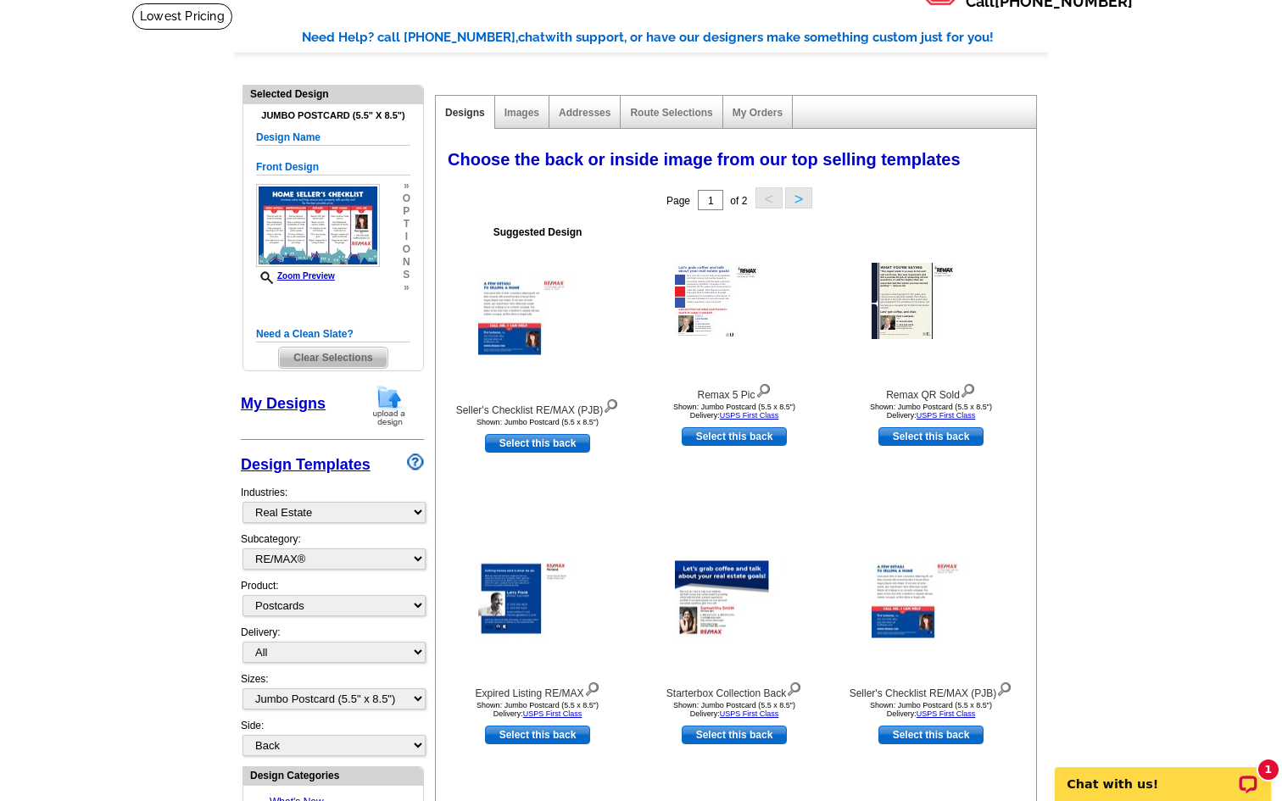
click at [356, 353] on span "Clear Selections" at bounding box center [333, 358] width 108 height 20
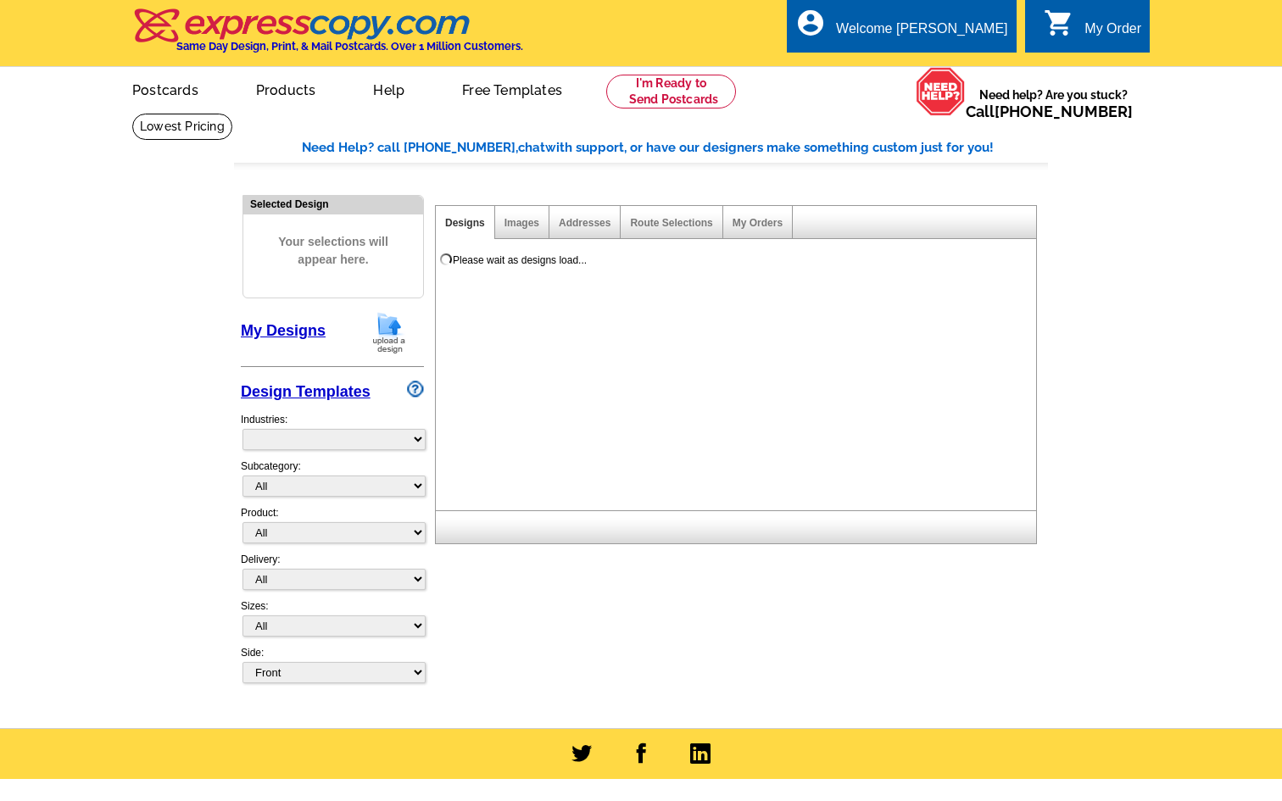
select select "785"
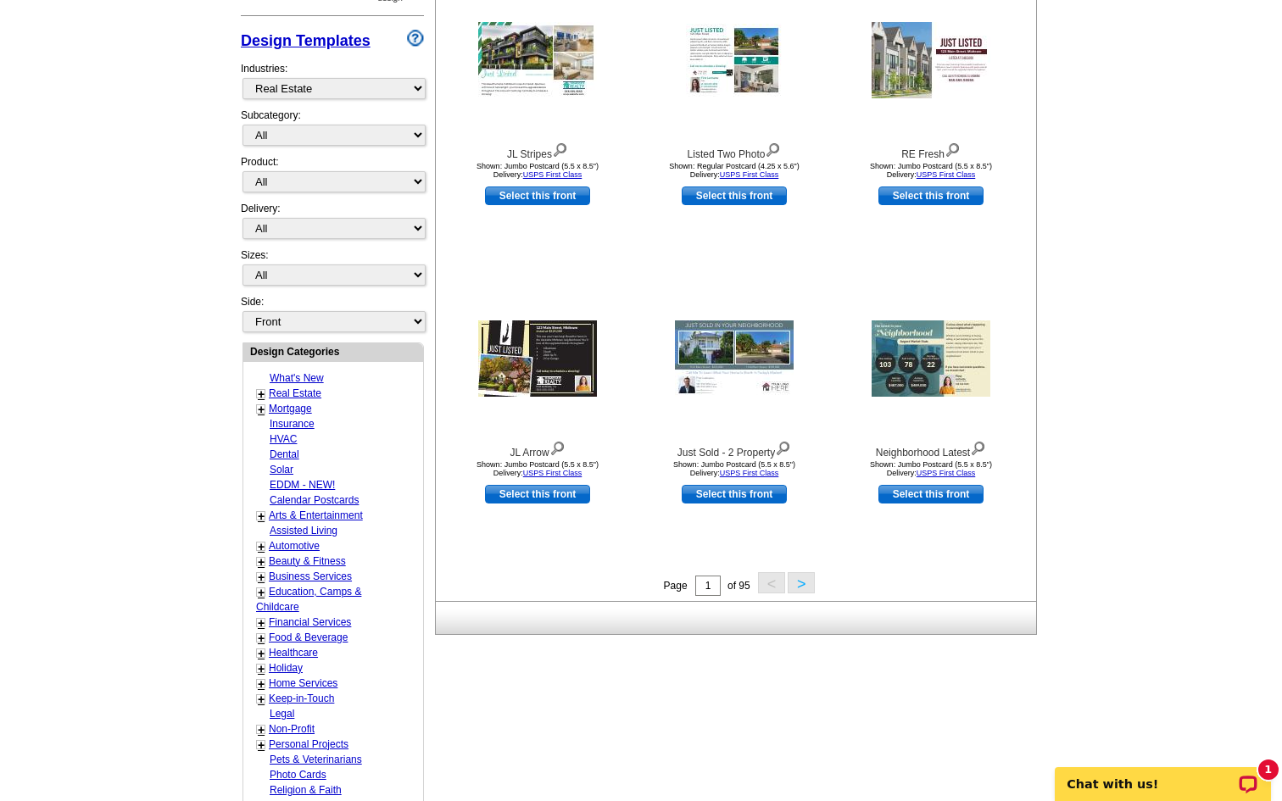
scroll to position [354, 0]
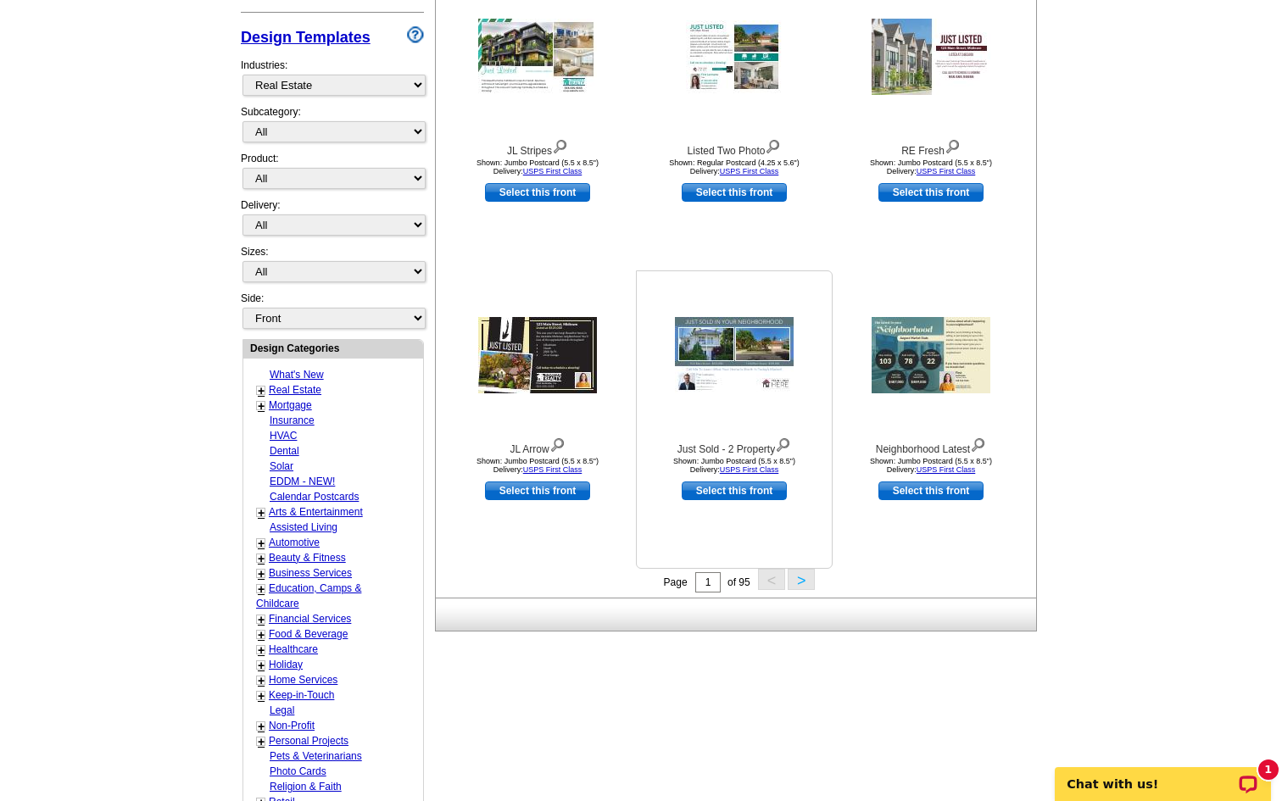
click at [726, 364] on img at bounding box center [734, 355] width 119 height 76
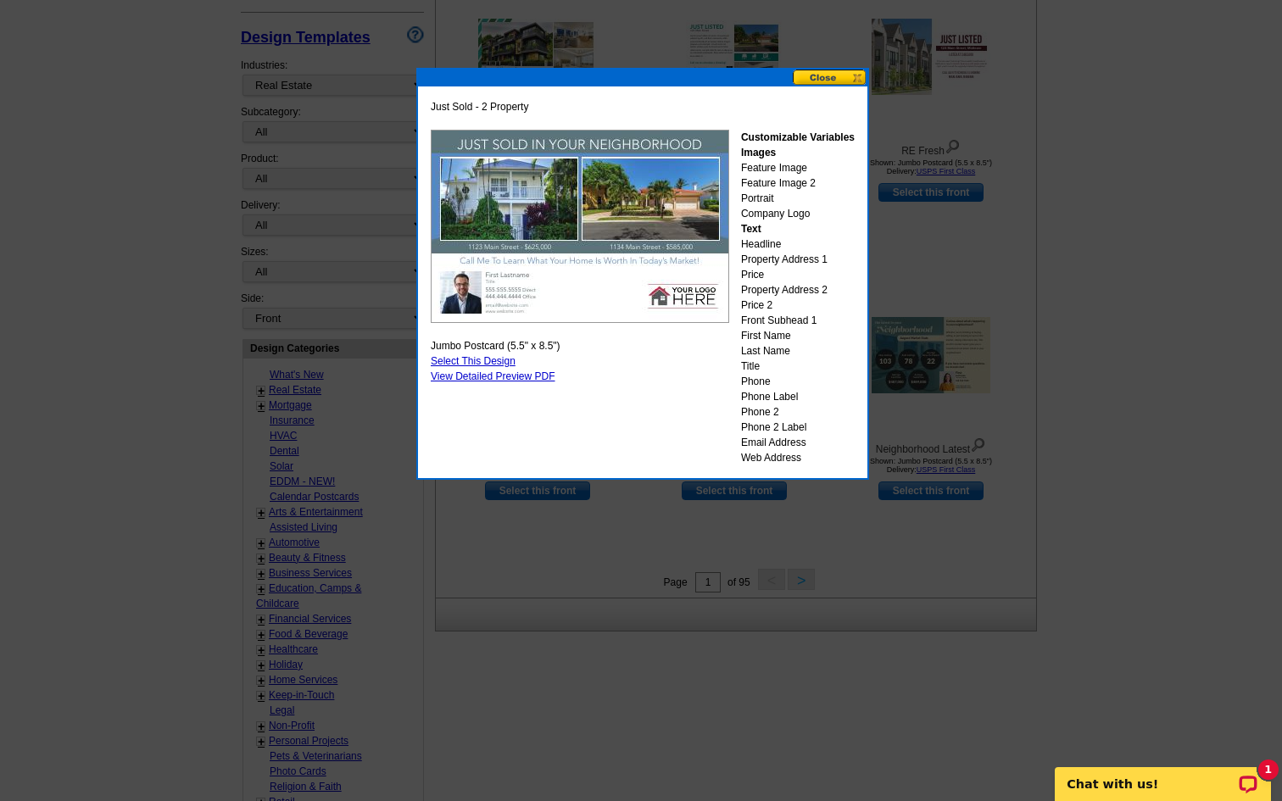
click at [818, 79] on button at bounding box center [829, 78] width 75 height 16
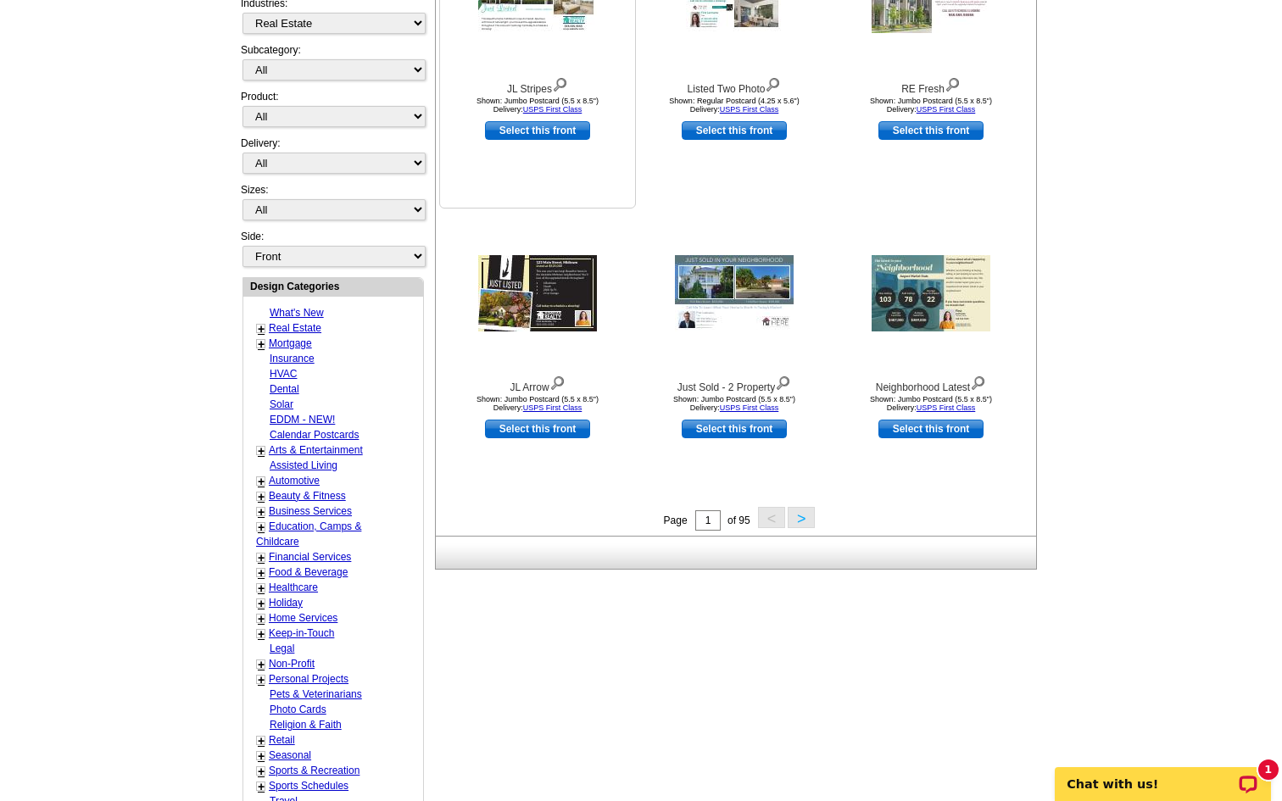
scroll to position [0, 0]
